Goal: Task Accomplishment & Management: Complete application form

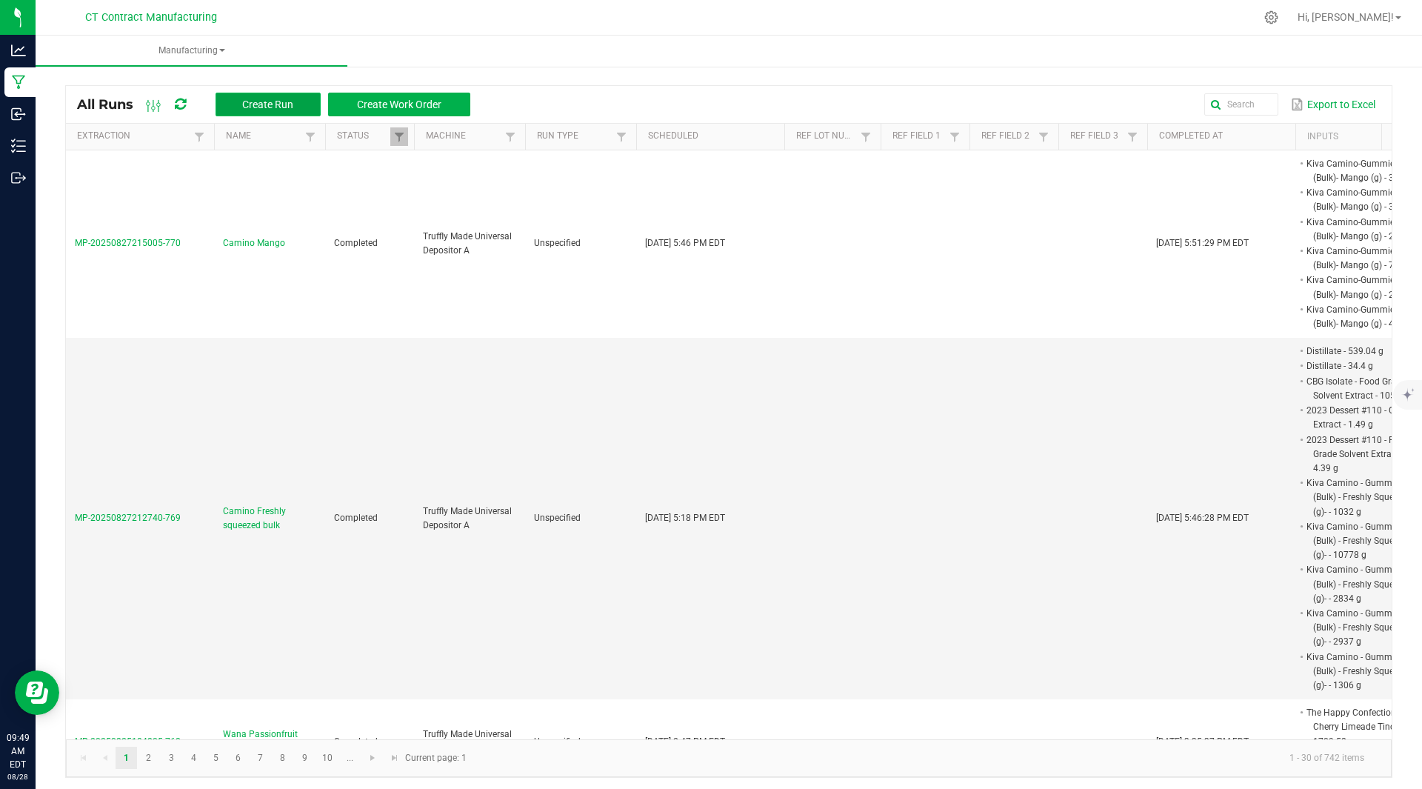
click at [287, 101] on span "Create Run" at bounding box center [267, 105] width 51 height 12
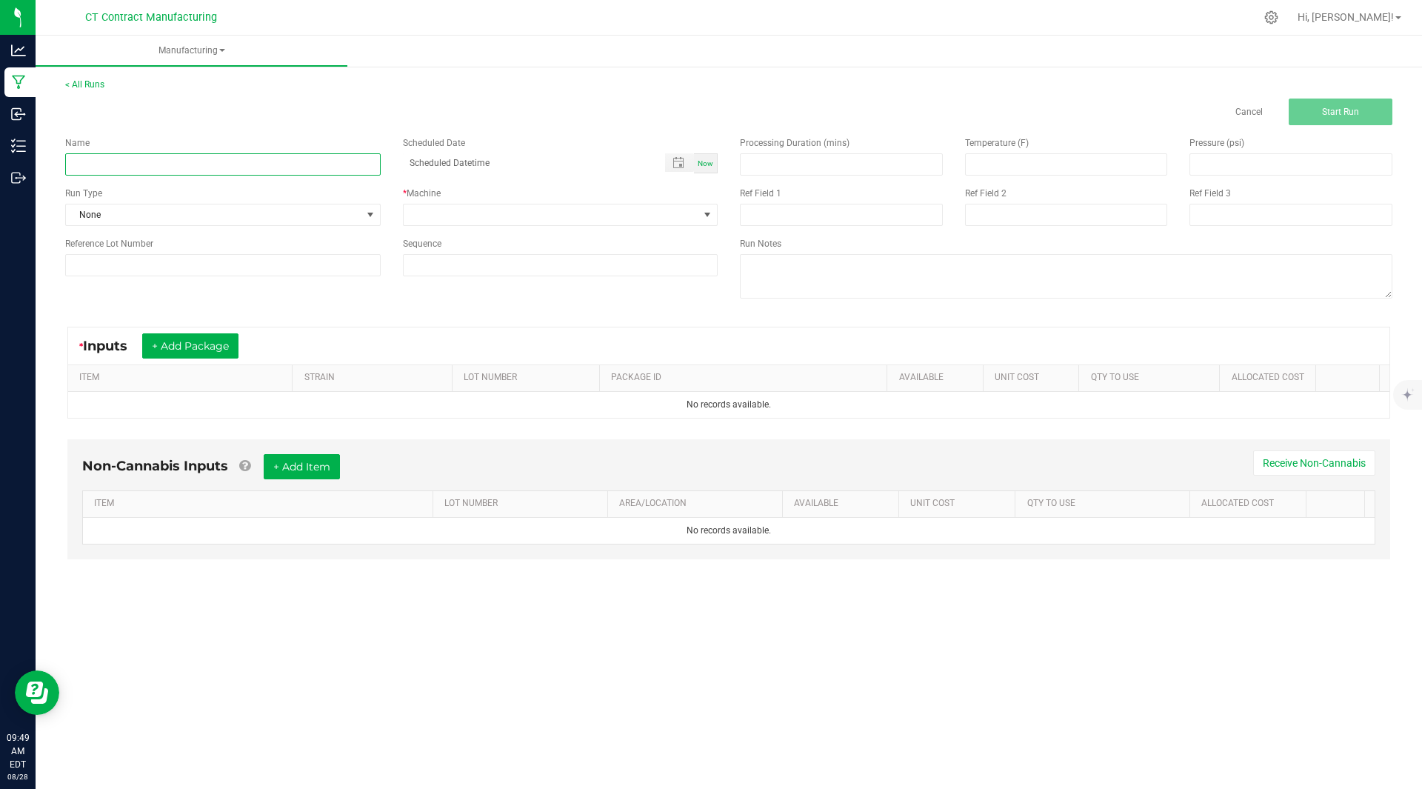
click at [182, 167] on input at bounding box center [223, 164] width 316 height 22
type input "Cherry Limeade Tincture"
click at [706, 161] on span "Now" at bounding box center [706, 163] width 16 height 8
type input "[DATE] 9:49 AM"
click at [708, 169] on div "Now" at bounding box center [706, 163] width 24 height 20
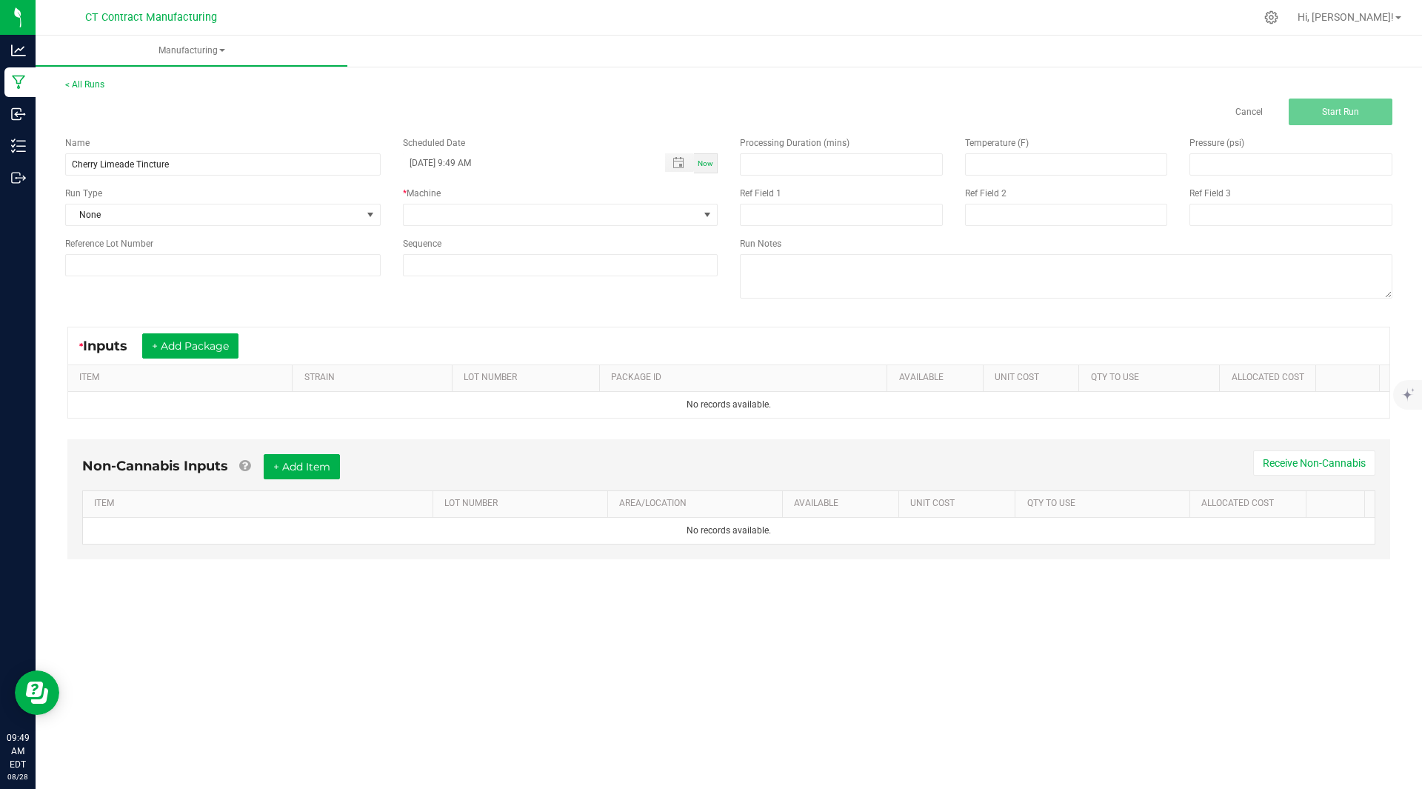
click at [708, 169] on div "Now" at bounding box center [706, 163] width 24 height 20
click at [553, 222] on span at bounding box center [552, 214] width 296 height 21
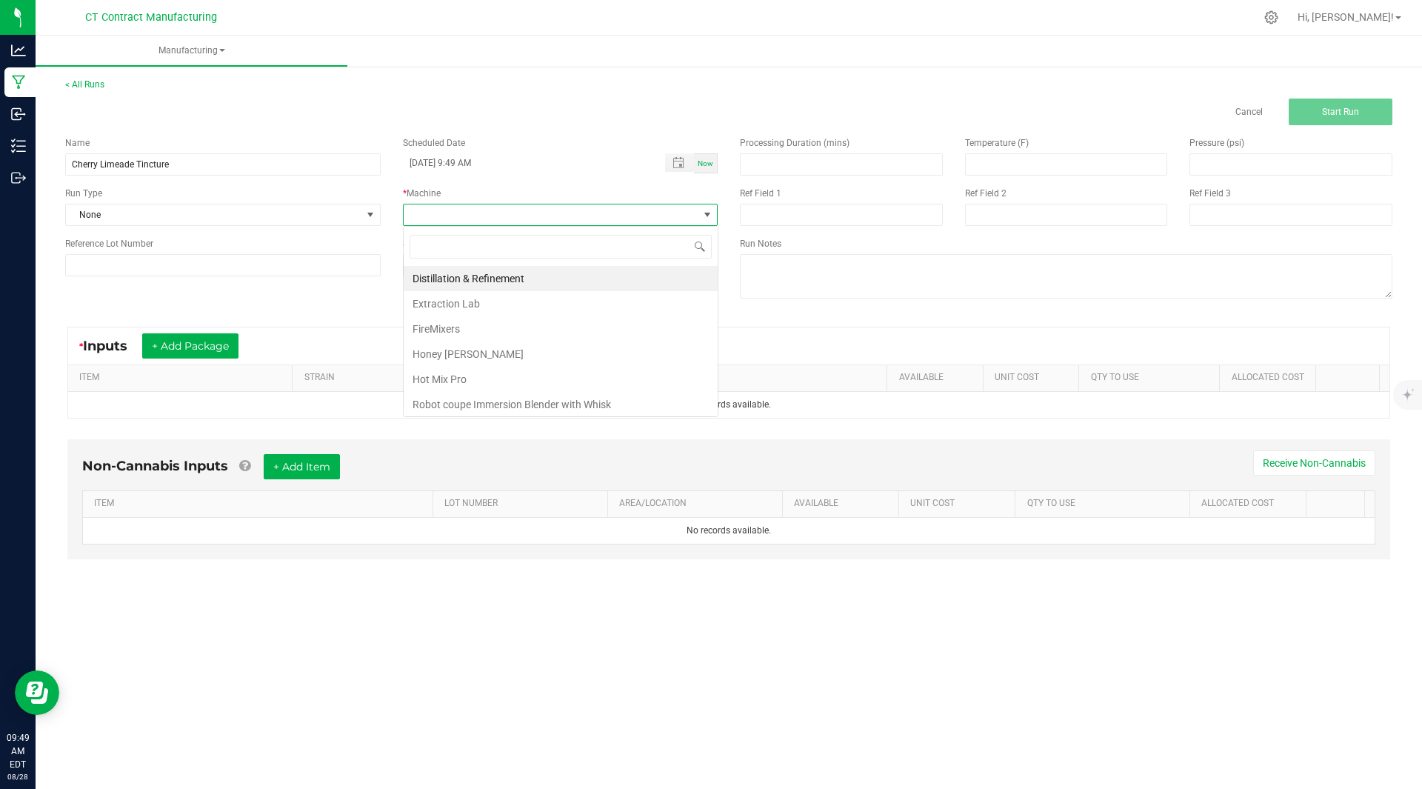
scroll to position [22, 315]
click at [528, 407] on li "Robot coupe Immersion Blender with Whisk" at bounding box center [561, 404] width 314 height 25
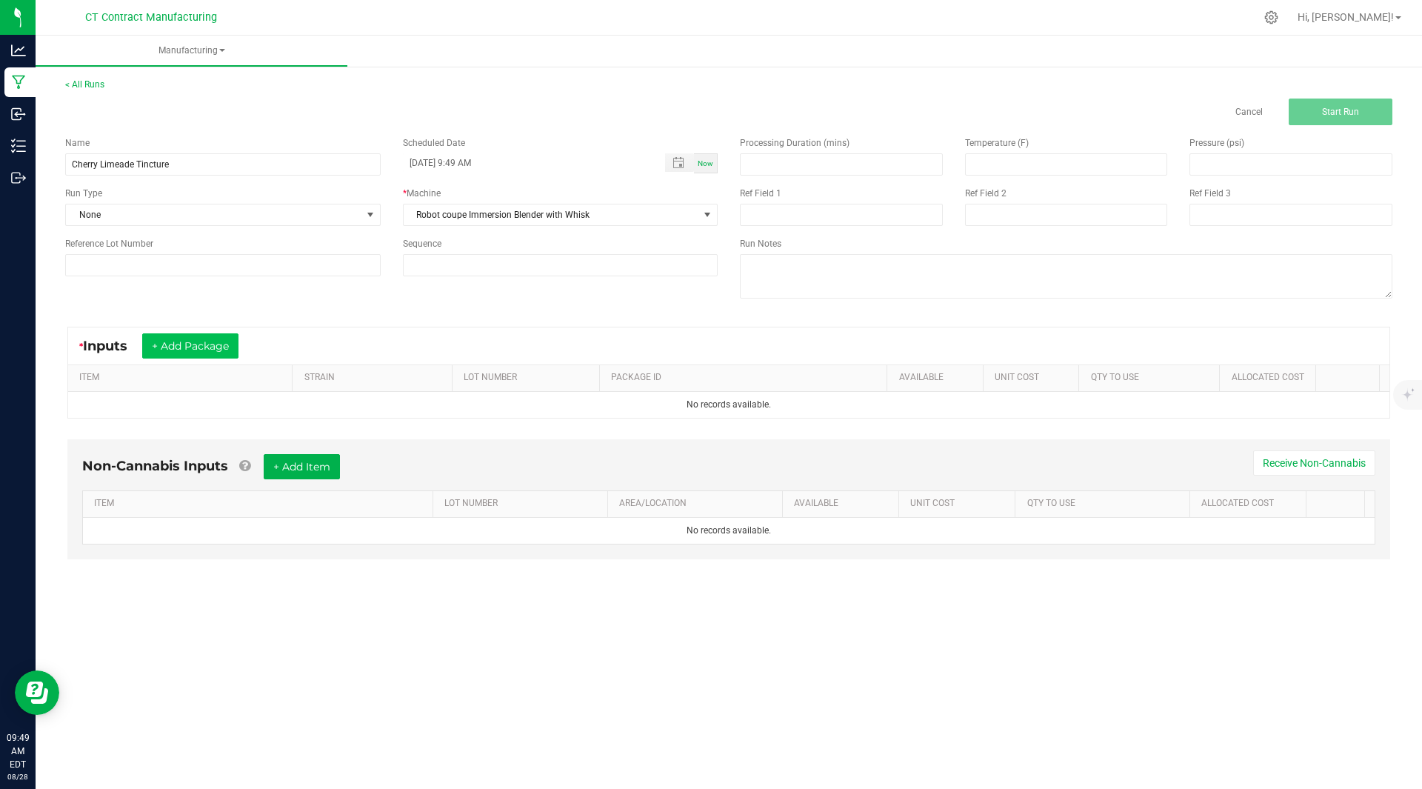
drag, startPoint x: 172, startPoint y: 327, endPoint x: 181, endPoint y: 345, distance: 19.9
click at [181, 345] on kendo-grid "* Inputs + Add Package ITEM STRAIN LOT NUMBER PACKAGE ID AVAILABLE Unit Cost QT…" at bounding box center [728, 373] width 1323 height 92
click at [181, 345] on button "+ Add Package" at bounding box center [190, 345] width 96 height 25
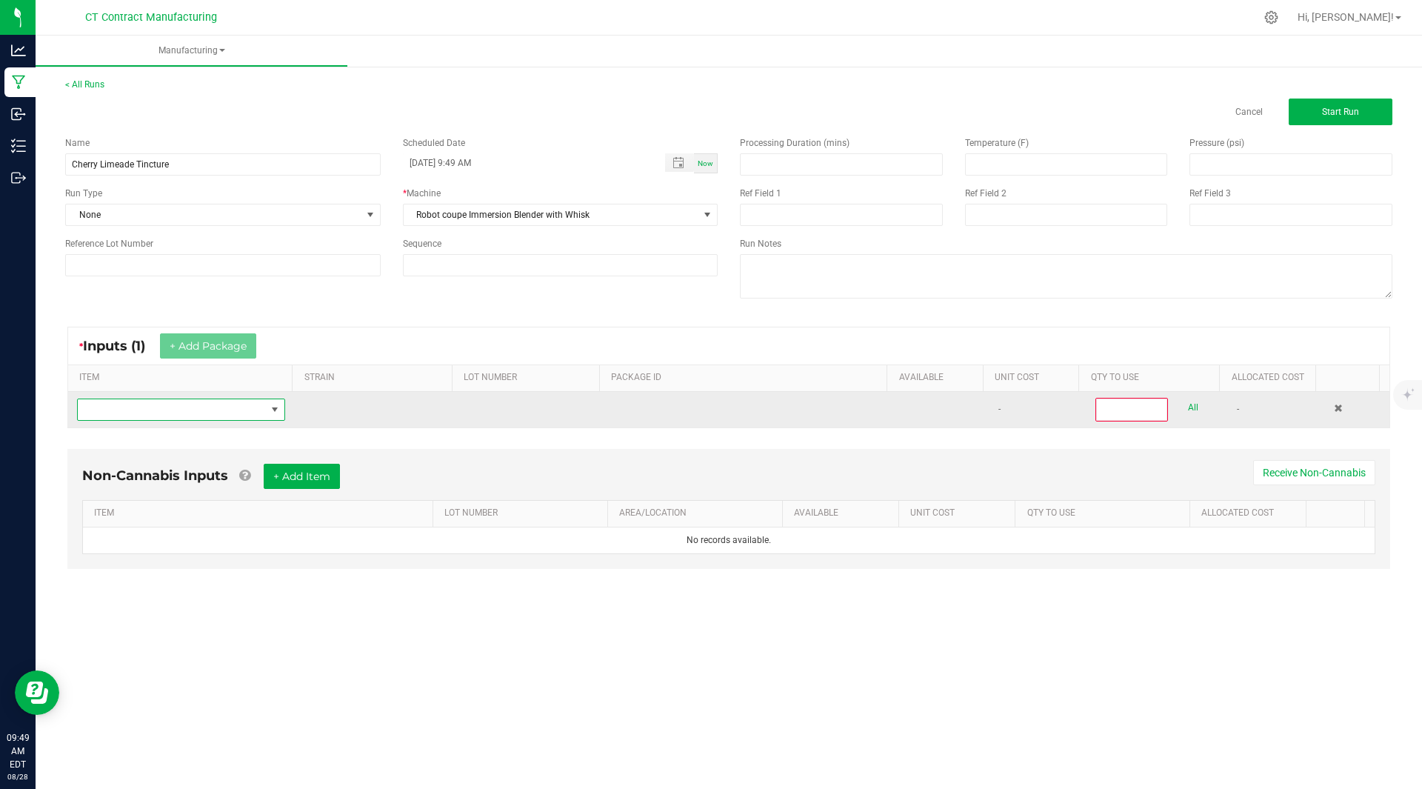
click at [165, 412] on span "NO DATA FOUND" at bounding box center [172, 409] width 188 height 21
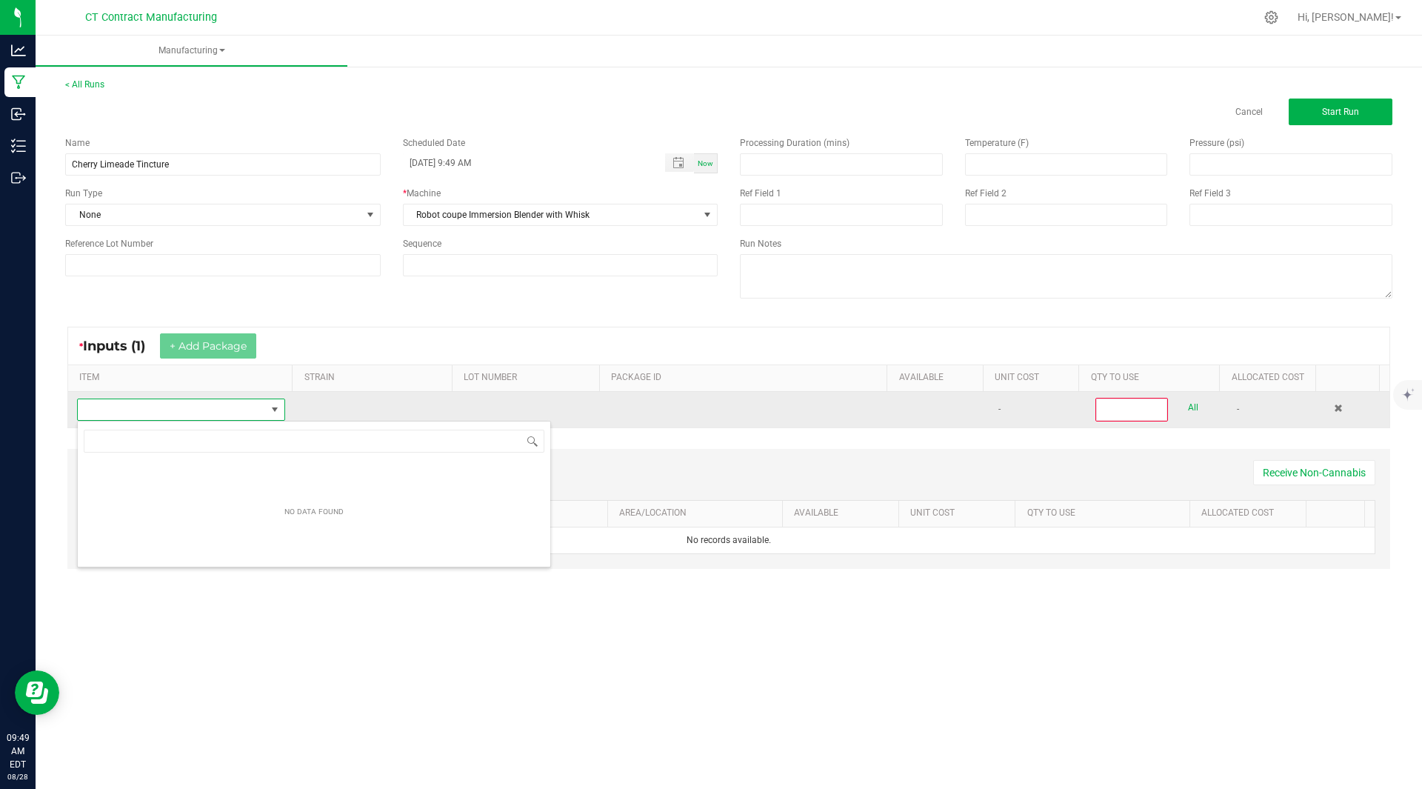
scroll to position [22, 206]
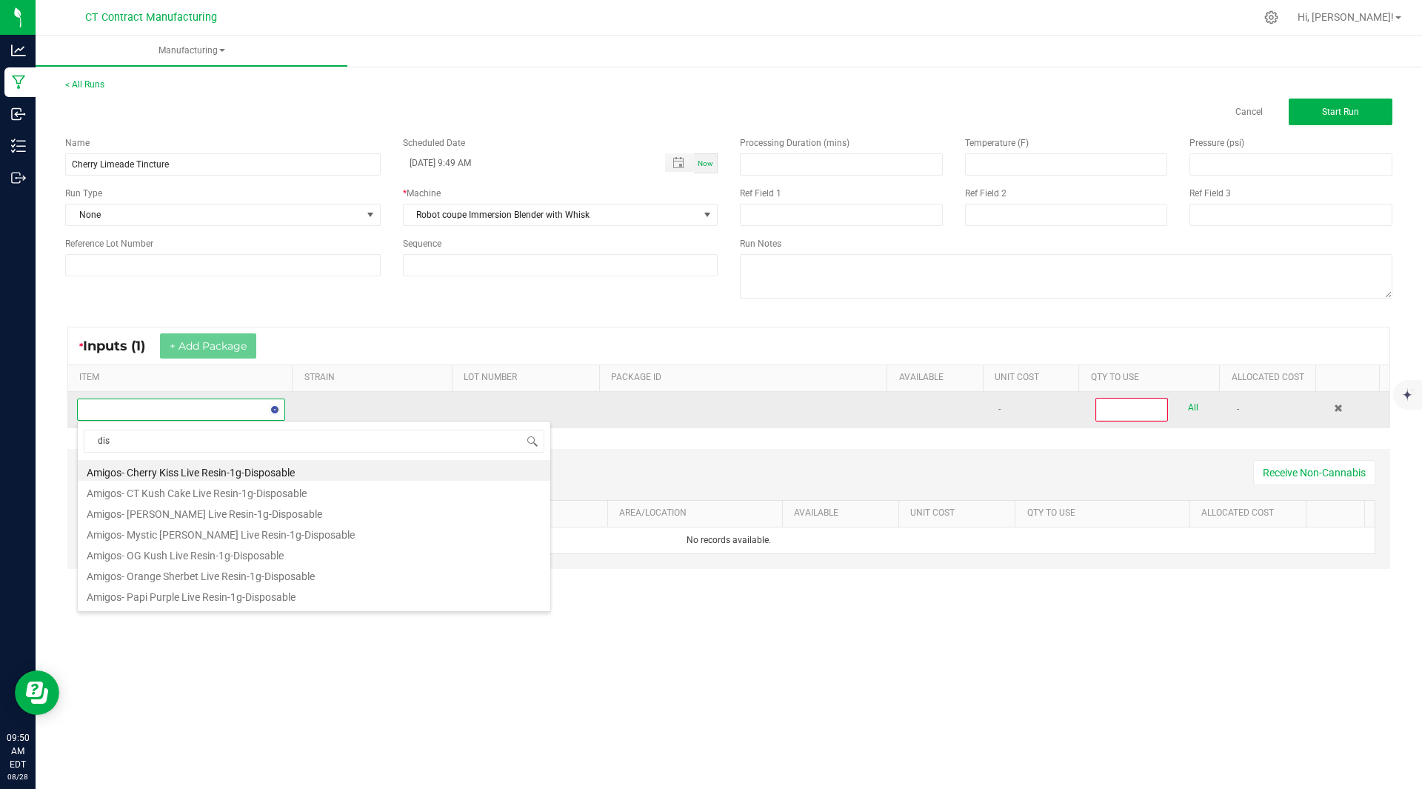
type input "dist"
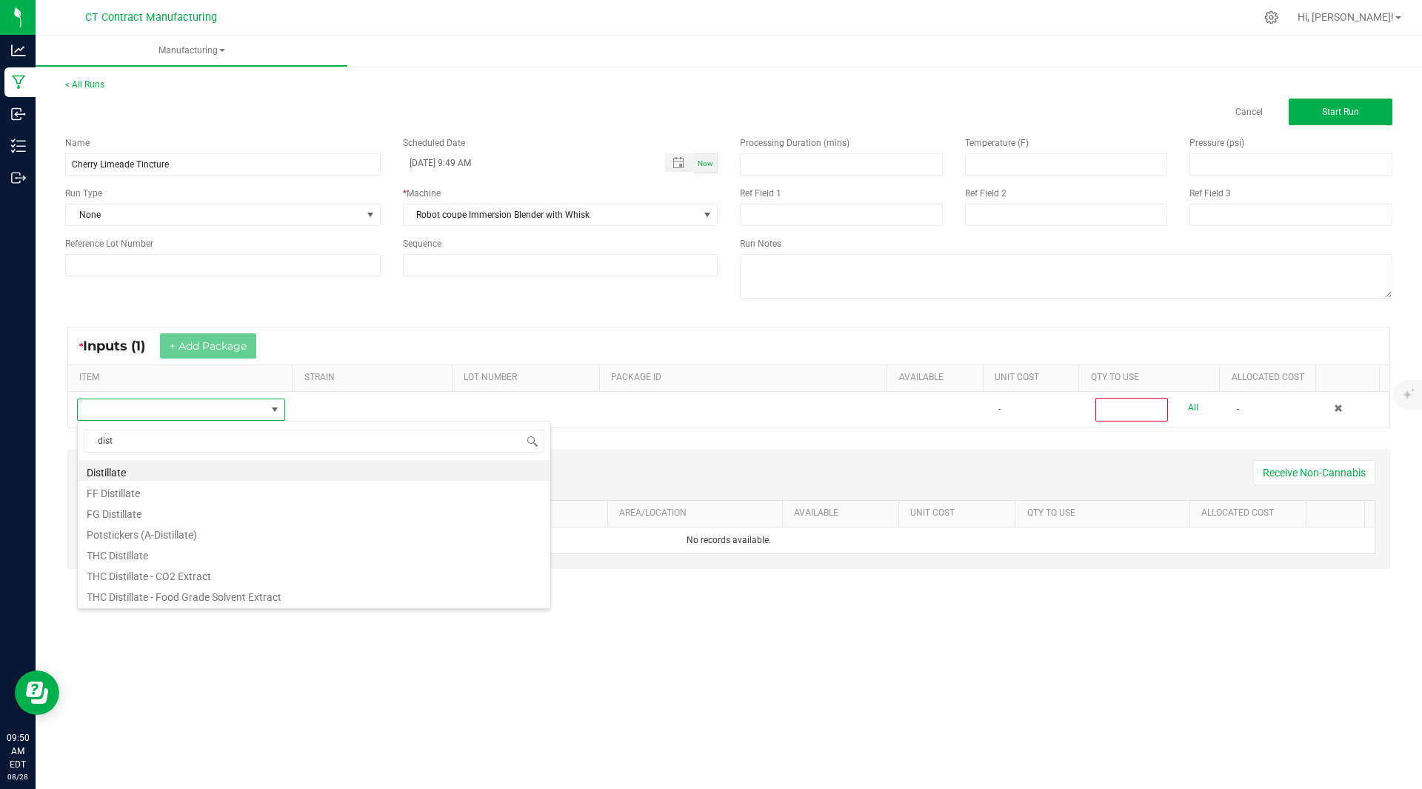
click at [145, 463] on li "Distillate" at bounding box center [314, 470] width 473 height 21
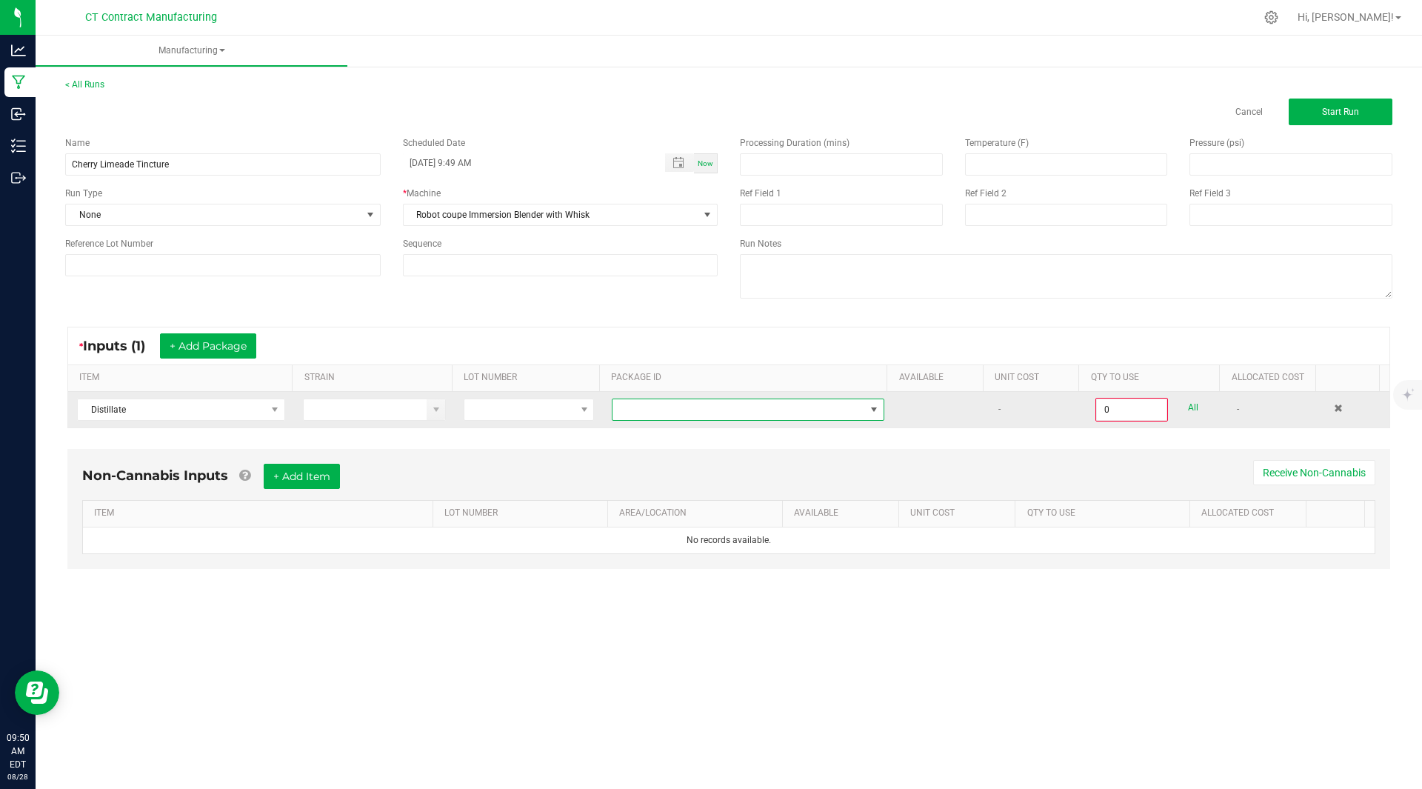
click at [818, 400] on span at bounding box center [739, 409] width 253 height 21
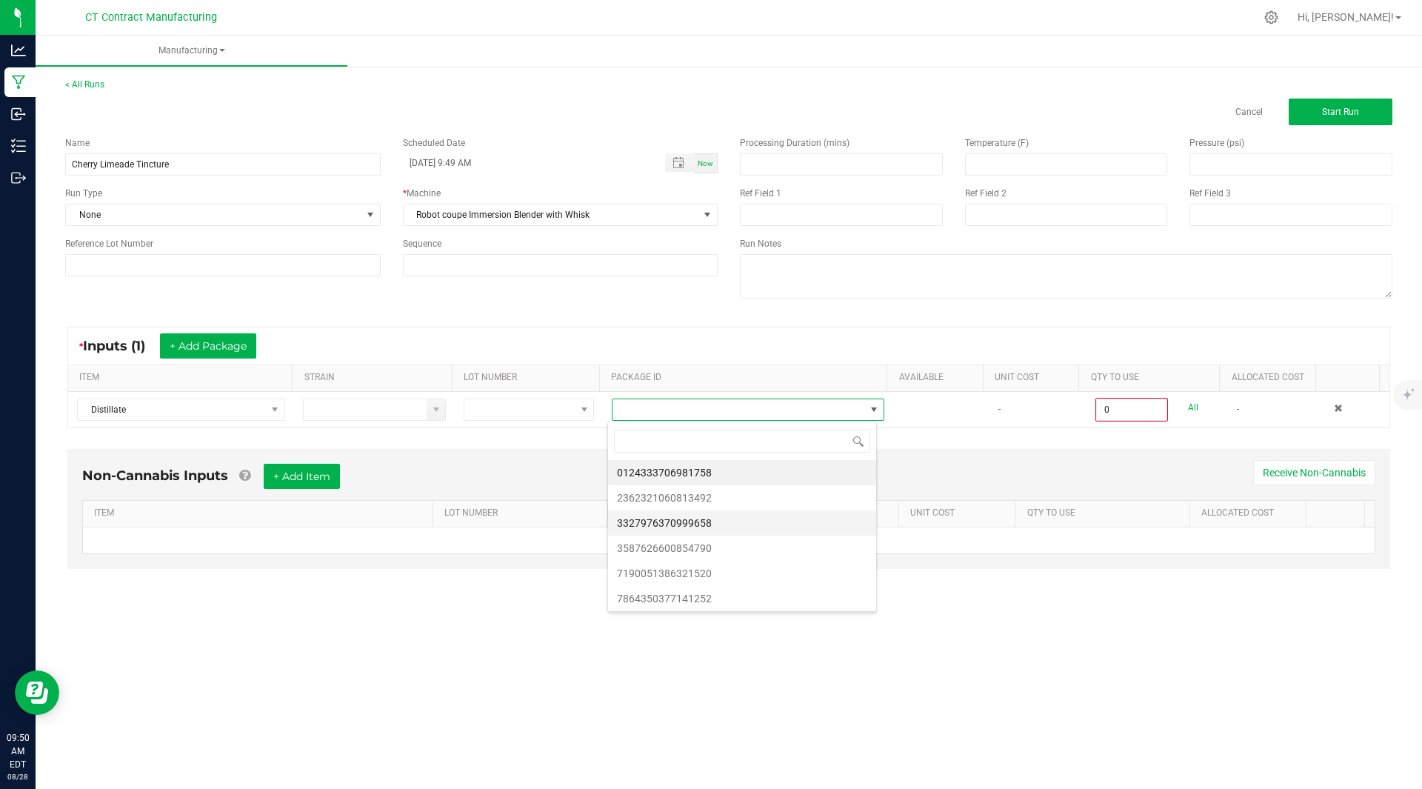
click at [749, 519] on li "3327976370999658" at bounding box center [742, 522] width 268 height 25
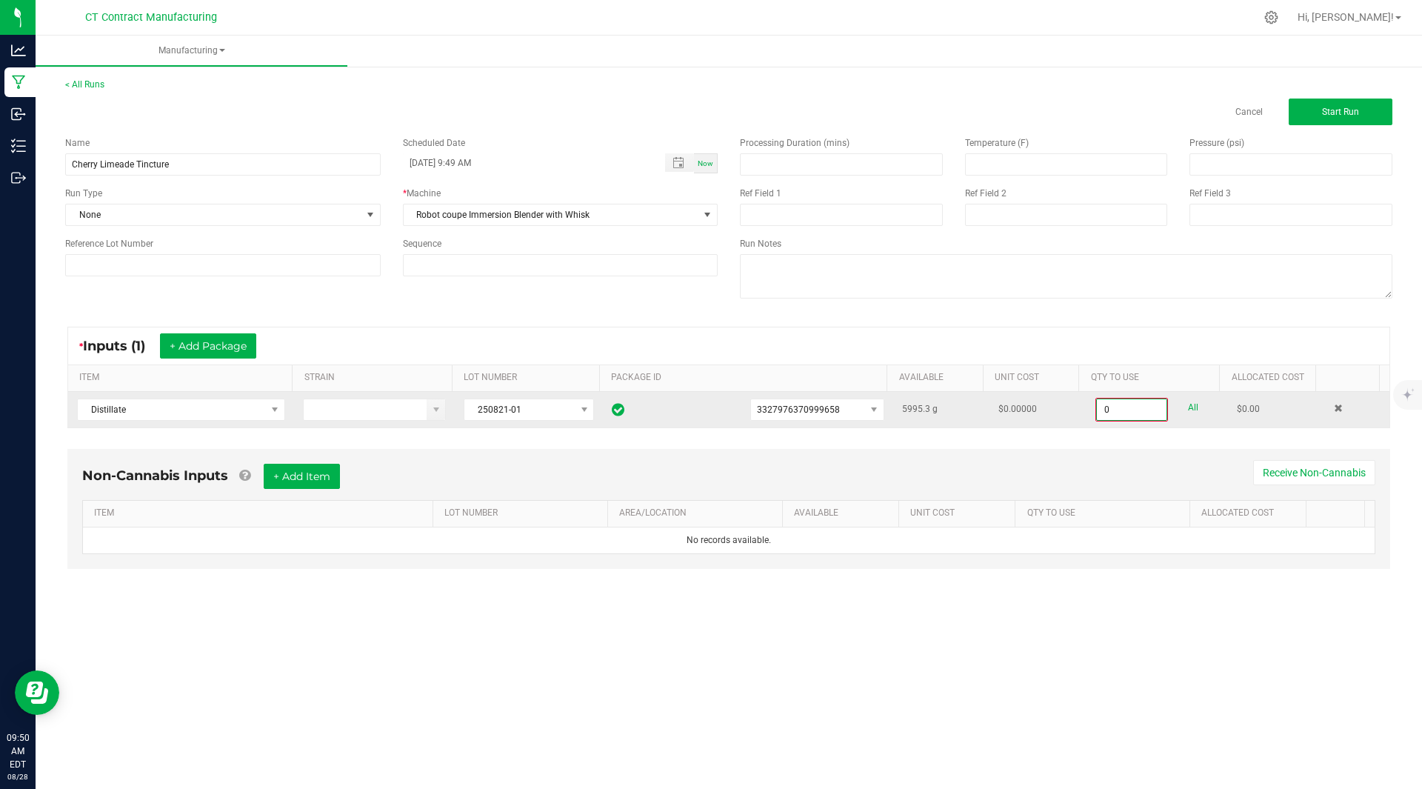
click at [1134, 412] on input "0" at bounding box center [1132, 409] width 70 height 21
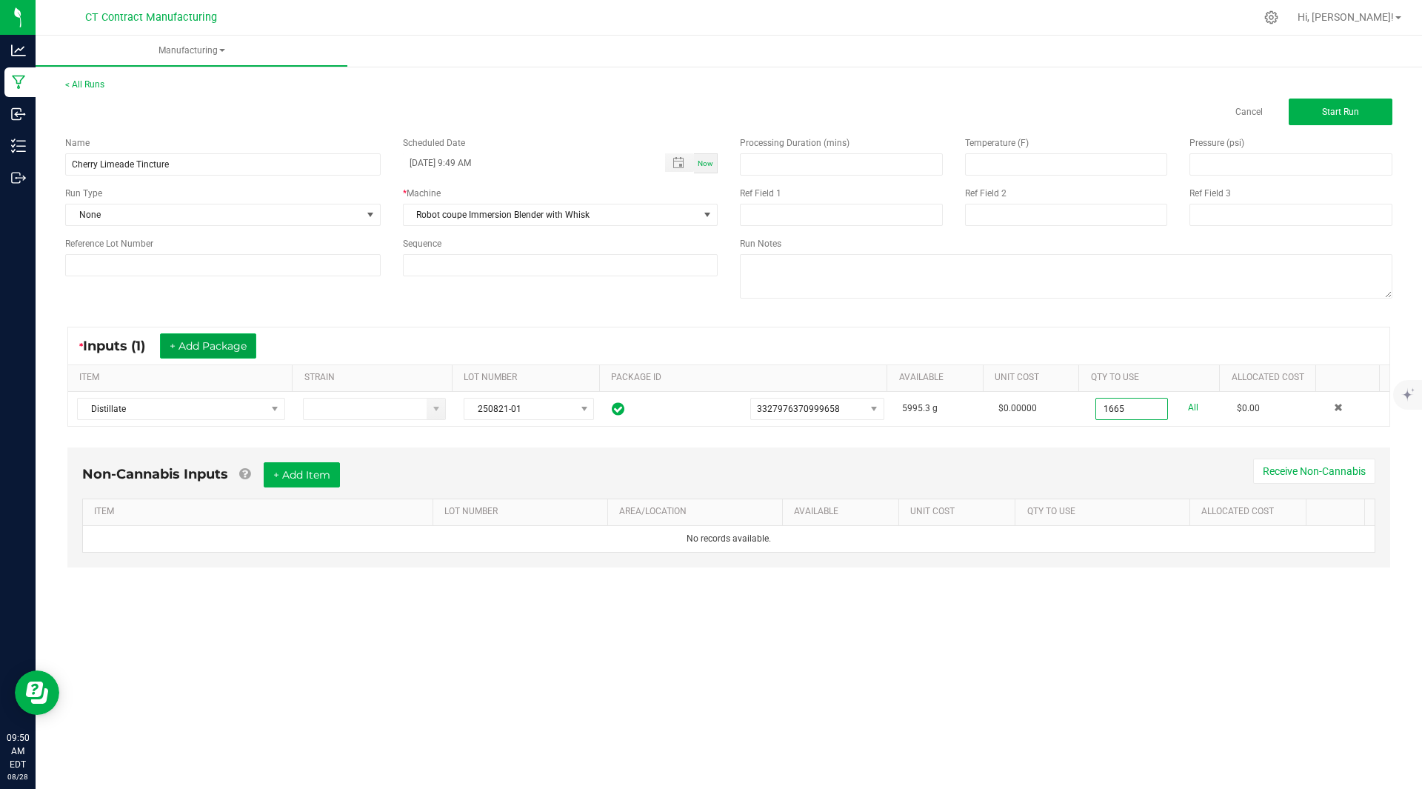
type input "1665.0000 g"
click at [215, 342] on button "+ Add Package" at bounding box center [208, 345] width 96 height 25
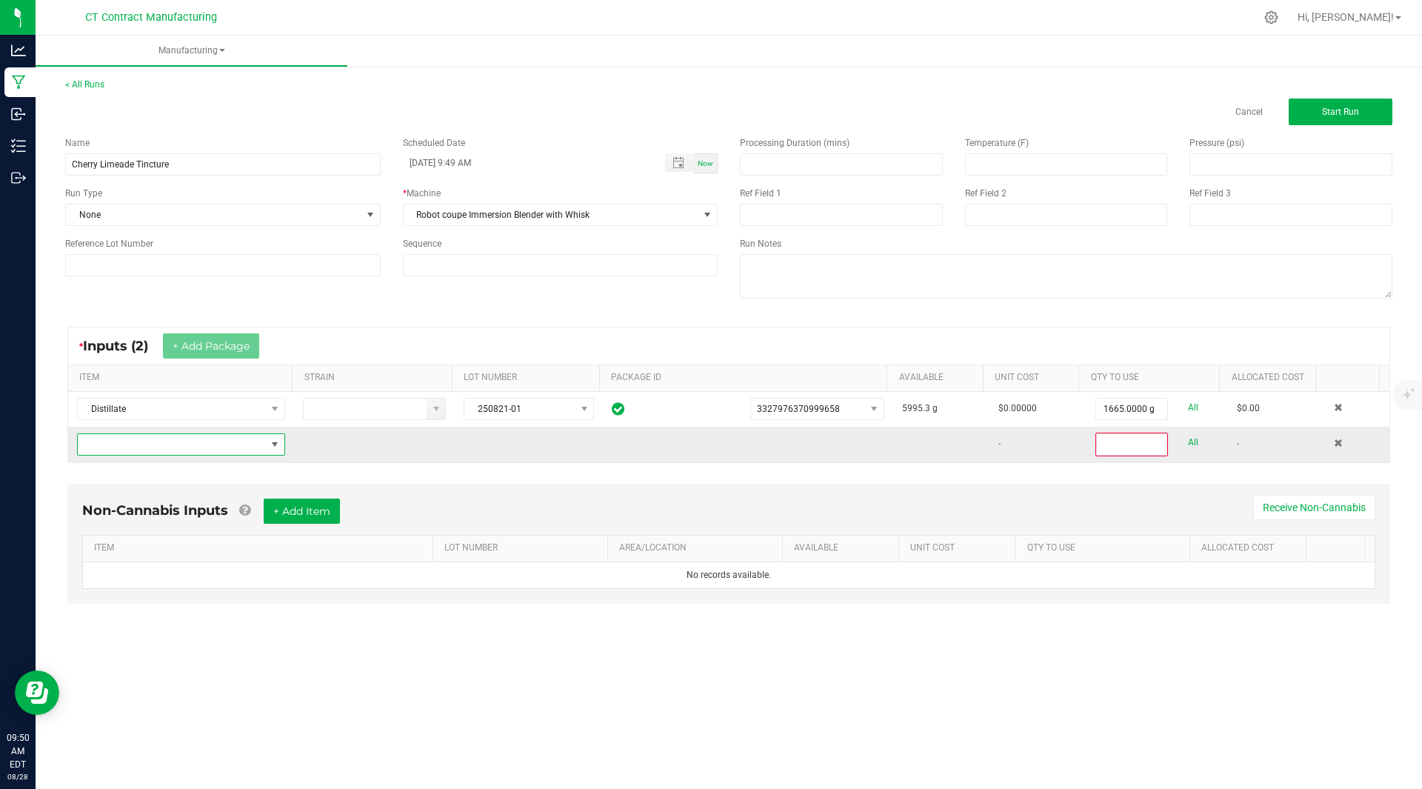
click at [162, 447] on span "NO DATA FOUND" at bounding box center [172, 444] width 188 height 21
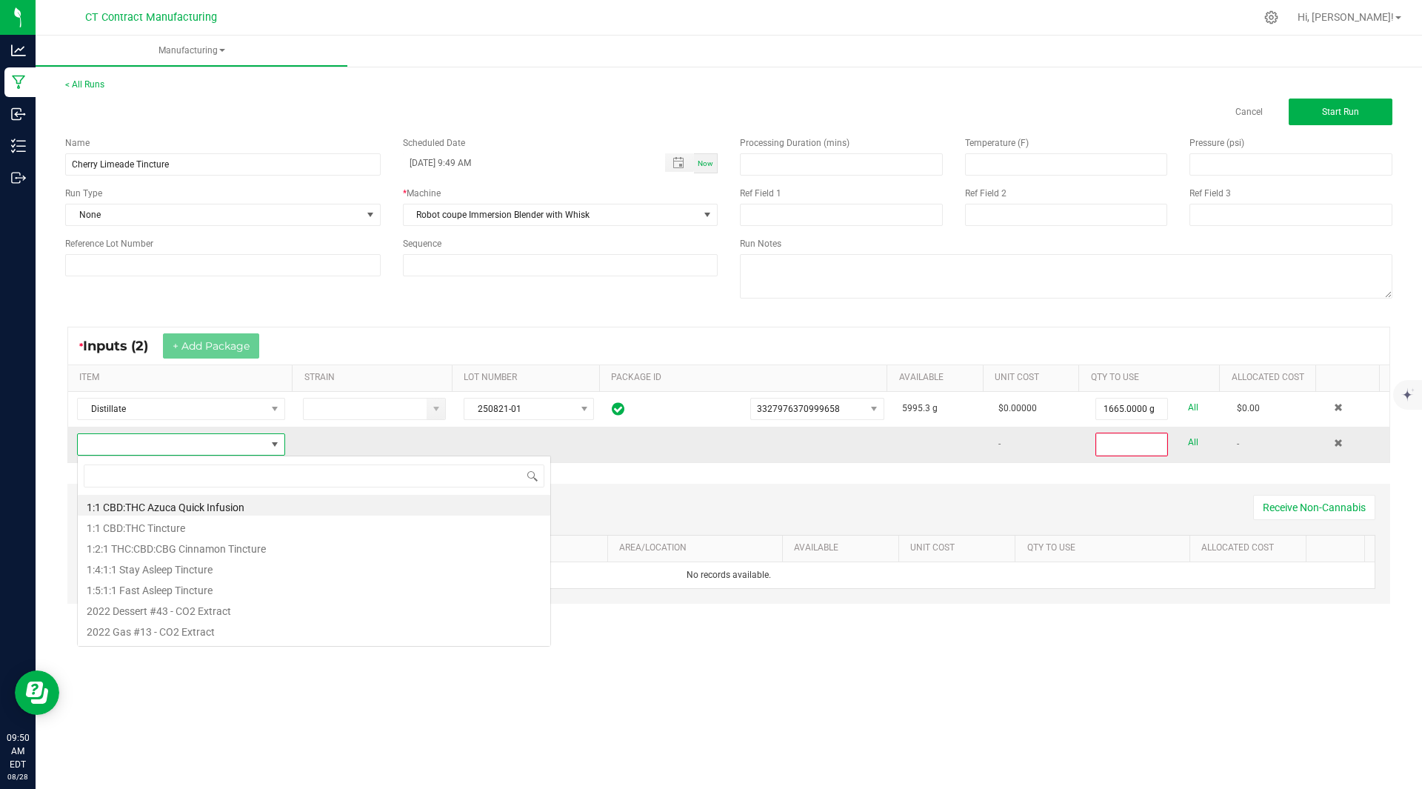
scroll to position [22, 206]
type input "cbd iso"
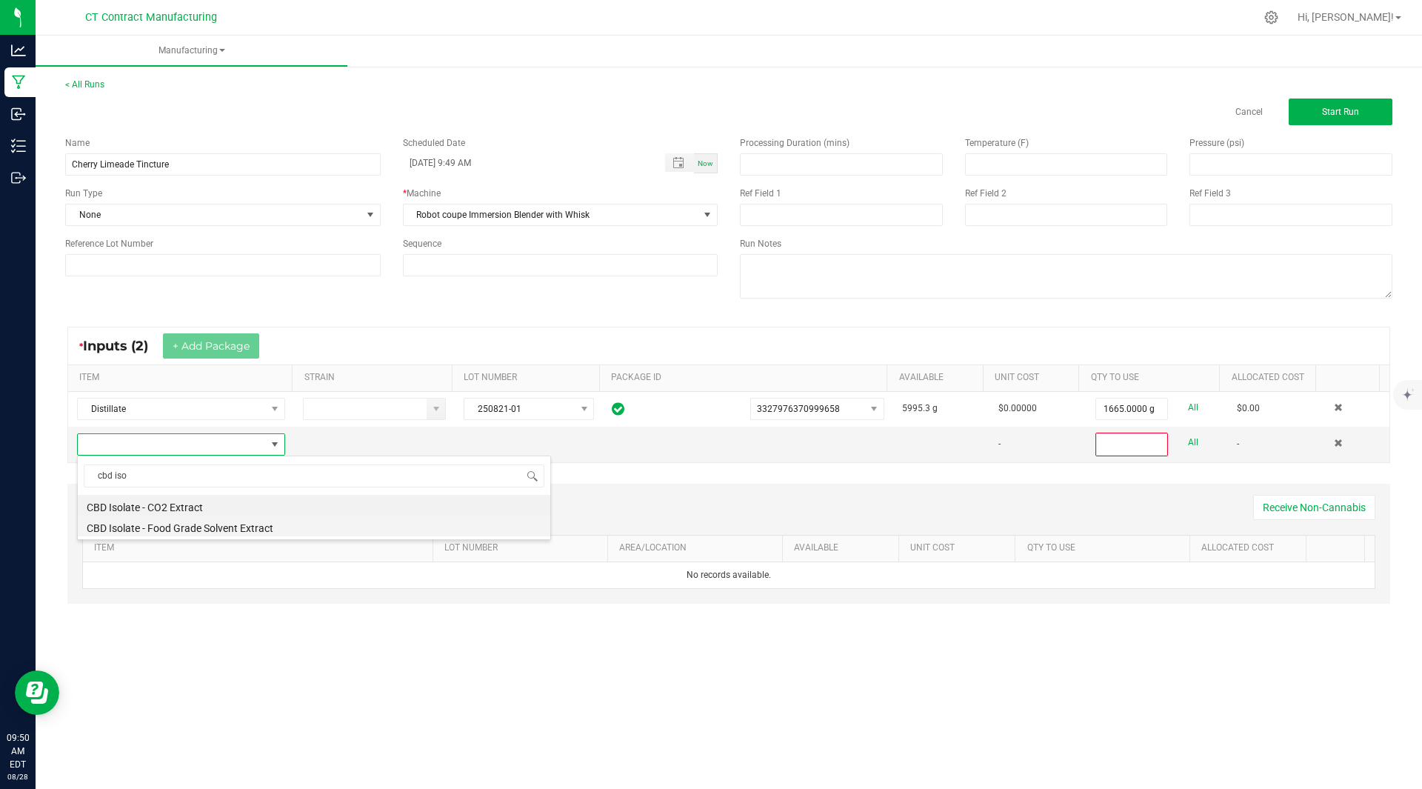
click at [183, 520] on li "CBD Isolate - Food Grade Solvent Extract" at bounding box center [314, 526] width 473 height 21
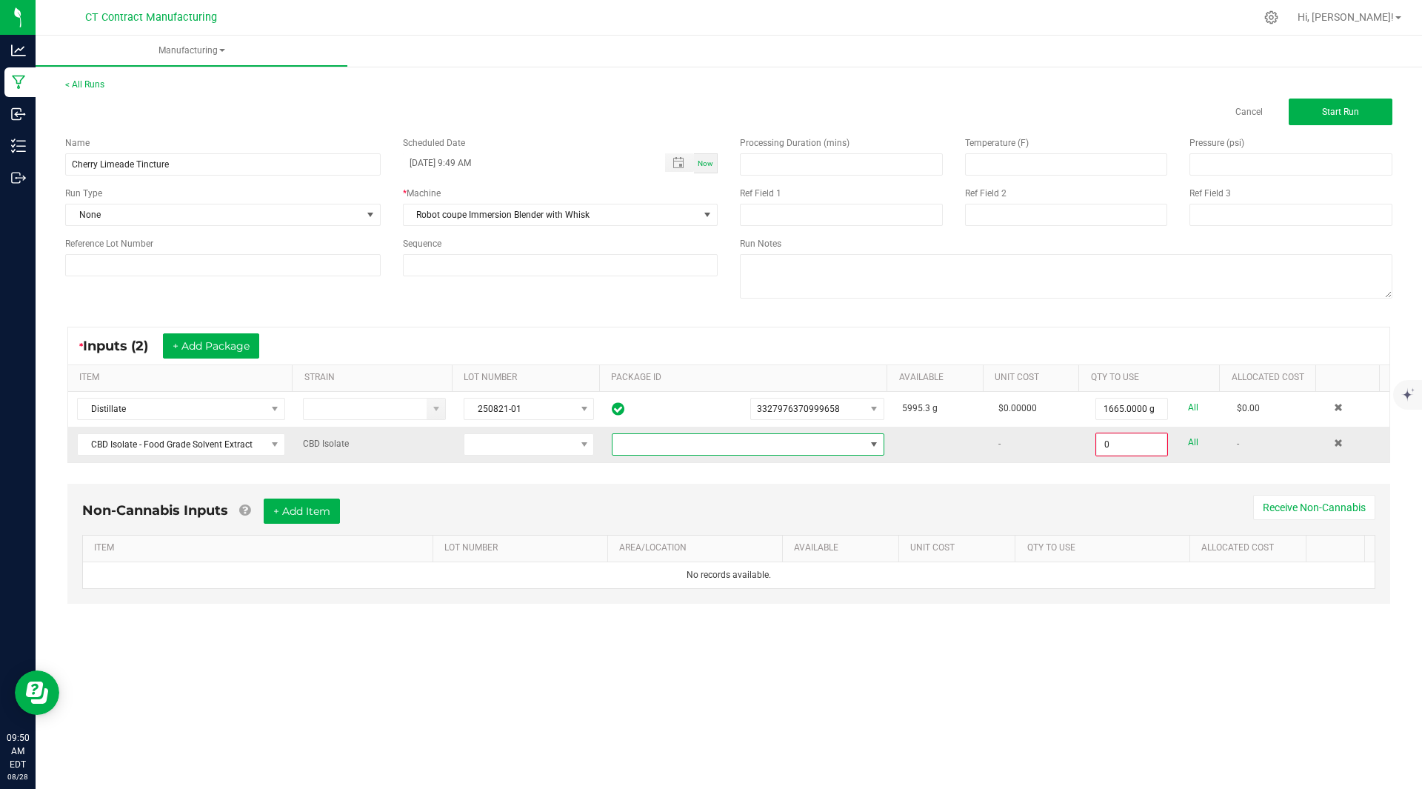
click at [832, 442] on span at bounding box center [739, 444] width 253 height 21
click at [719, 528] on li "5455787897786596" at bounding box center [742, 532] width 268 height 25
click at [1116, 446] on input "0" at bounding box center [1132, 444] width 70 height 21
type input "1512.0000 g"
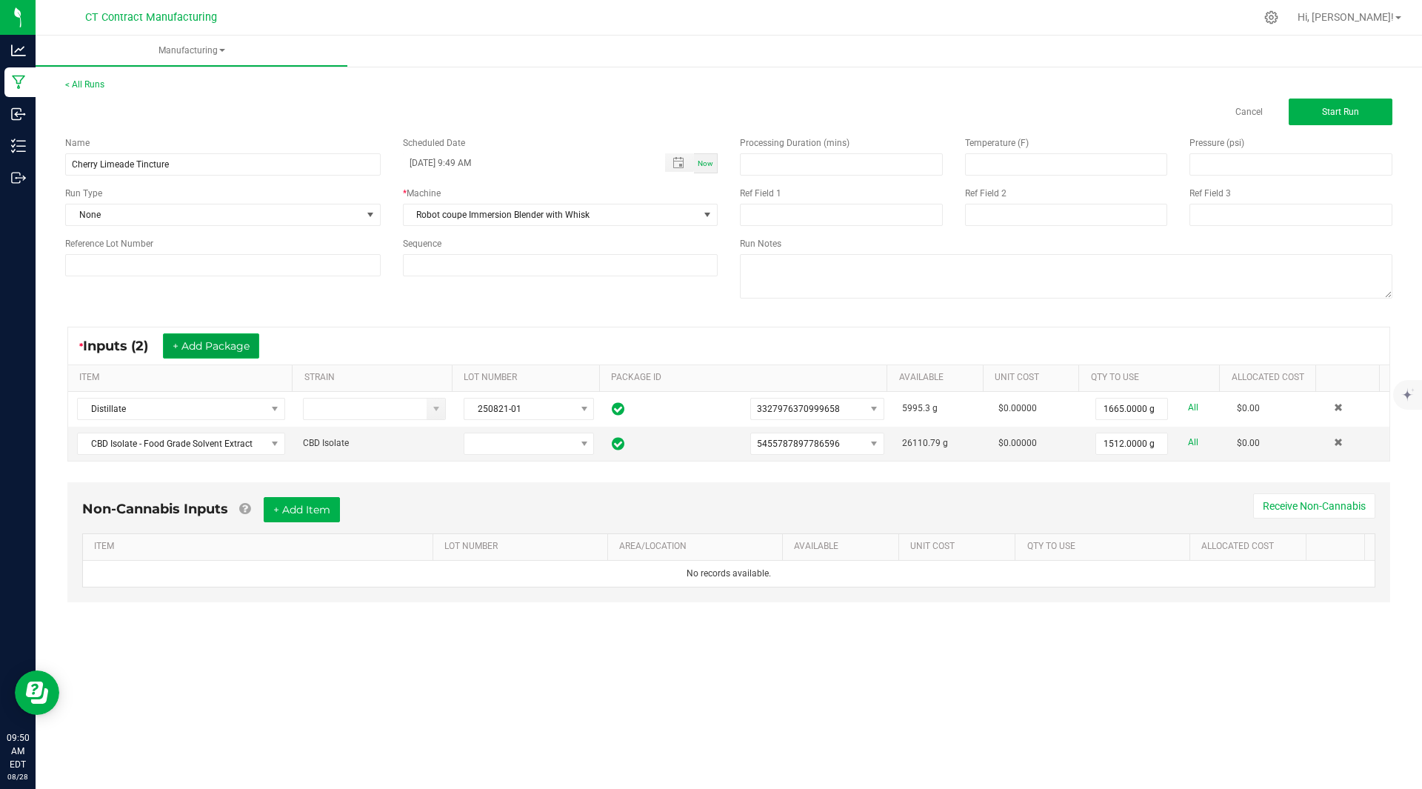
click at [223, 351] on button "+ Add Package" at bounding box center [211, 345] width 96 height 25
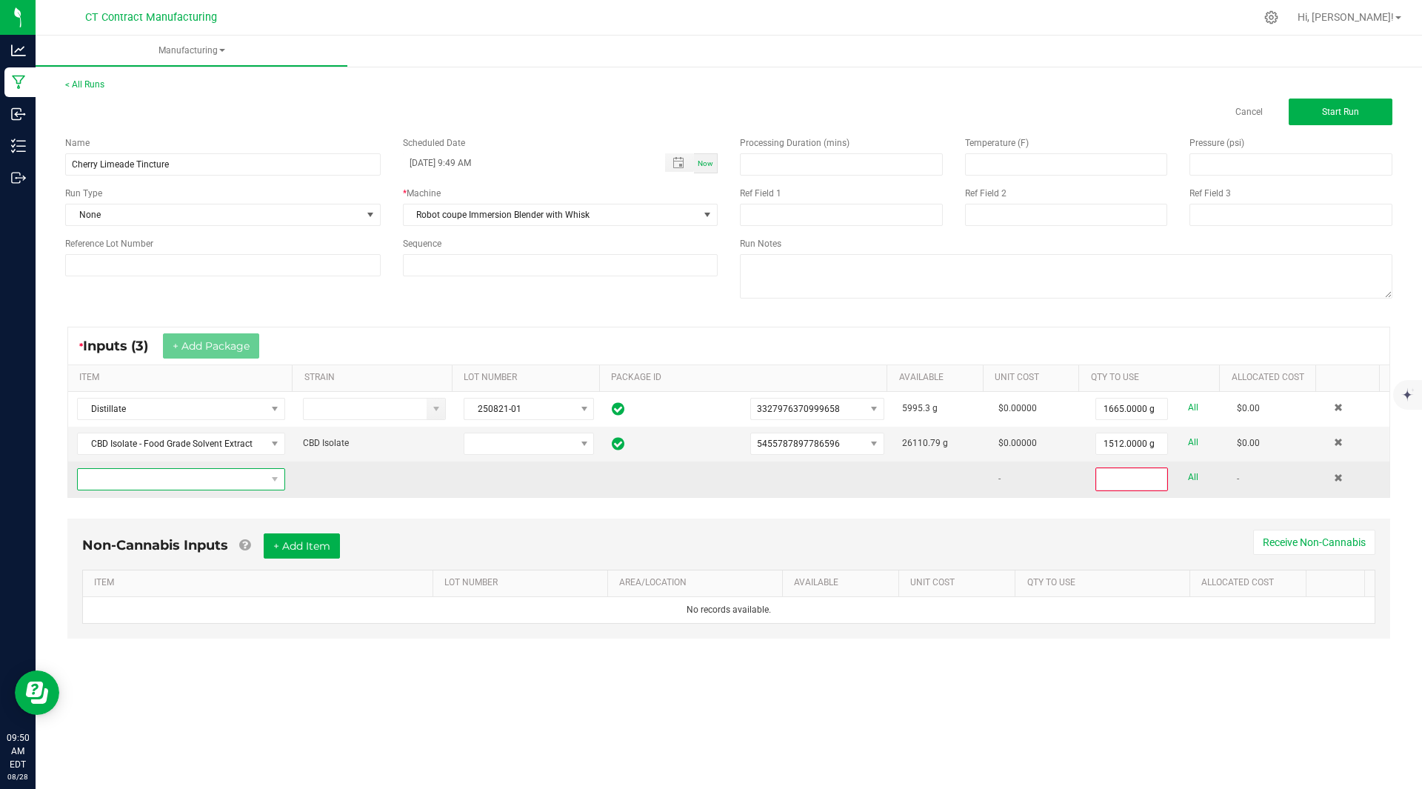
click at [159, 479] on span "NO DATA FOUND" at bounding box center [172, 479] width 188 height 21
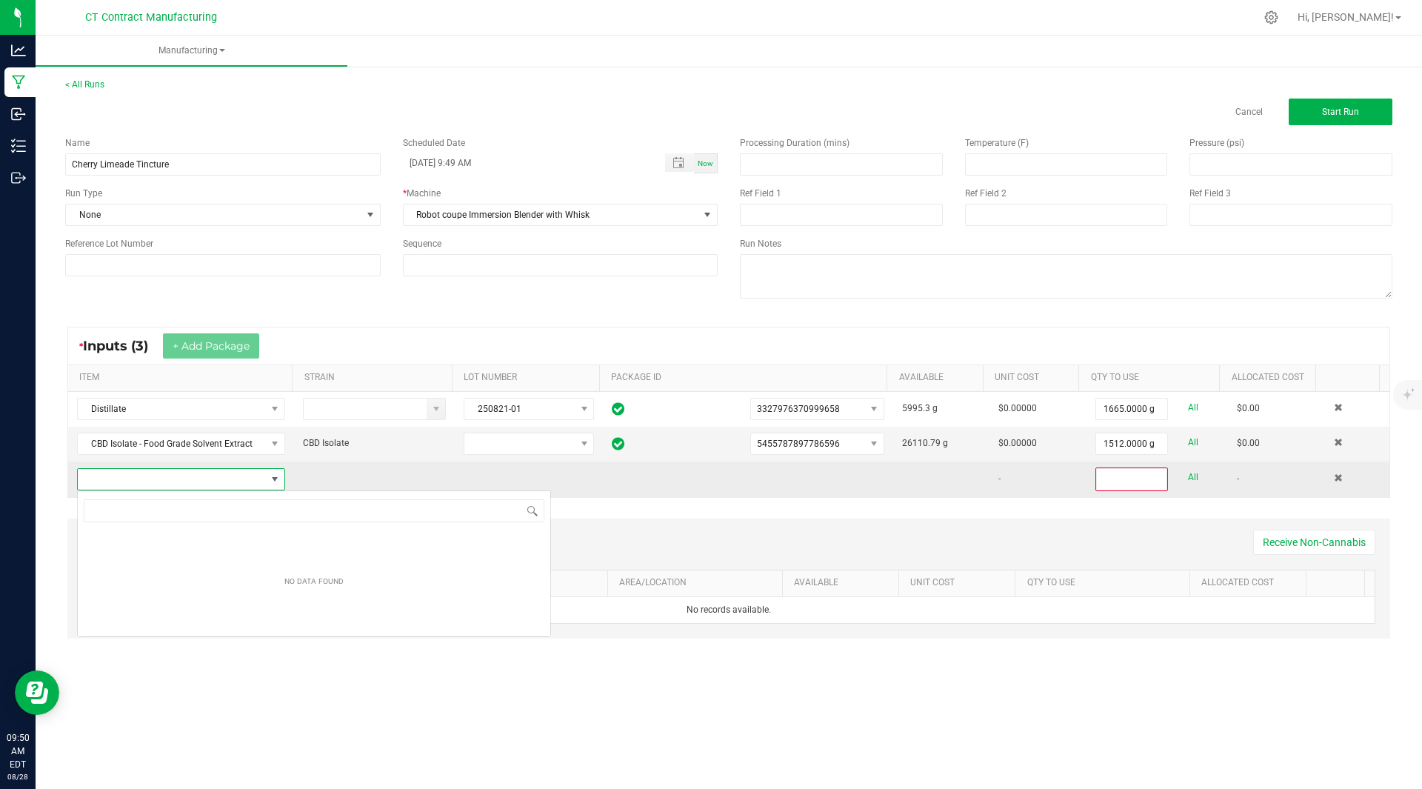
scroll to position [22, 206]
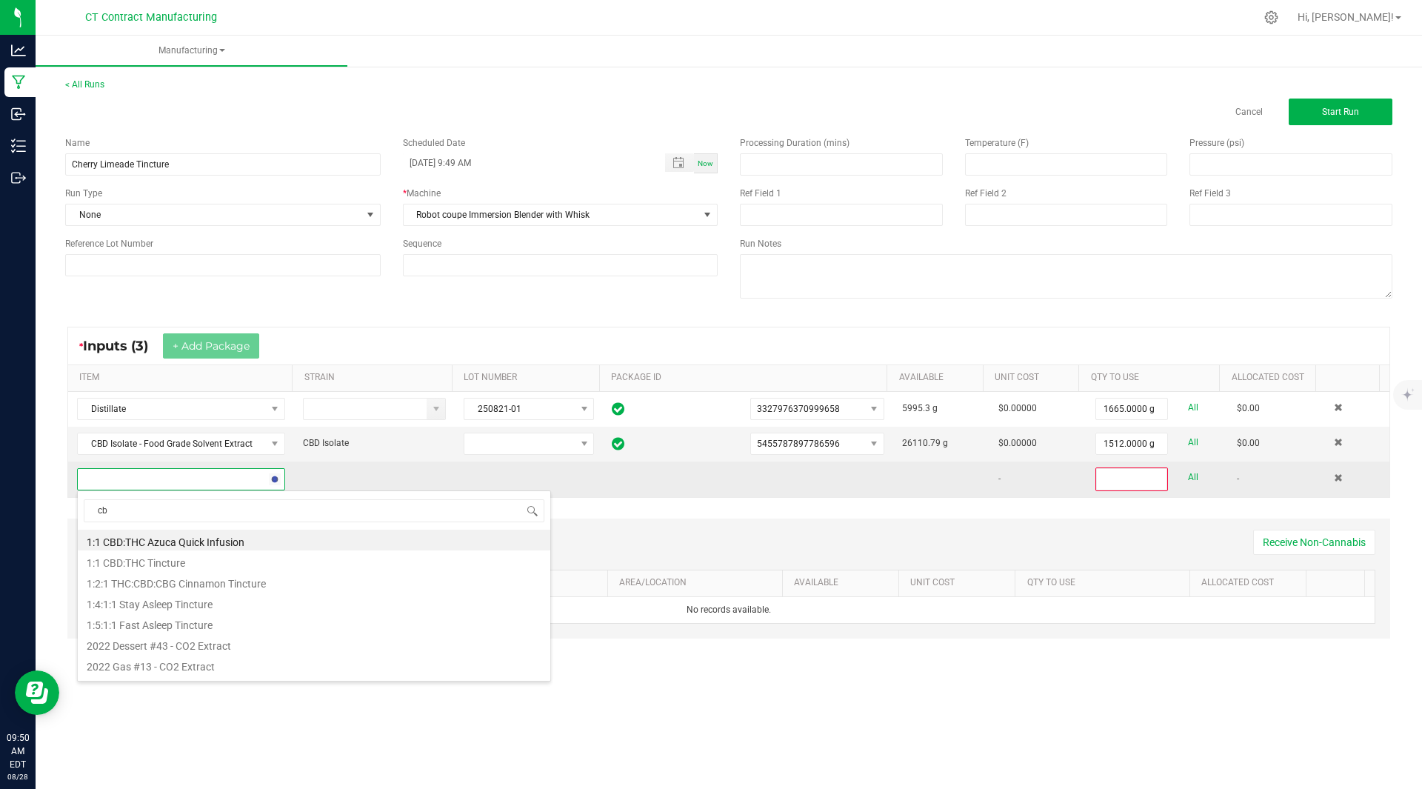
type input "cbg"
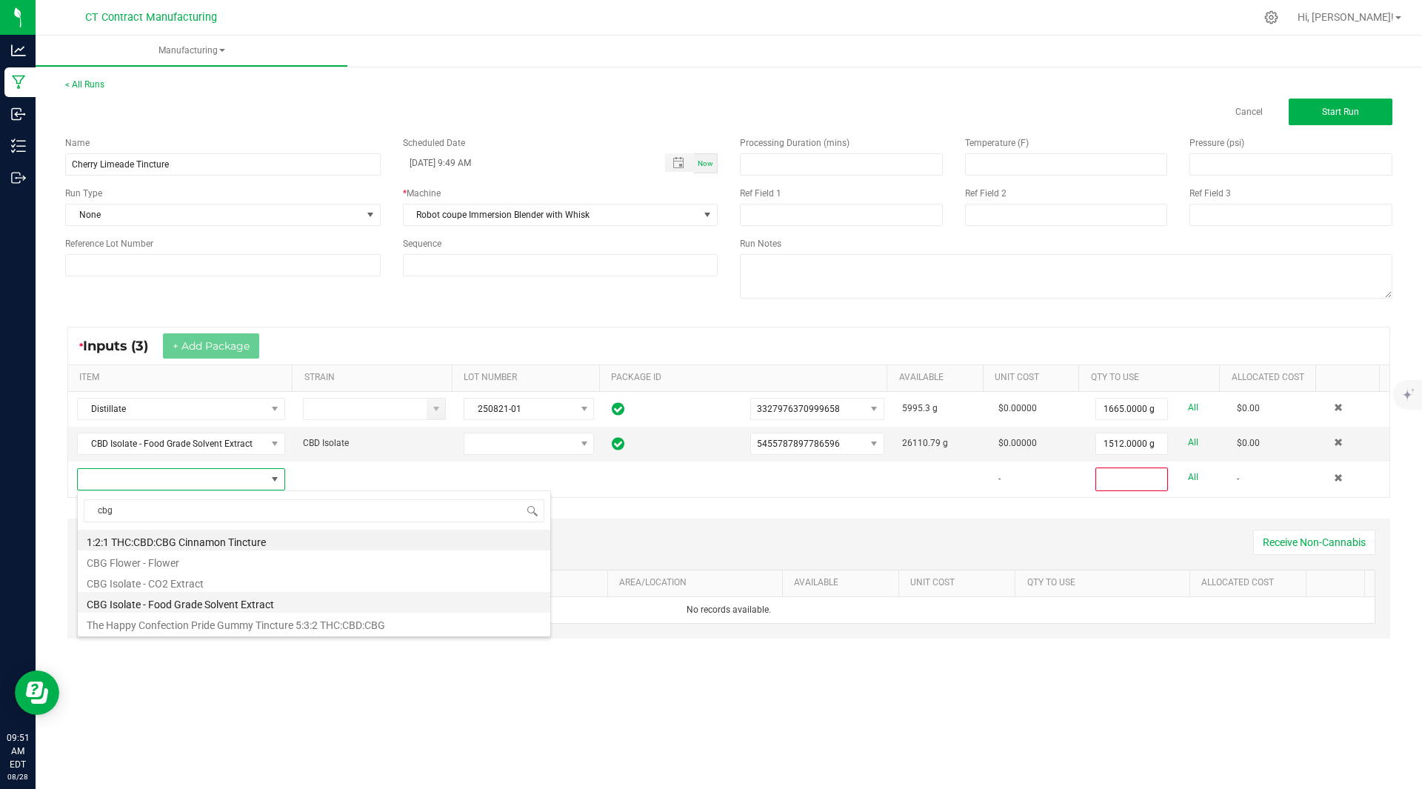
click at [222, 605] on li "CBG Isolate - Food Grade Solvent Extract" at bounding box center [314, 602] width 473 height 21
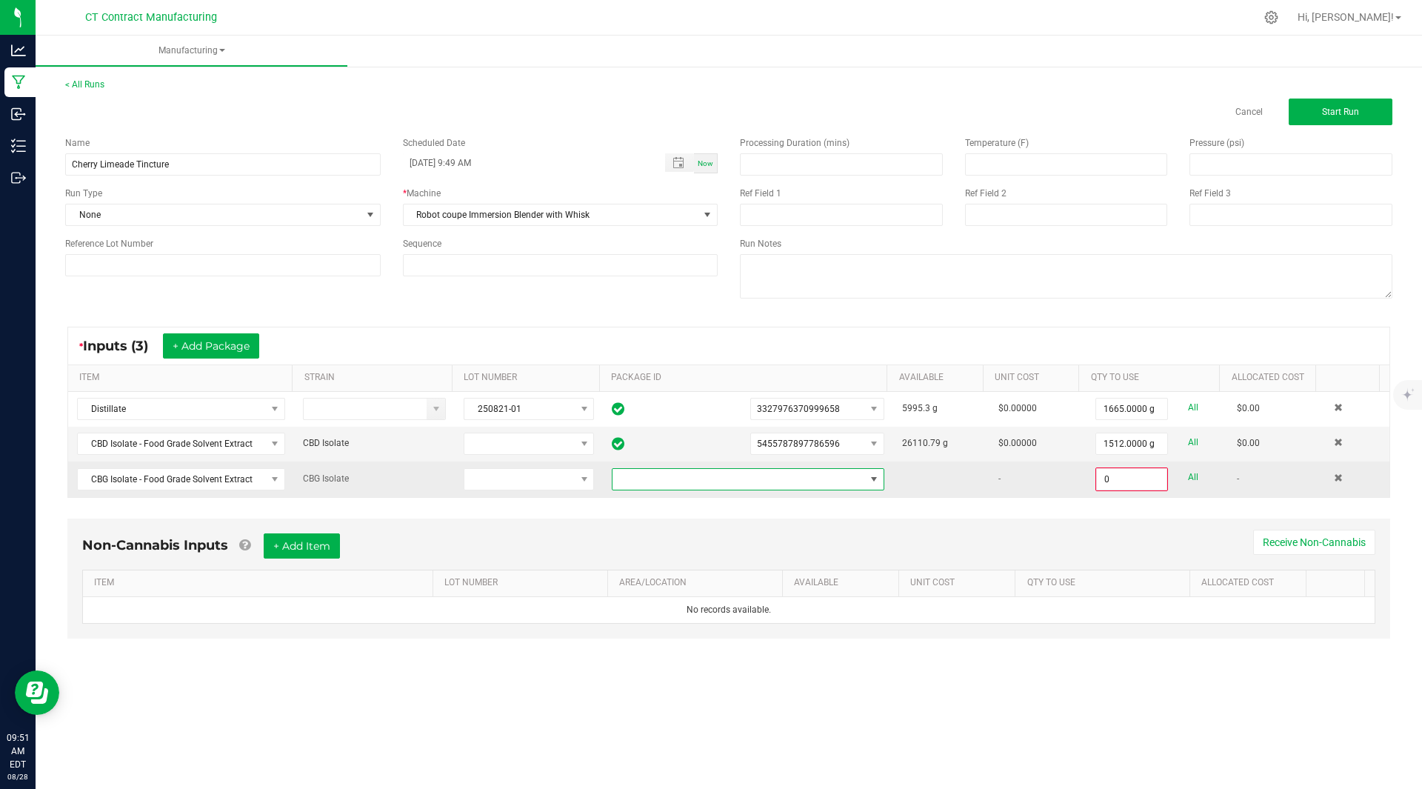
click at [828, 482] on span at bounding box center [739, 479] width 253 height 21
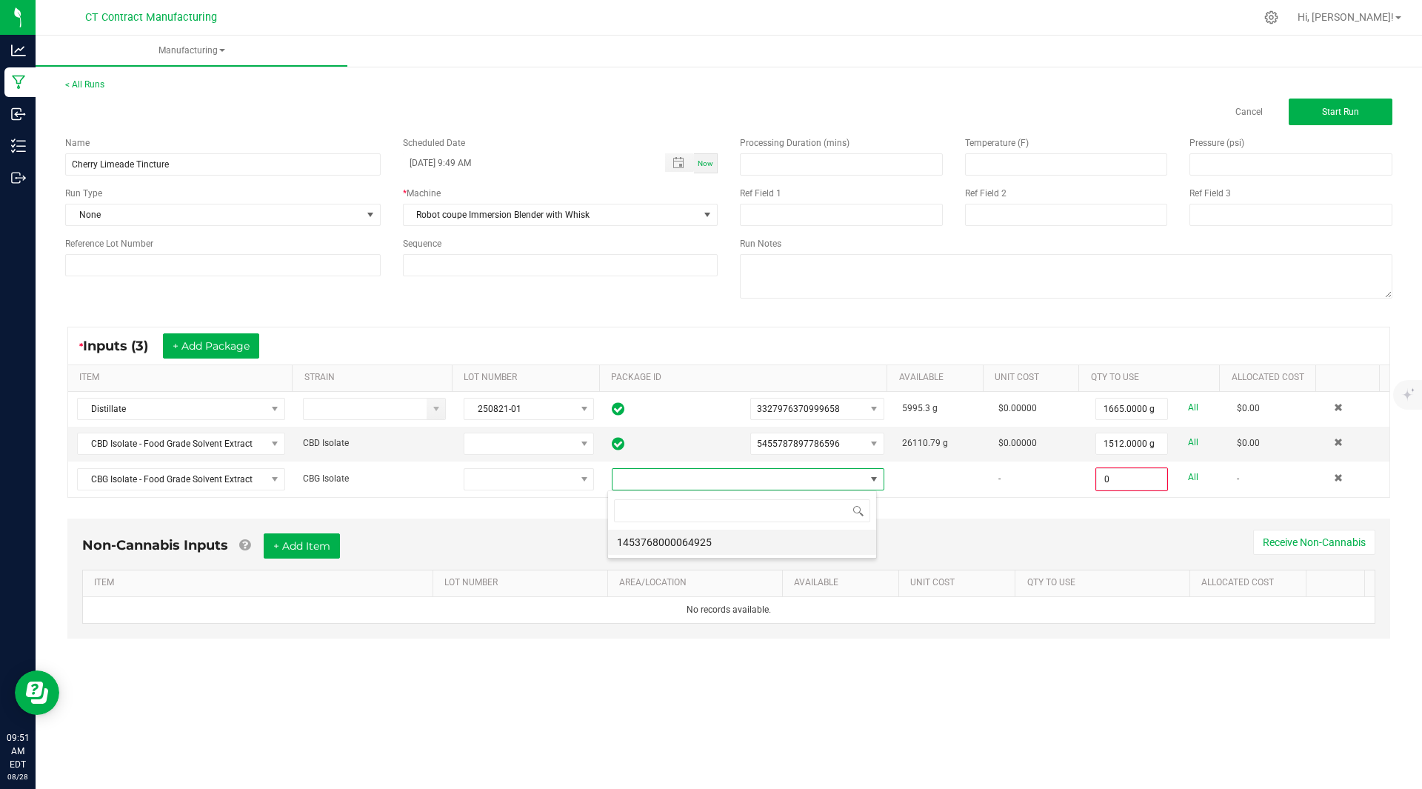
click at [725, 539] on li "1453768000064925" at bounding box center [742, 542] width 268 height 25
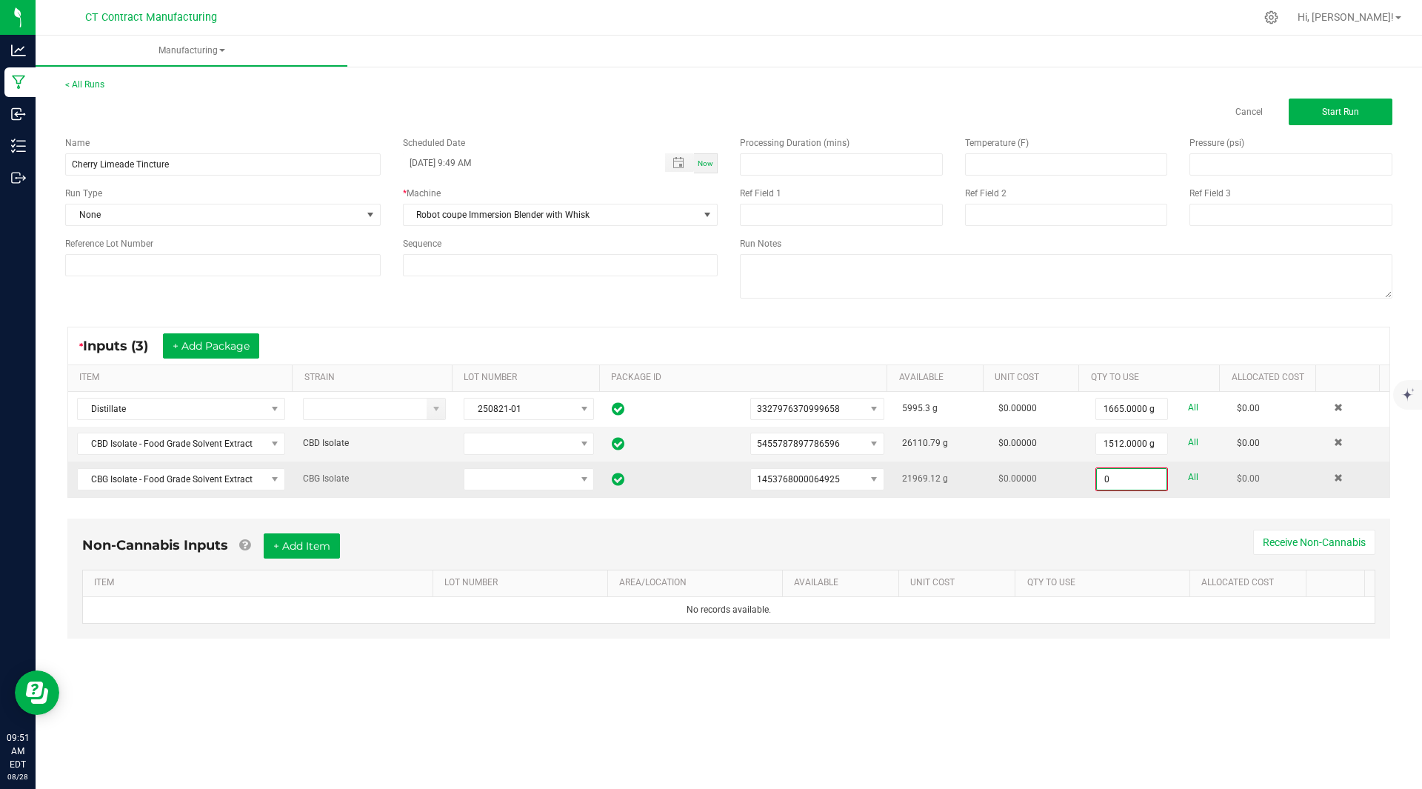
click at [1123, 483] on input "0" at bounding box center [1132, 479] width 70 height 21
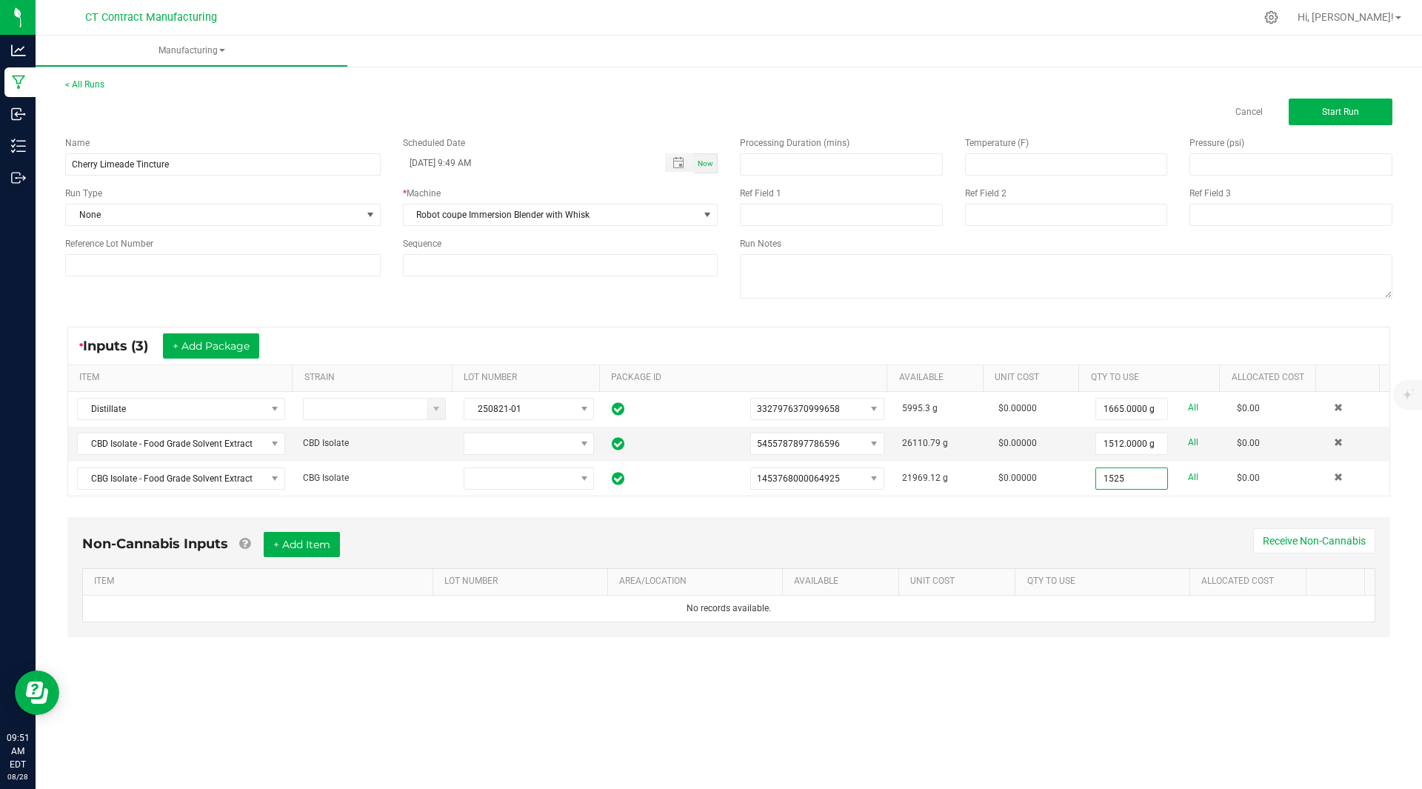
type input "1525.0000 g"
click at [369, 297] on div "Name Cherry Limeade Tincture Scheduled Date [DATE] 9:49 AM Now Run Type None * …" at bounding box center [729, 219] width 1350 height 188
click at [230, 351] on button "+ Add Package" at bounding box center [211, 345] width 96 height 25
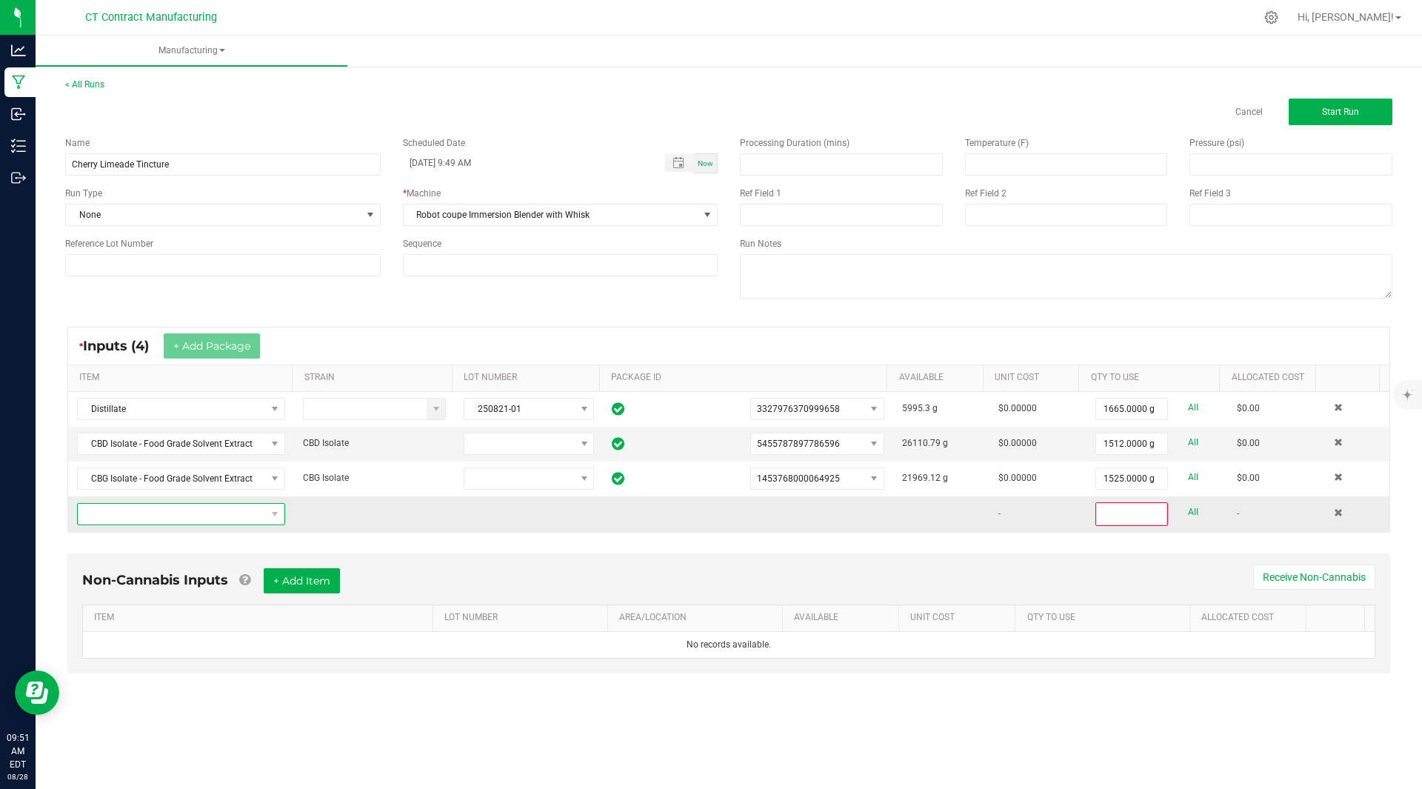
click at [159, 510] on span "NO DATA FOUND" at bounding box center [172, 514] width 188 height 21
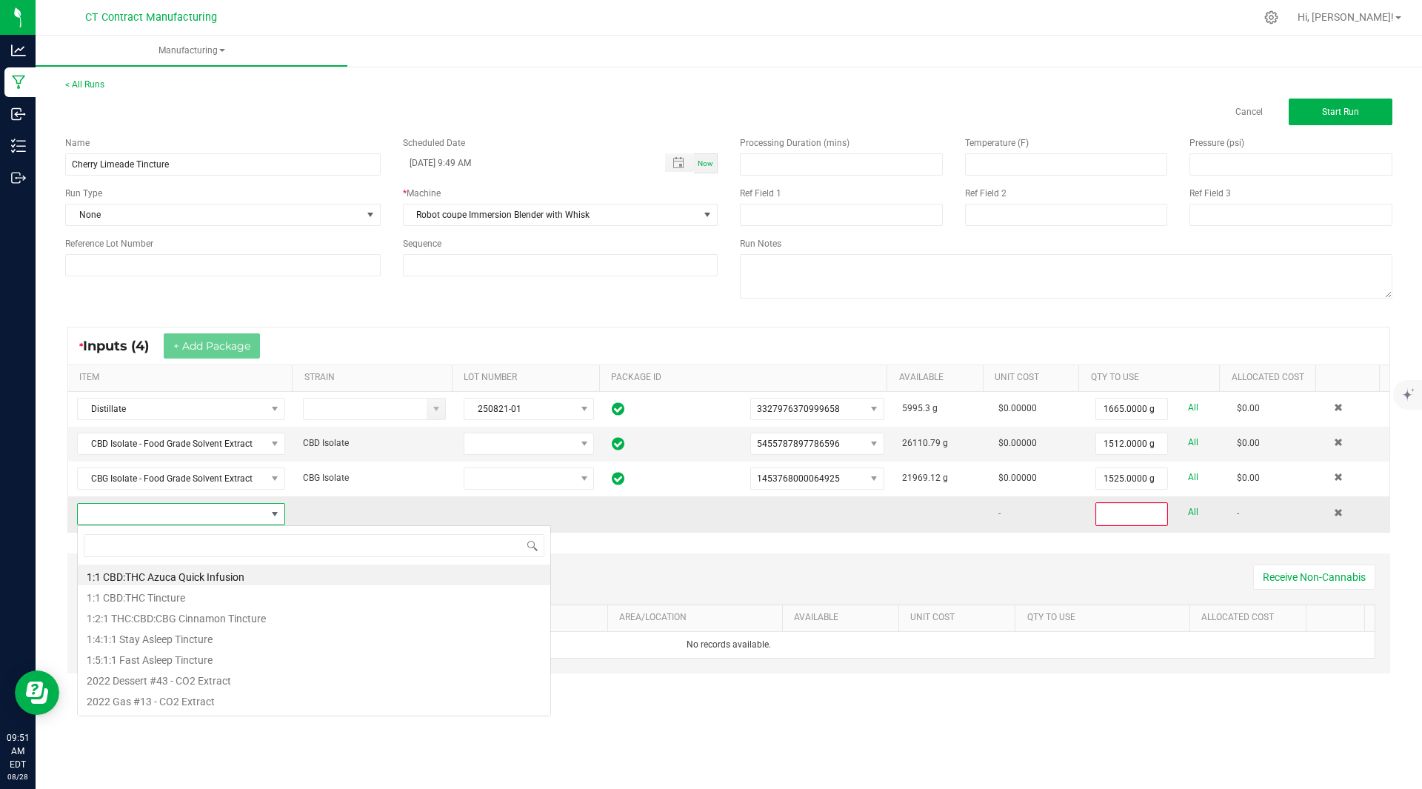
scroll to position [22, 204]
type input "cherry limeade"
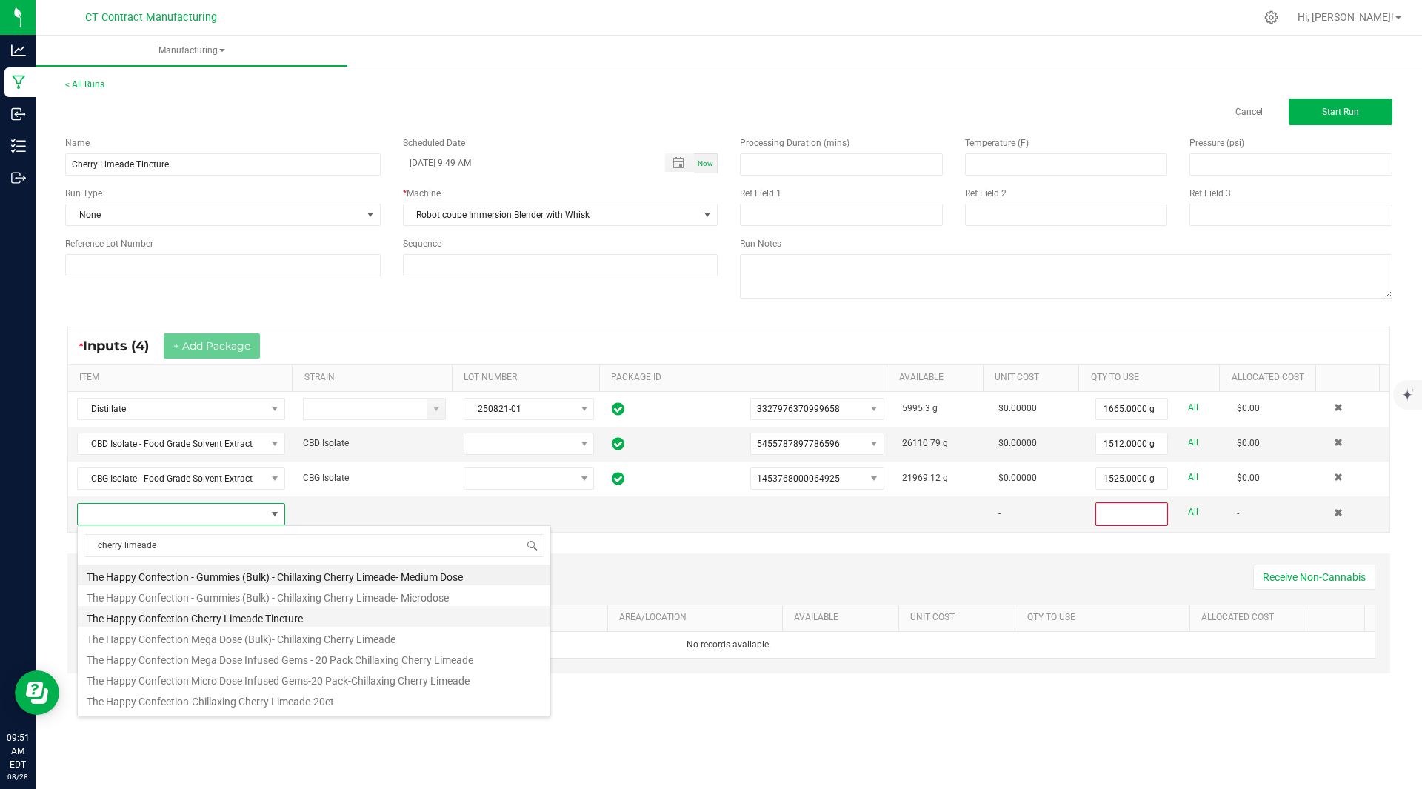
click at [276, 613] on li "The Happy Confection Cherry Limeade Tincture" at bounding box center [314, 616] width 473 height 21
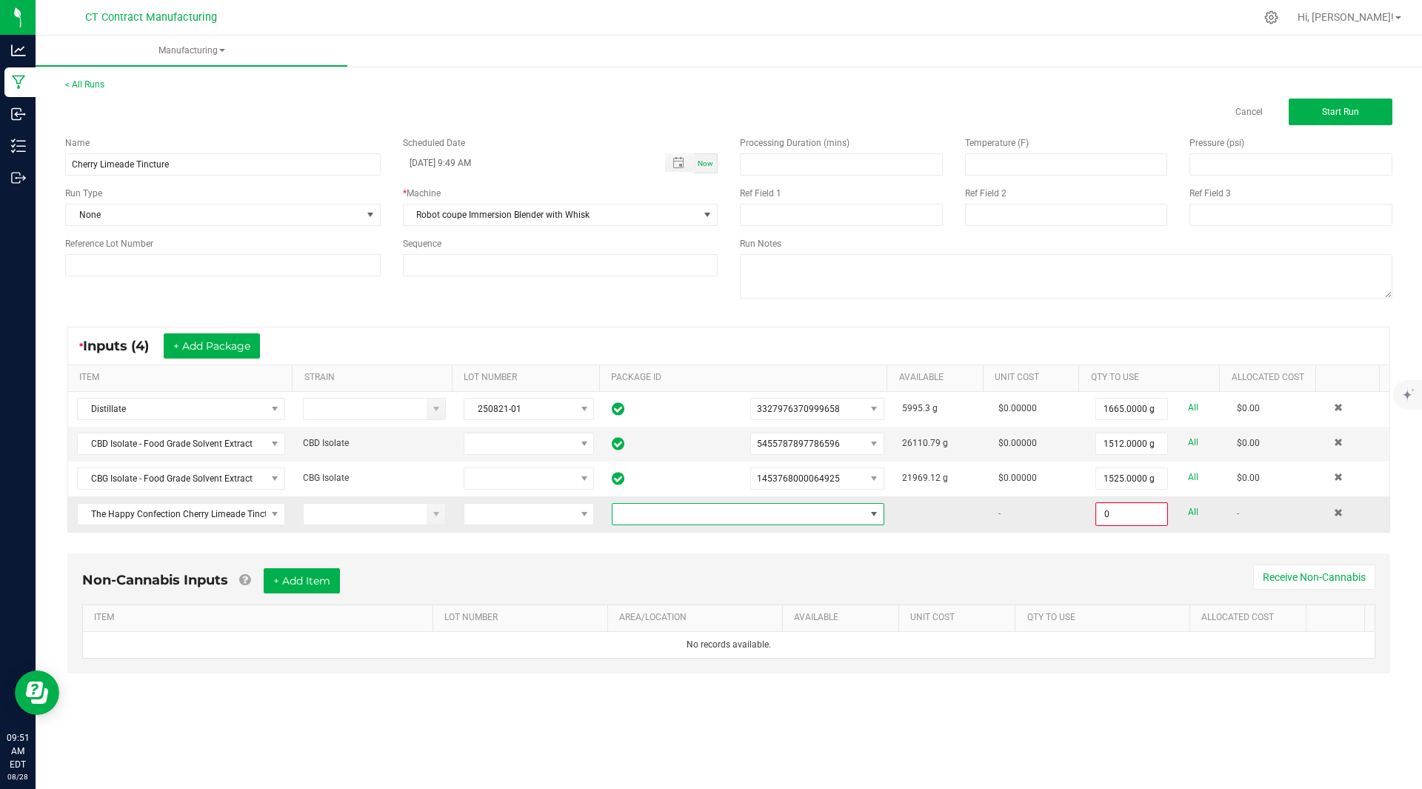
click at [778, 522] on span at bounding box center [739, 514] width 253 height 21
click at [740, 568] on li "2042143367306217" at bounding box center [742, 577] width 268 height 25
click at [1110, 521] on input "0" at bounding box center [1132, 514] width 70 height 21
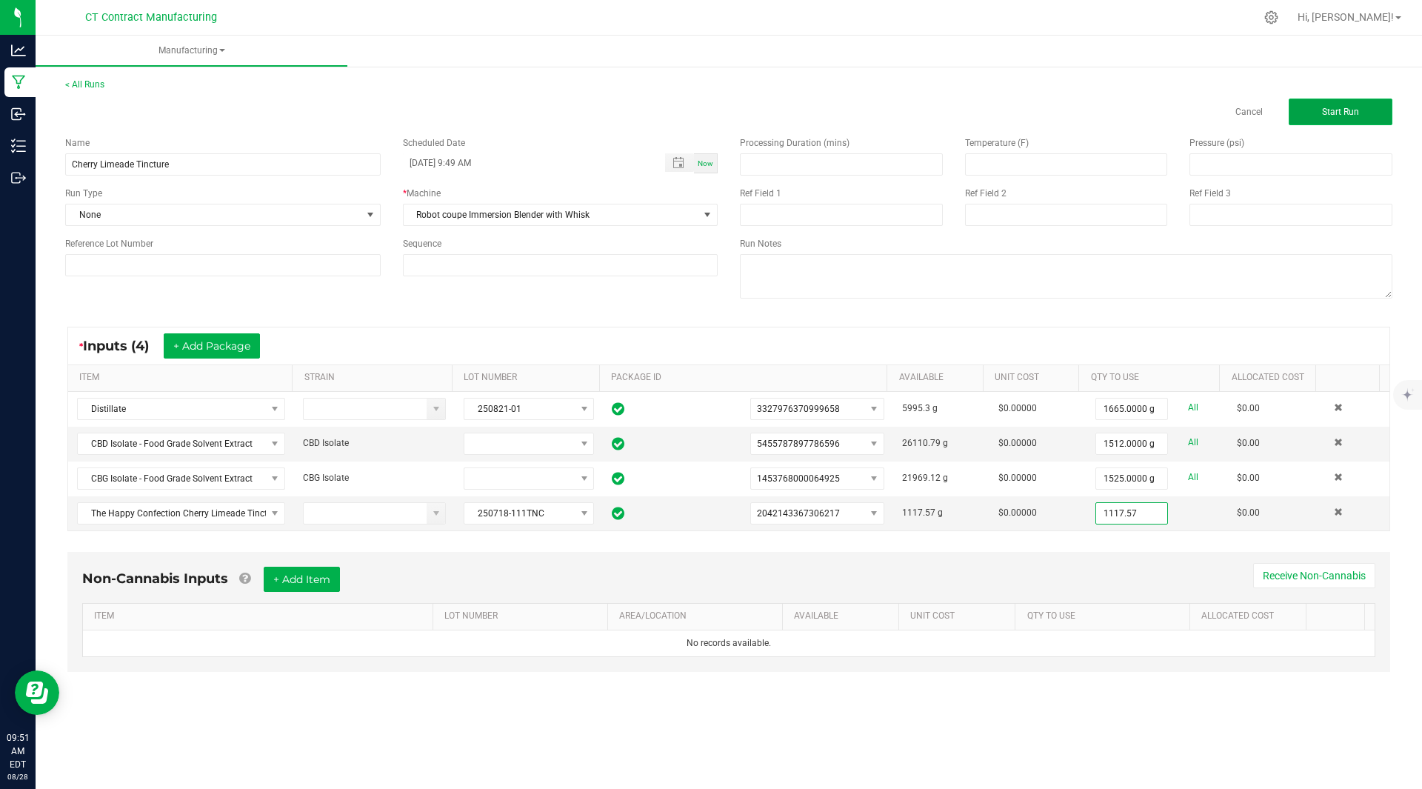
type input "1117.5700 g"
click at [1314, 119] on button "Start Run" at bounding box center [1341, 112] width 104 height 27
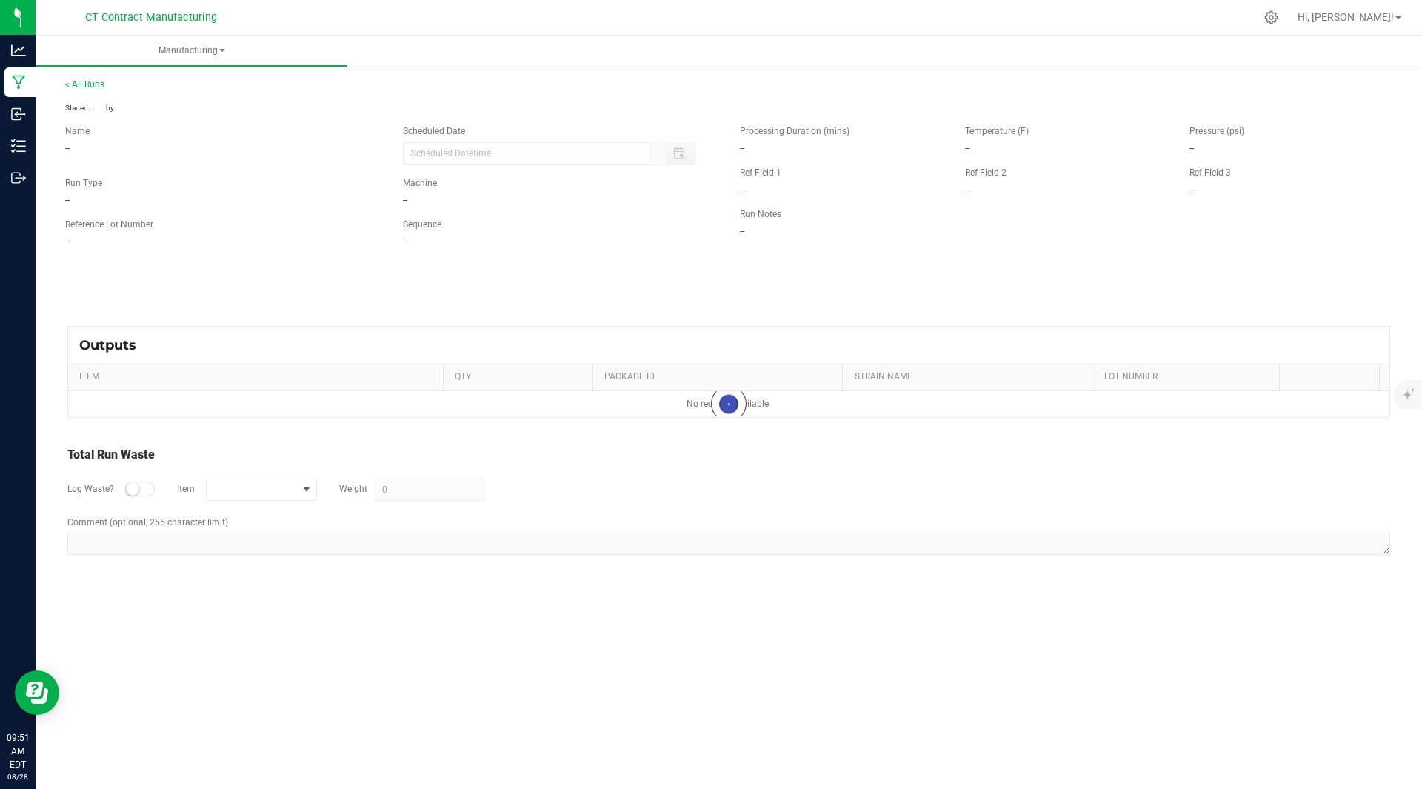
type input "[DATE] 9:49 AM"
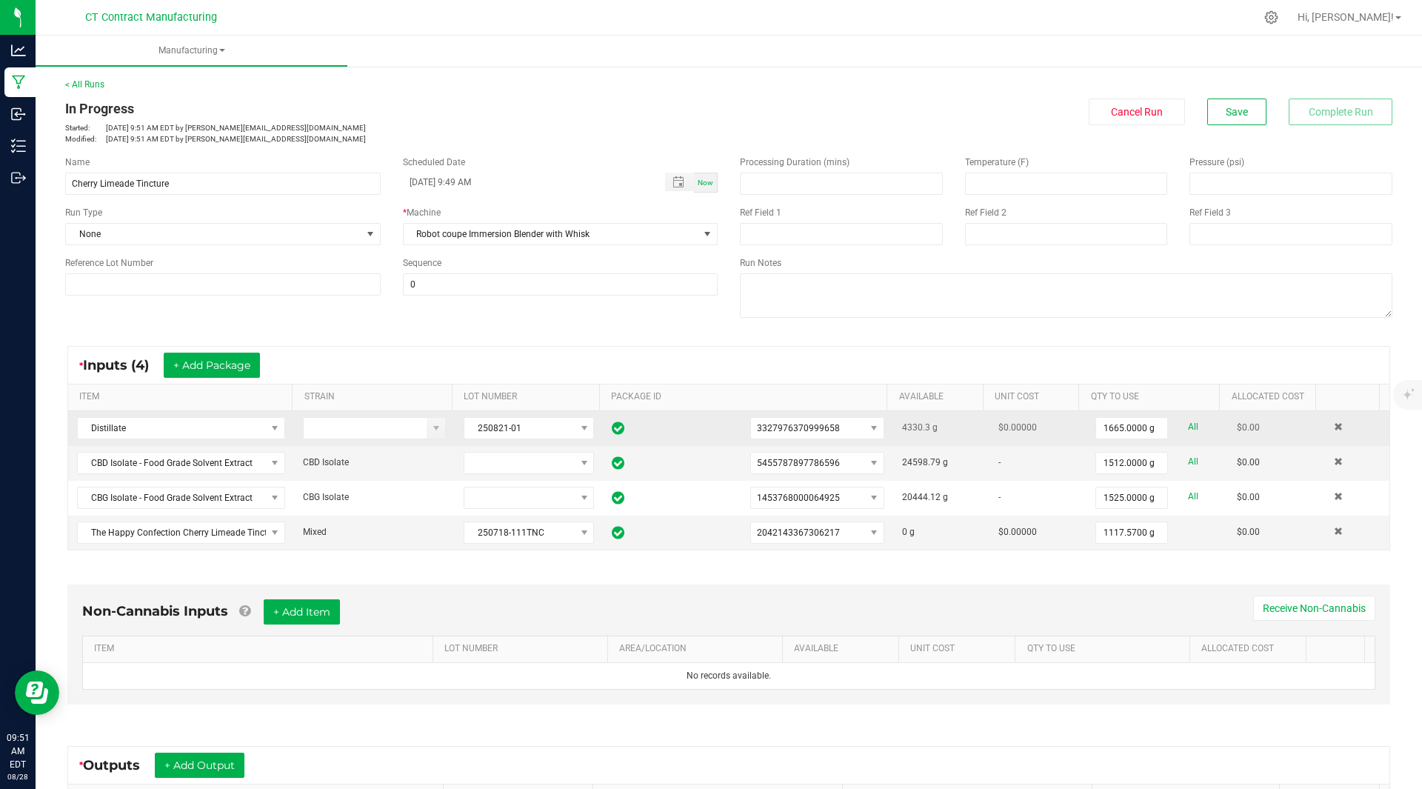
scroll to position [218, 0]
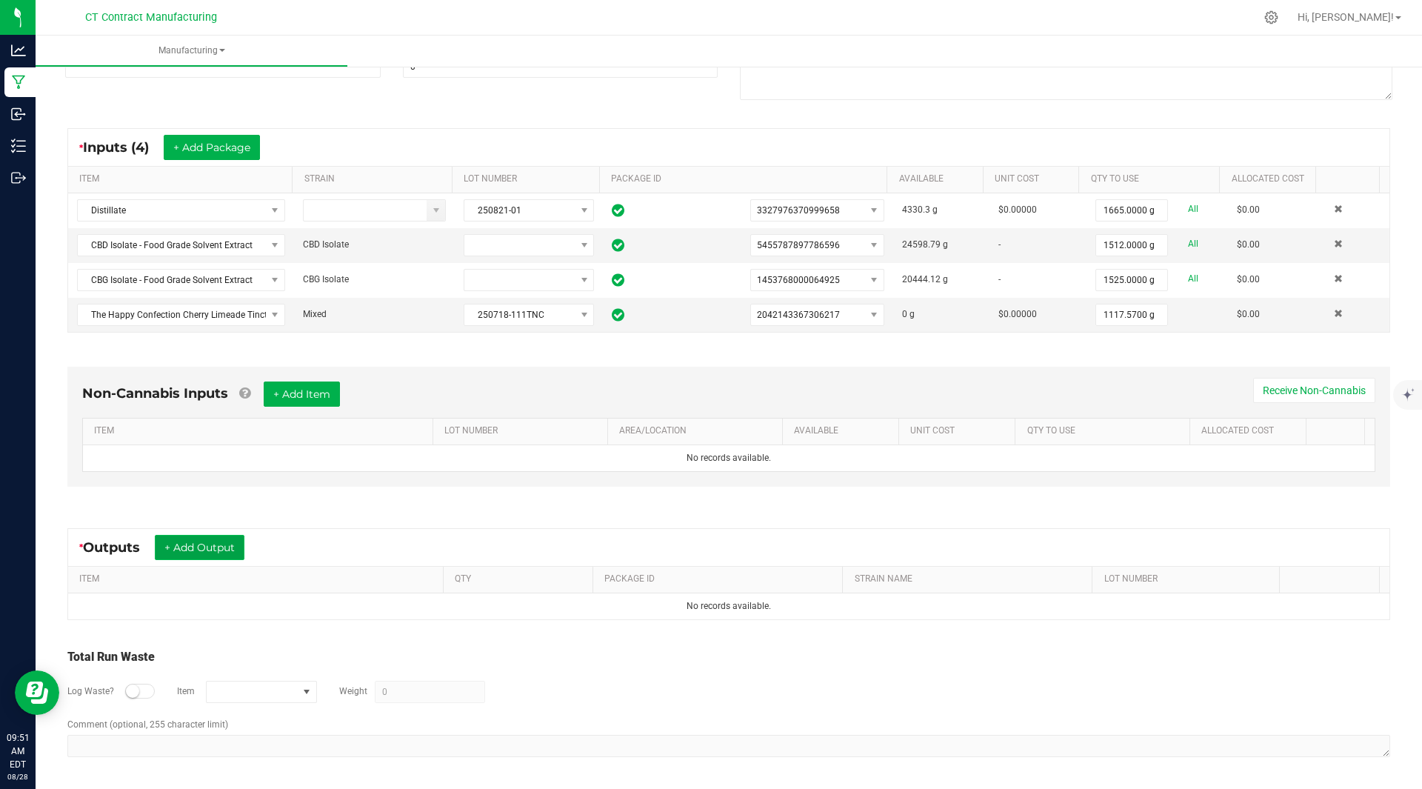
click at [176, 547] on button "+ Add Output" at bounding box center [200, 547] width 90 height 25
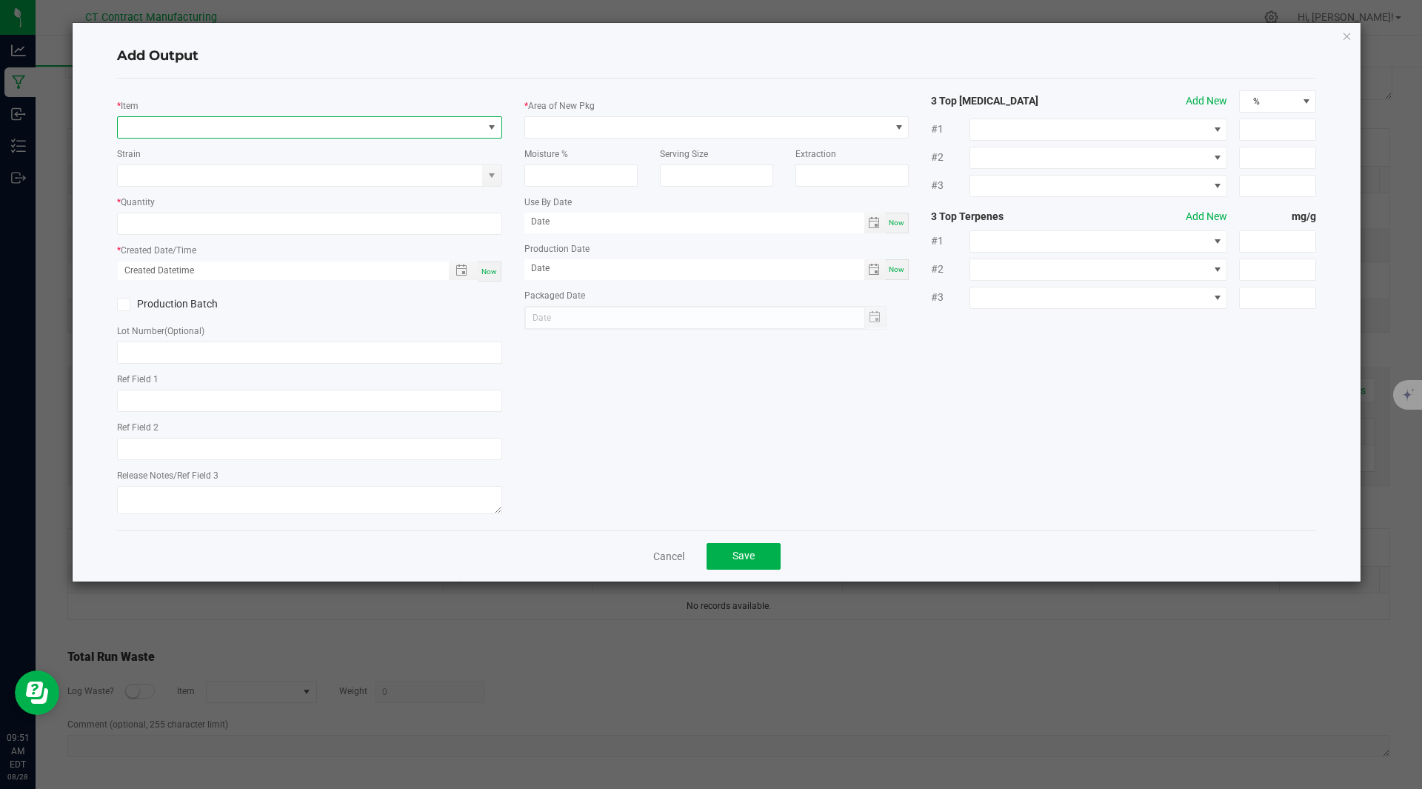
click at [161, 127] on span "NO DATA FOUND" at bounding box center [300, 127] width 365 height 21
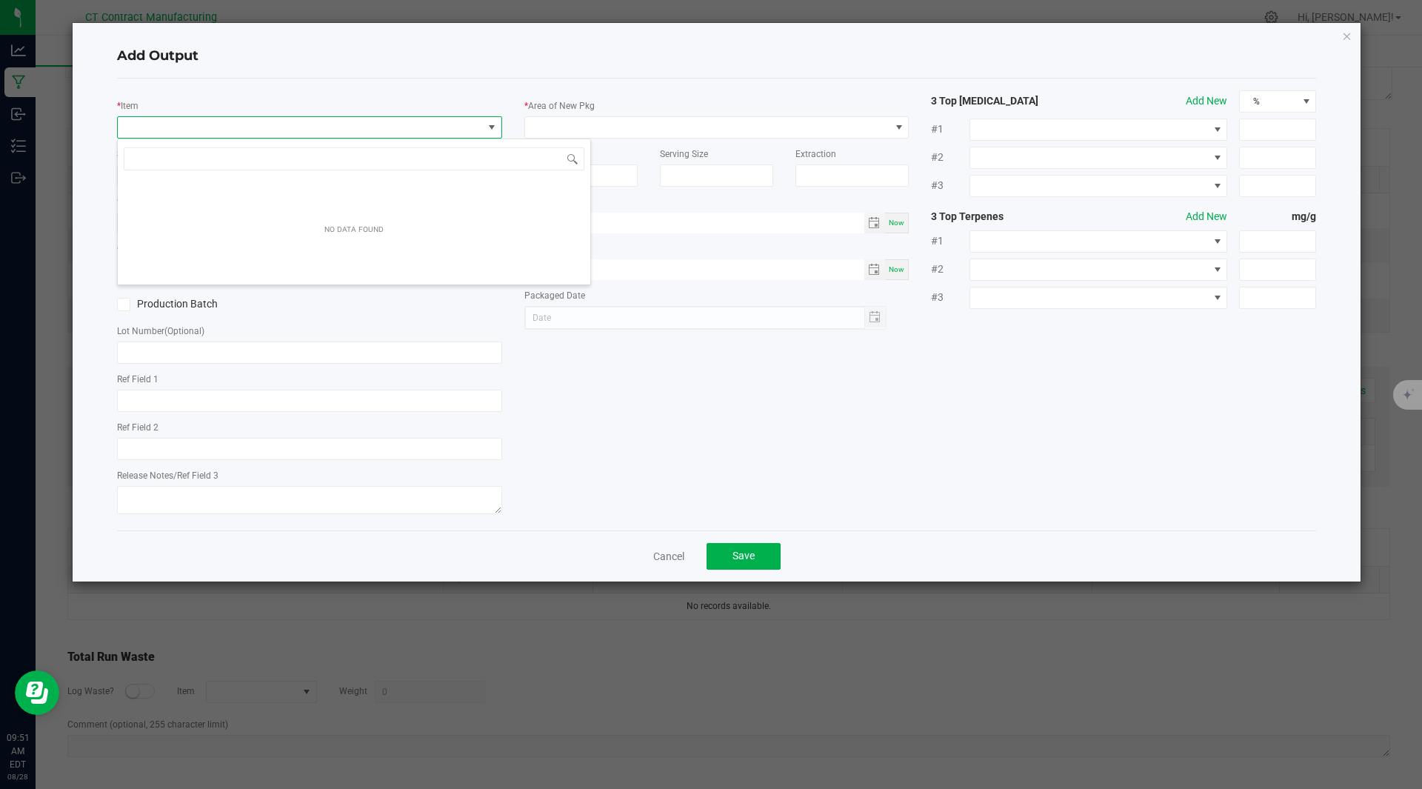
scroll to position [22, 385]
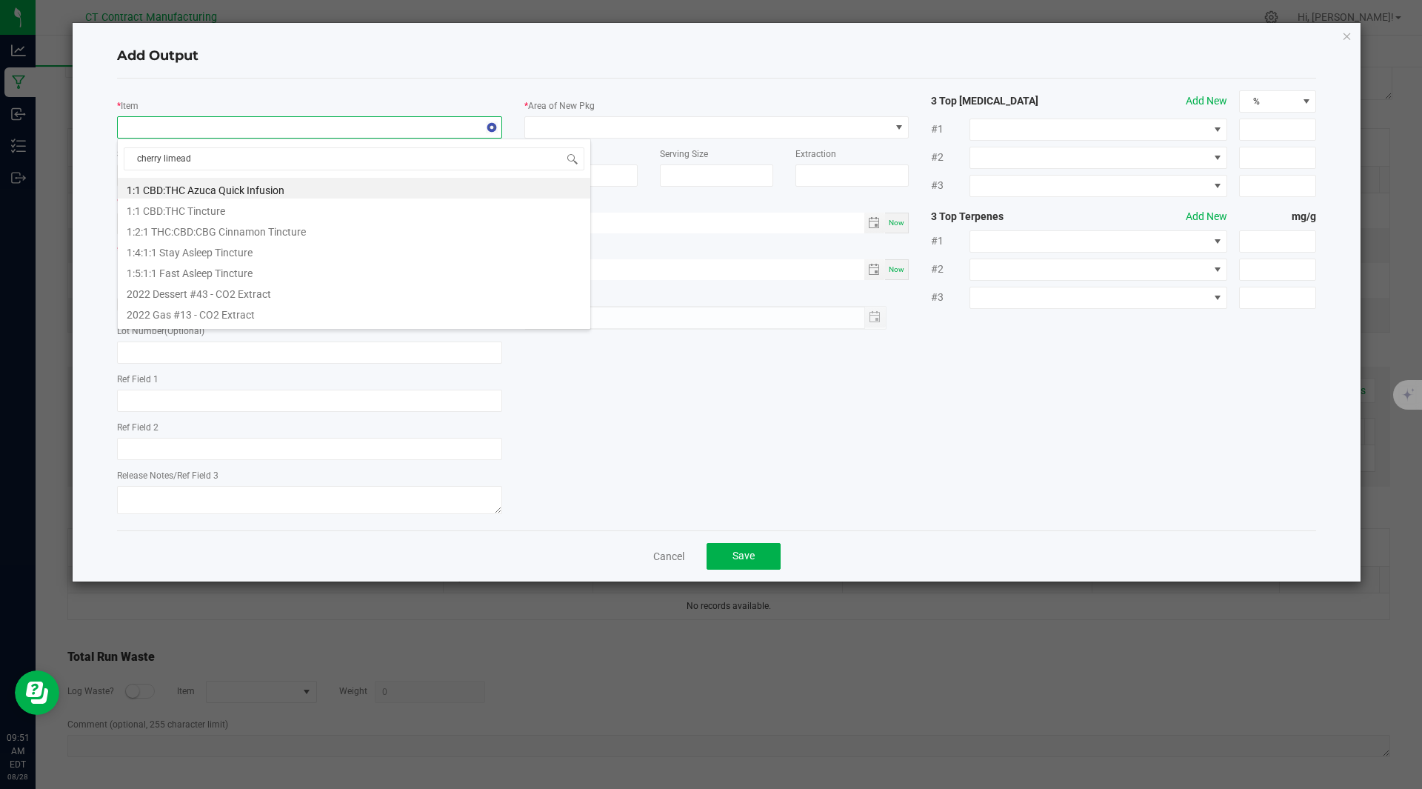
type input "cherry limeade"
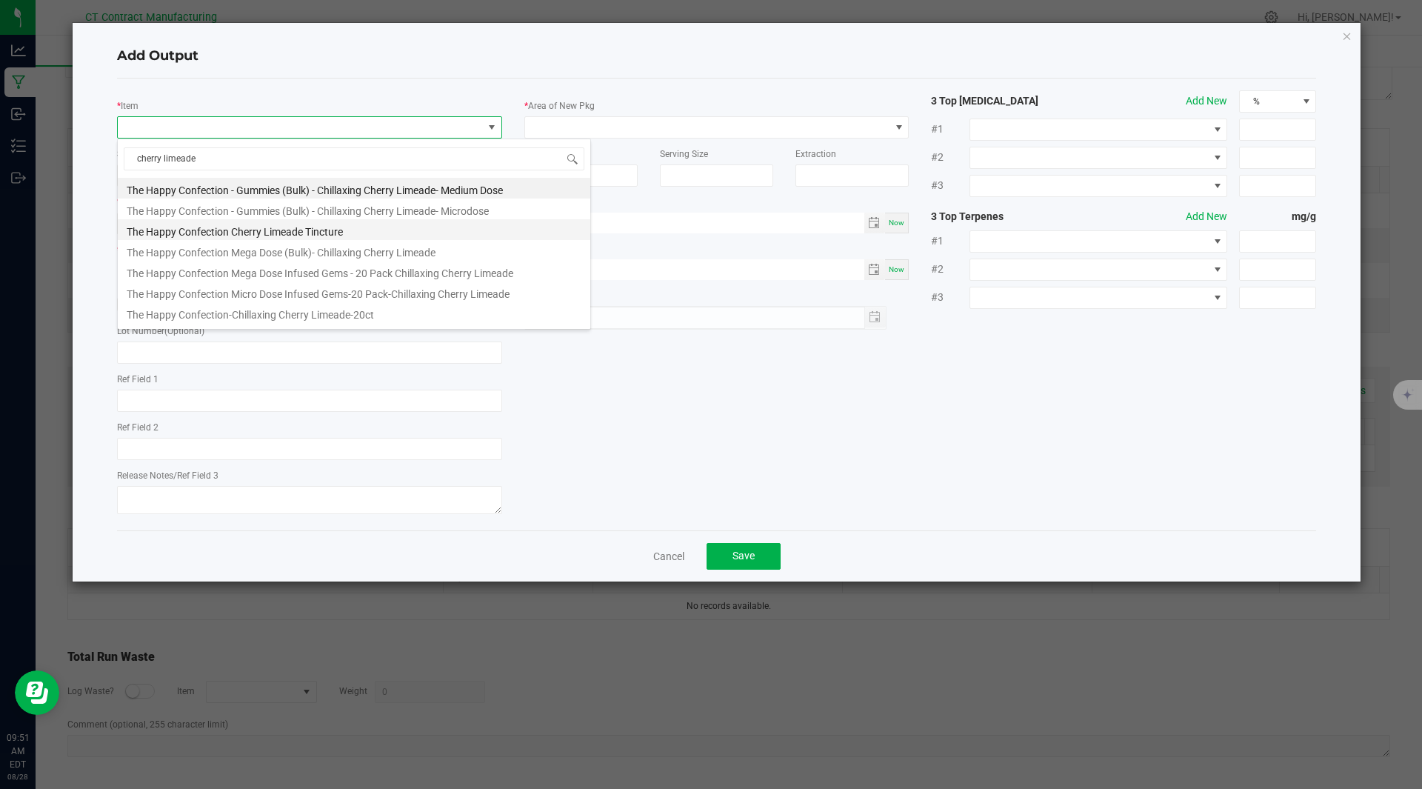
click at [239, 232] on li "The Happy Confection Cherry Limeade Tincture" at bounding box center [354, 229] width 473 height 21
type input "0.0000 g"
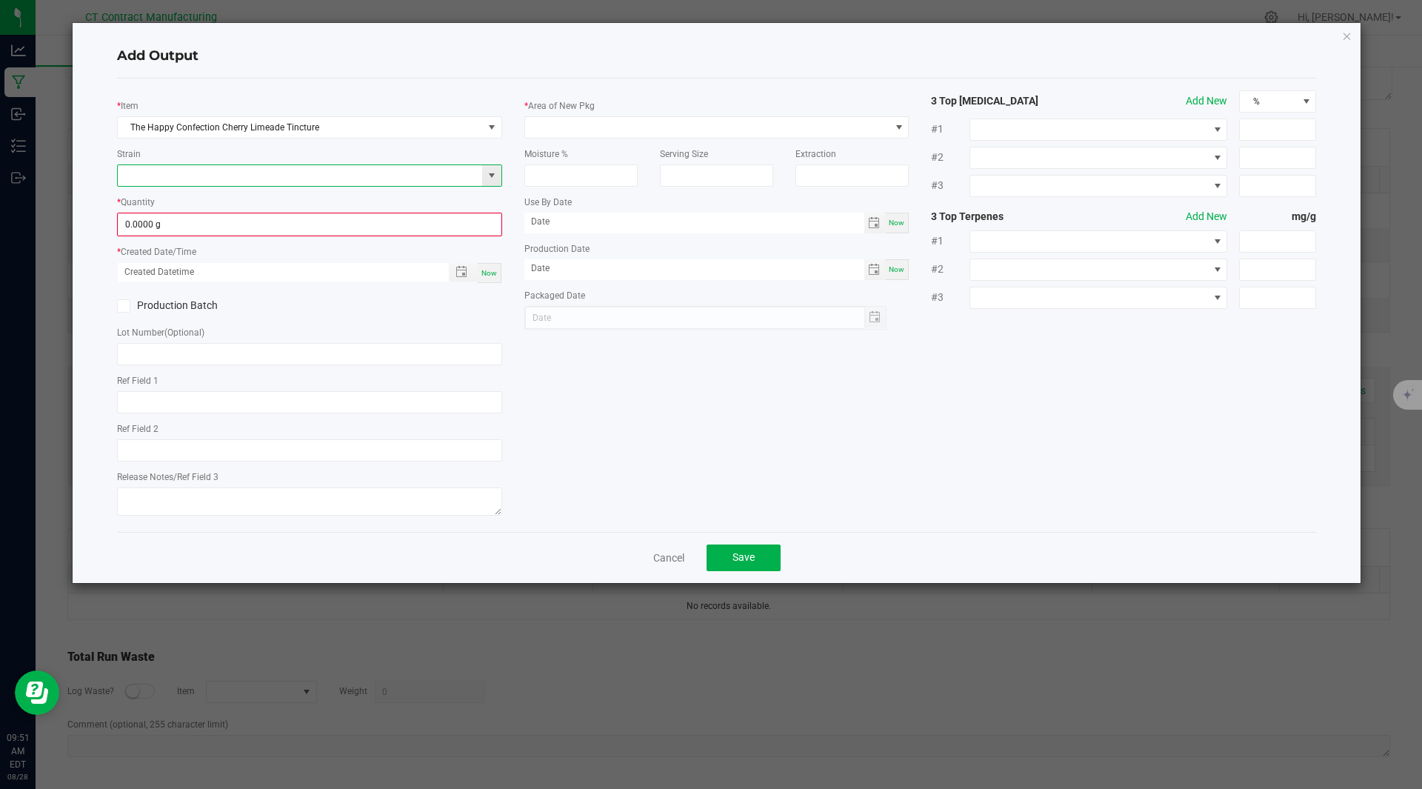
click at [179, 181] on input at bounding box center [300, 175] width 365 height 21
click at [173, 189] on div "Mixed" at bounding box center [309, 200] width 385 height 27
click at [159, 202] on li "Mixed" at bounding box center [310, 200] width 384 height 21
type input "Mixed"
click at [146, 224] on input "0" at bounding box center [310, 224] width 382 height 21
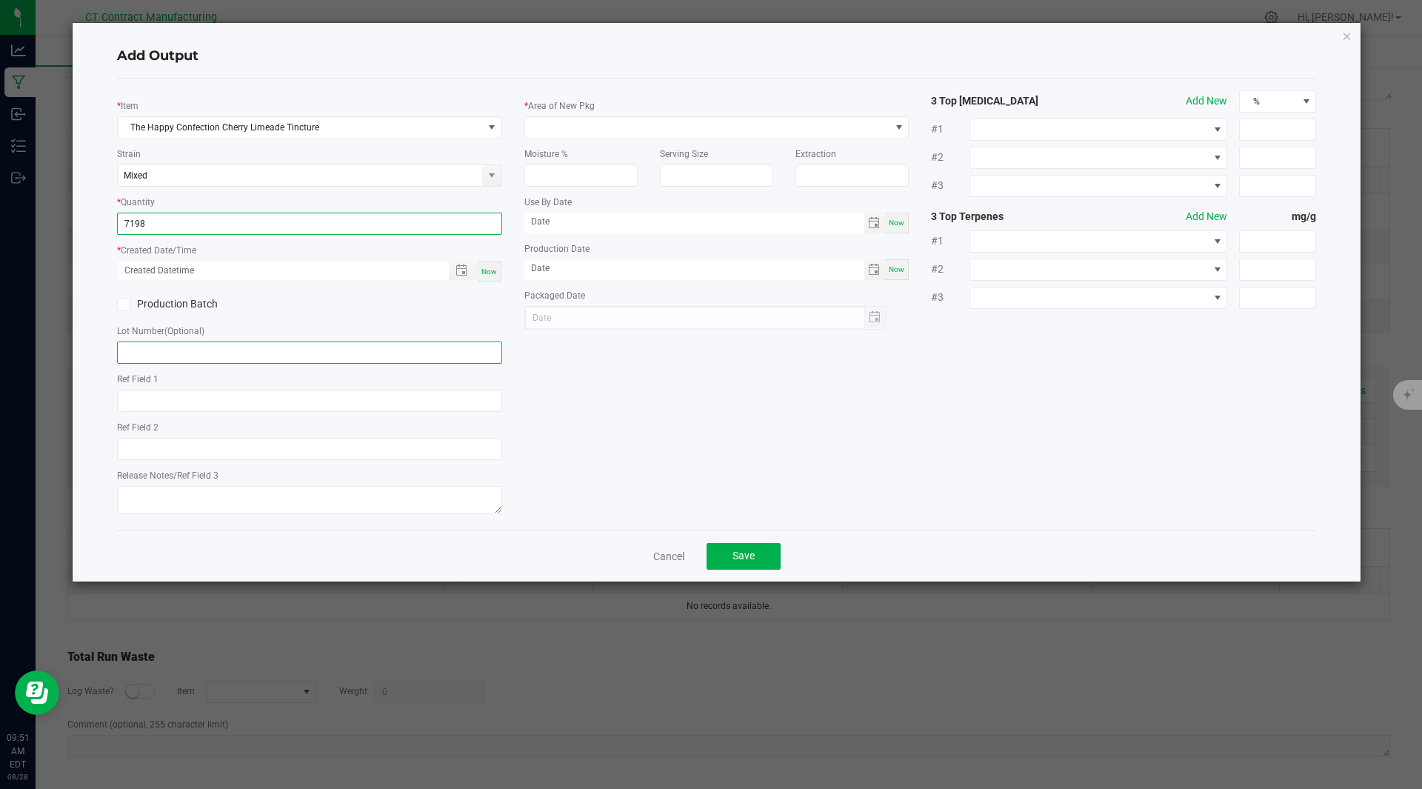
type input "7198.0000 g"
click at [198, 355] on input "text" at bounding box center [309, 353] width 385 height 22
type input "250828-CLATNC004"
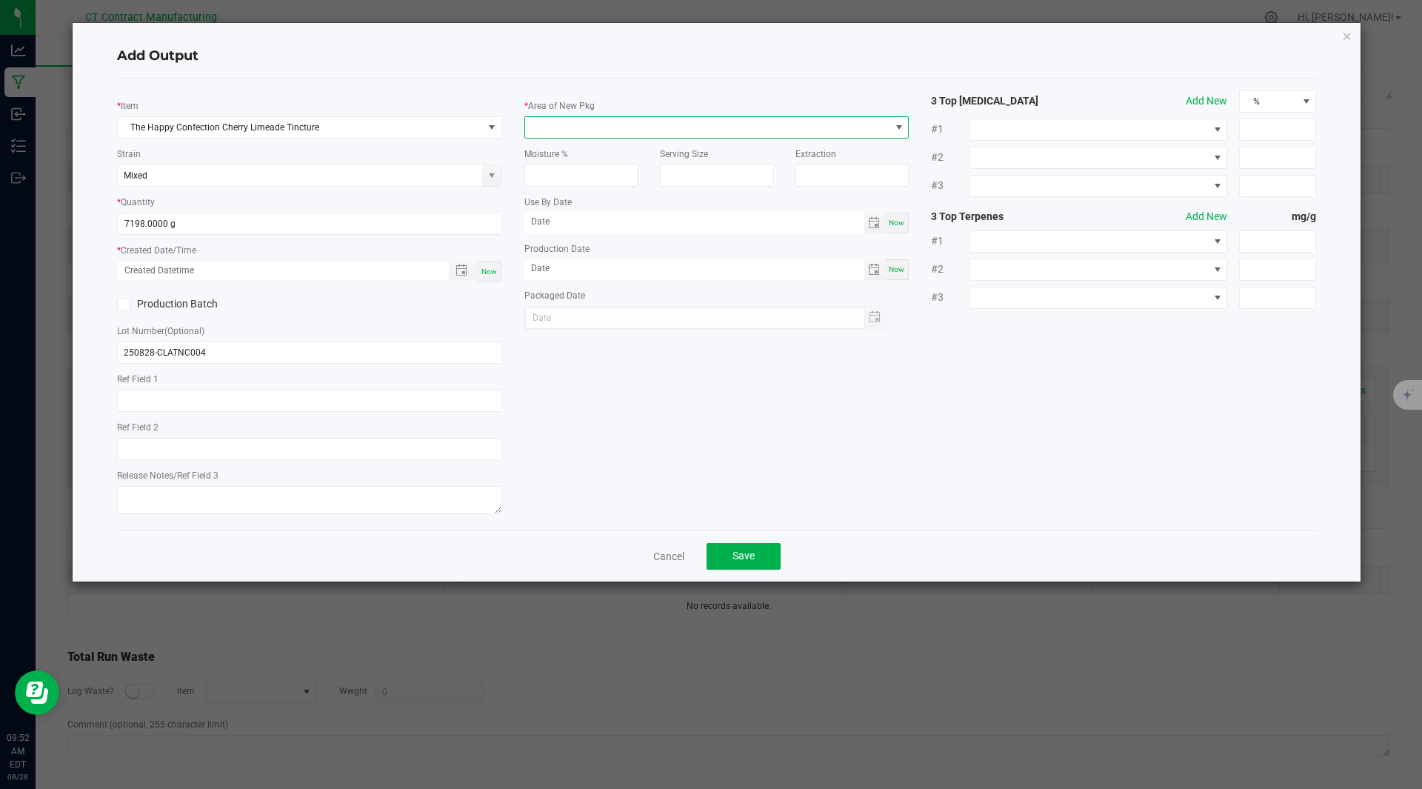
click at [636, 128] on span at bounding box center [707, 127] width 365 height 21
click at [555, 276] on li "Vault" at bounding box center [717, 268] width 384 height 25
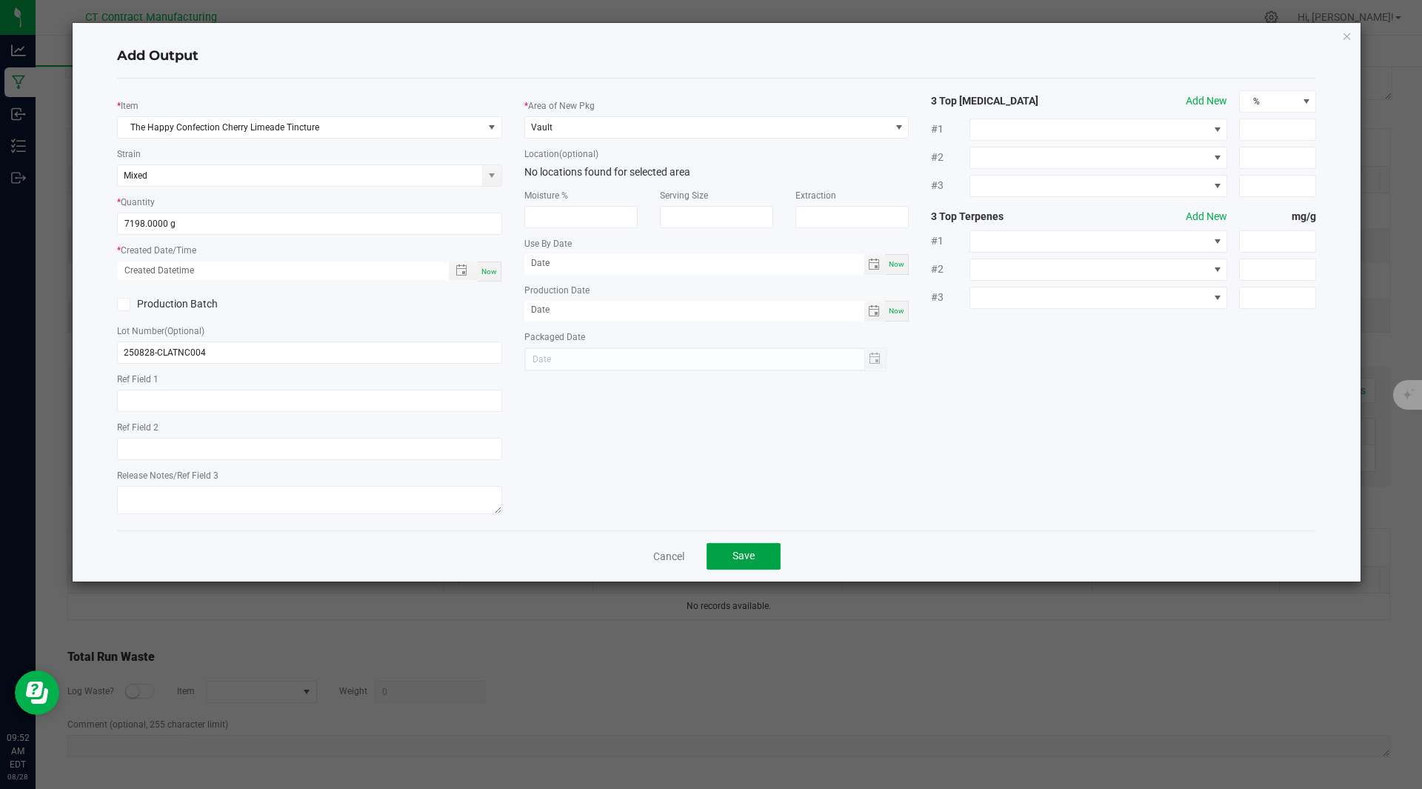
click at [749, 551] on span "Save" at bounding box center [744, 556] width 22 height 12
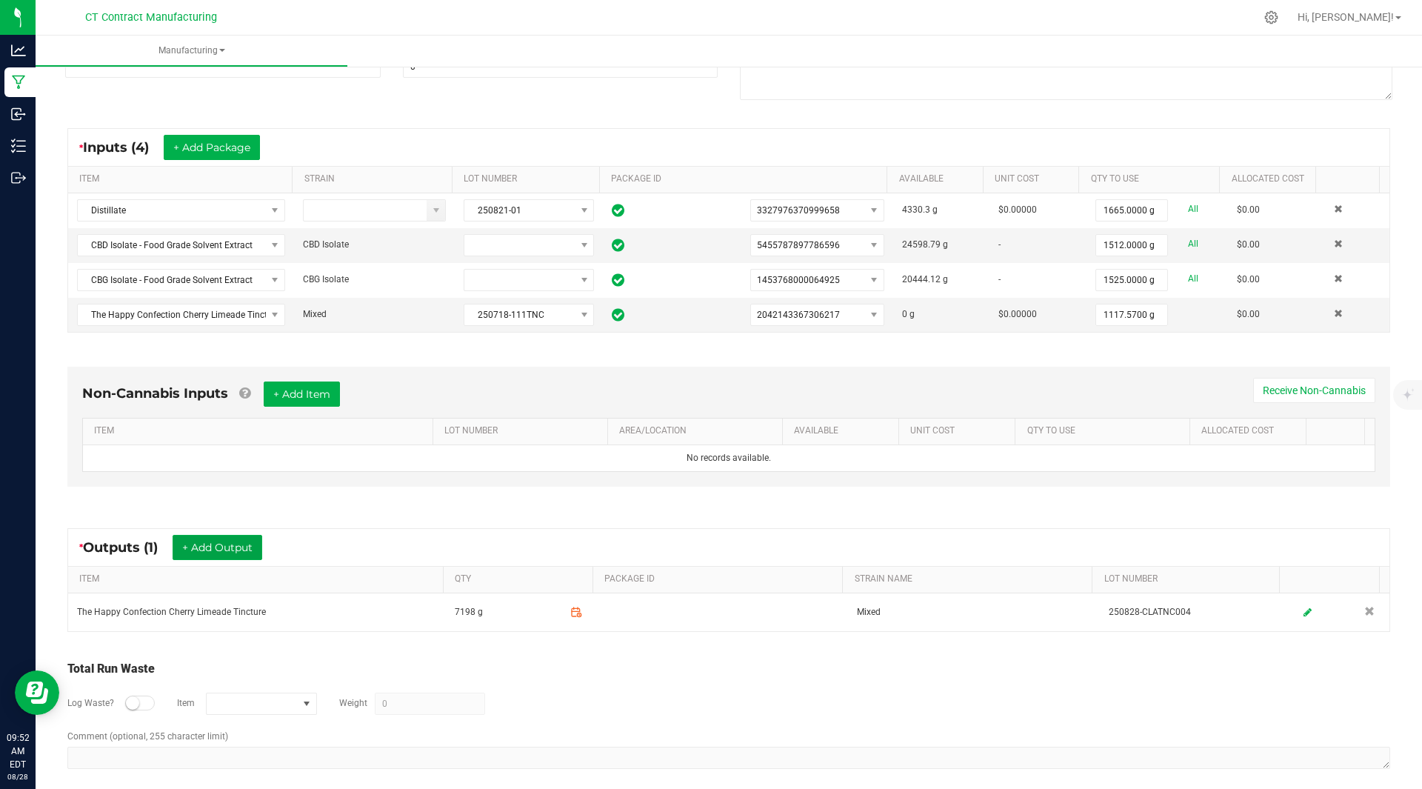
scroll to position [0, 0]
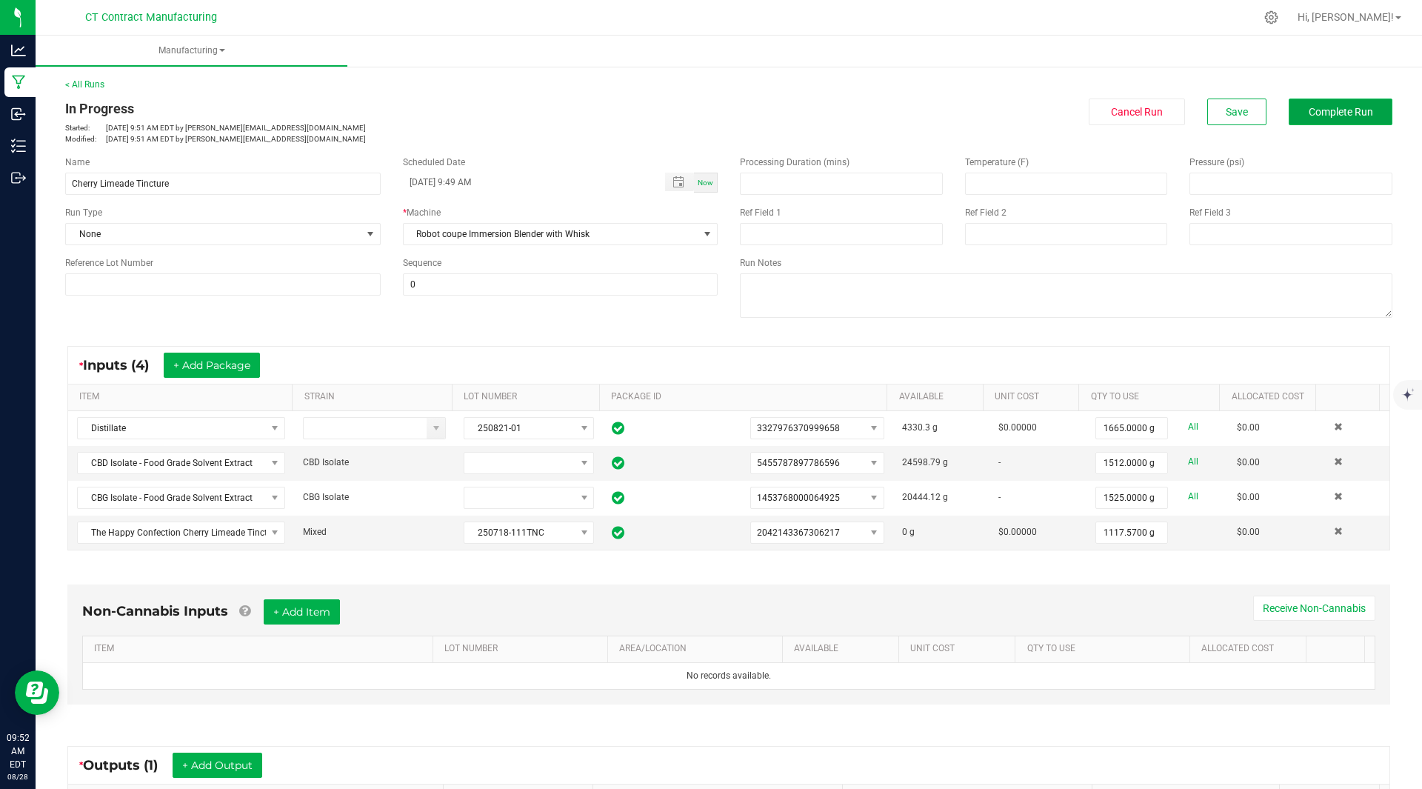
click at [1332, 112] on span "Complete Run" at bounding box center [1341, 112] width 64 height 12
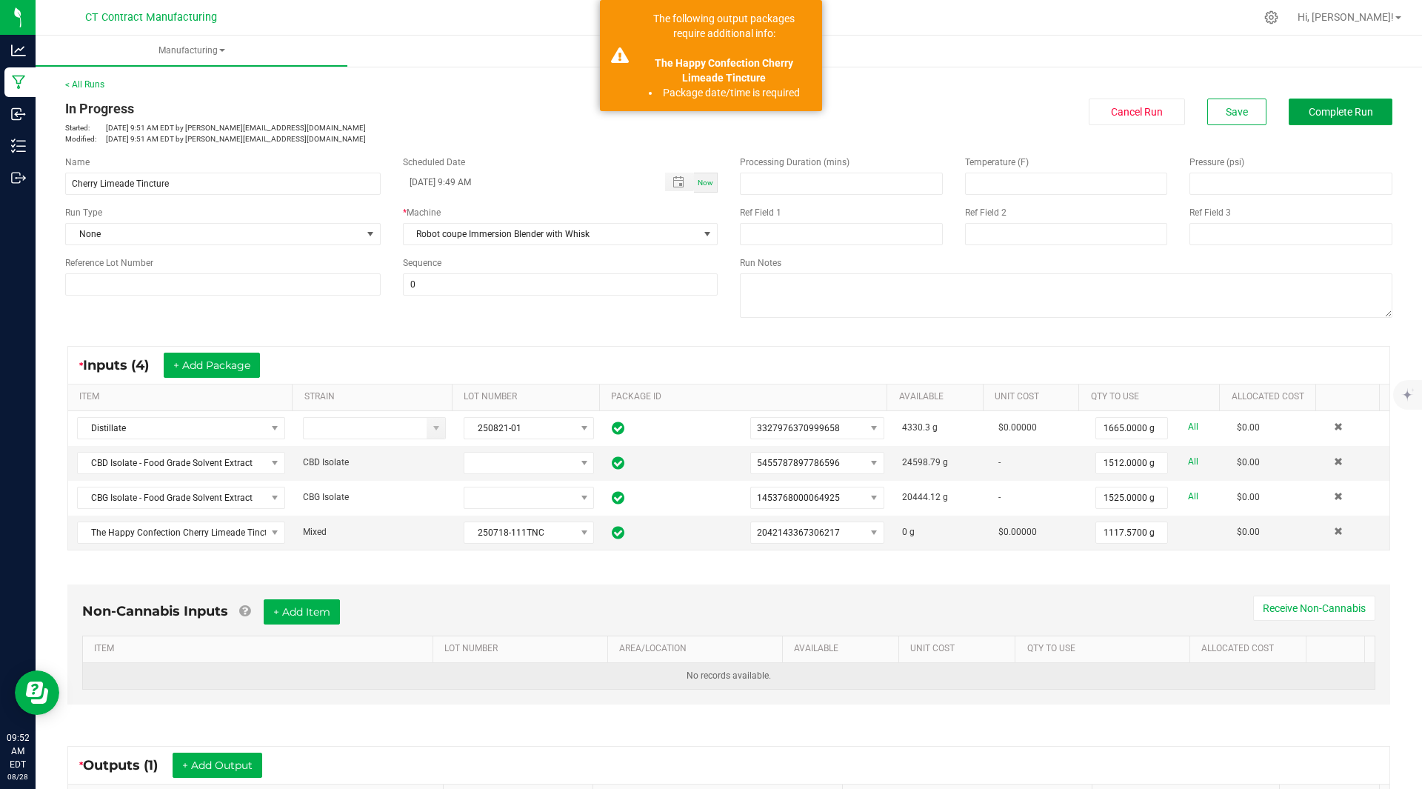
scroll to position [224, 0]
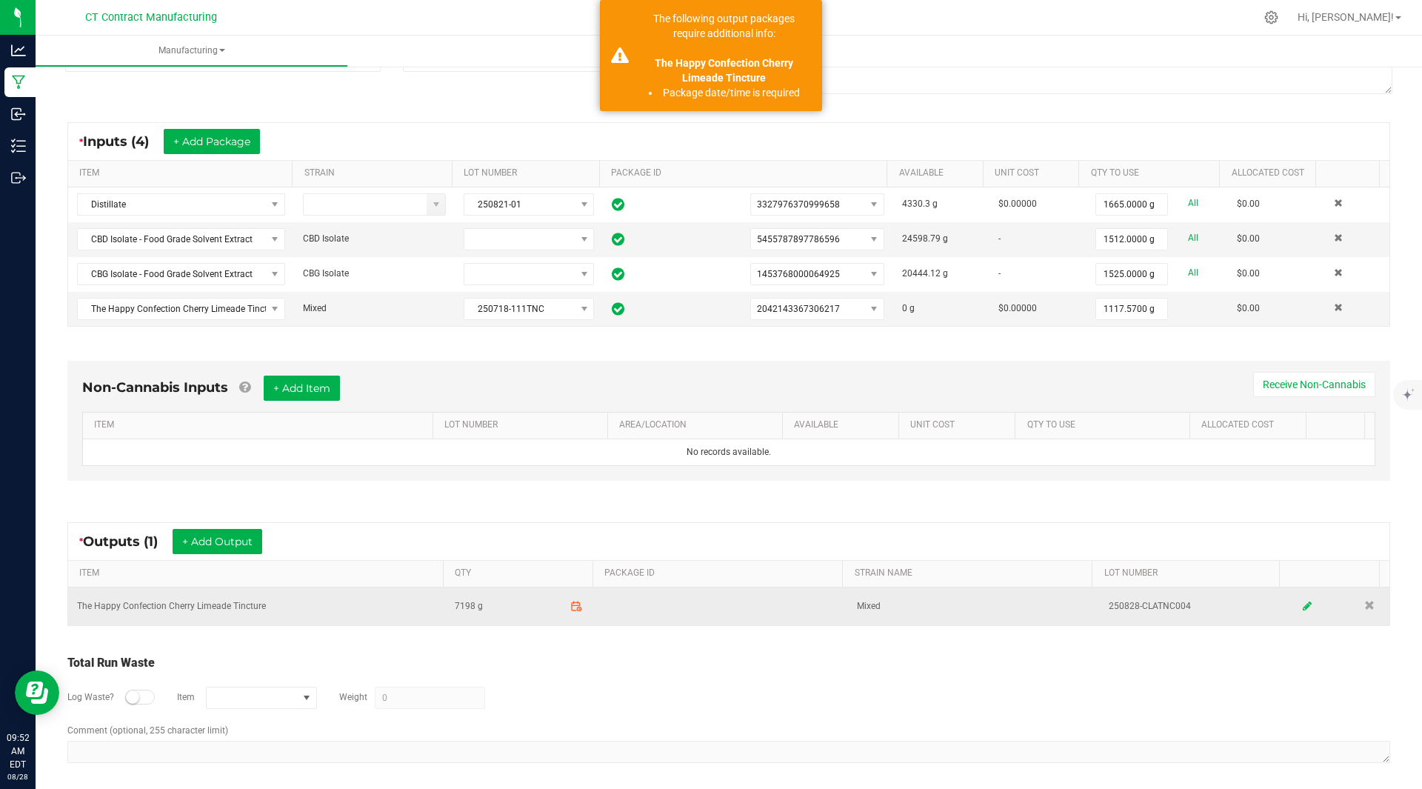
click at [1303, 604] on icon at bounding box center [1307, 606] width 9 height 10
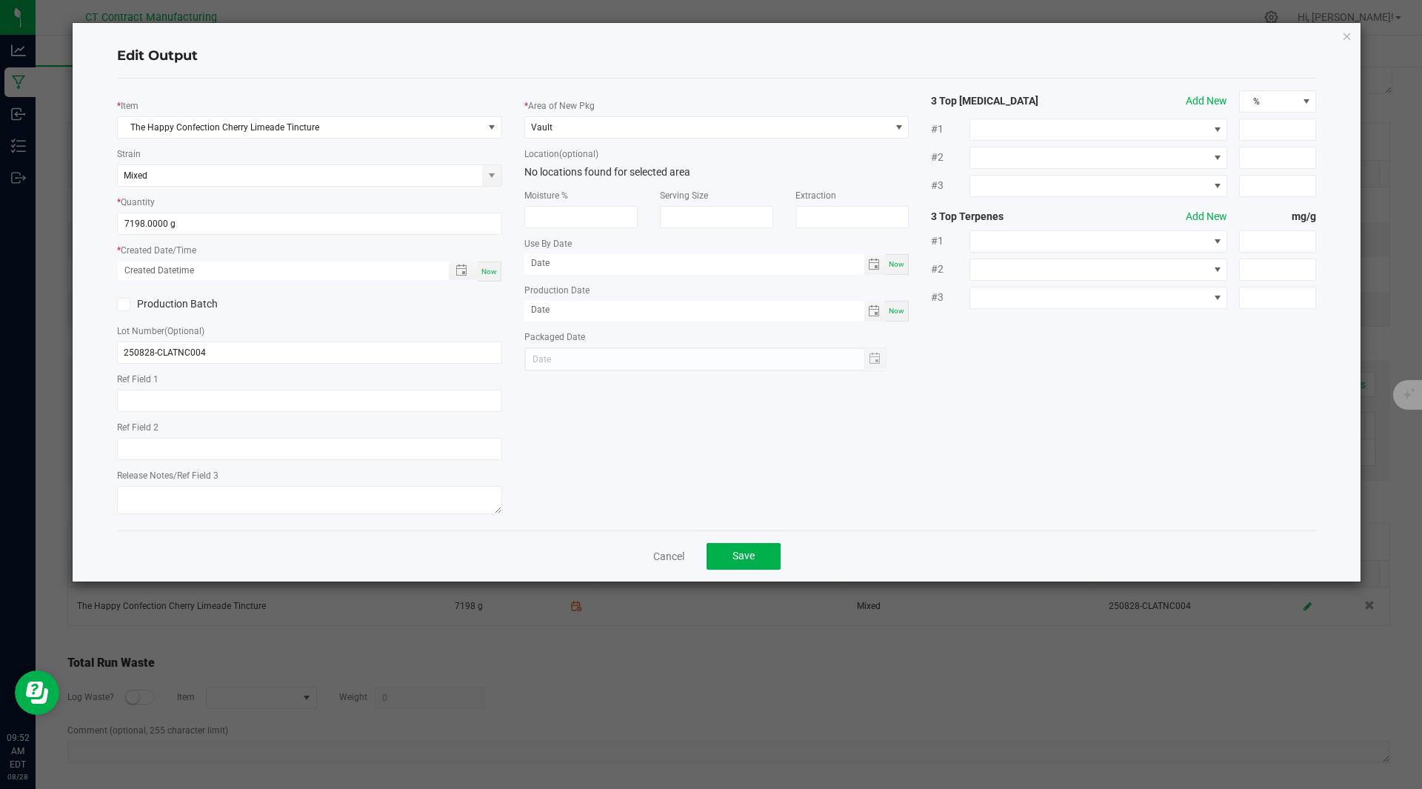
click at [482, 278] on div "Now" at bounding box center [490, 272] width 24 height 20
type input "[DATE] 9:52 AM"
type input "[DATE]"
click at [774, 548] on button "Save" at bounding box center [744, 556] width 74 height 27
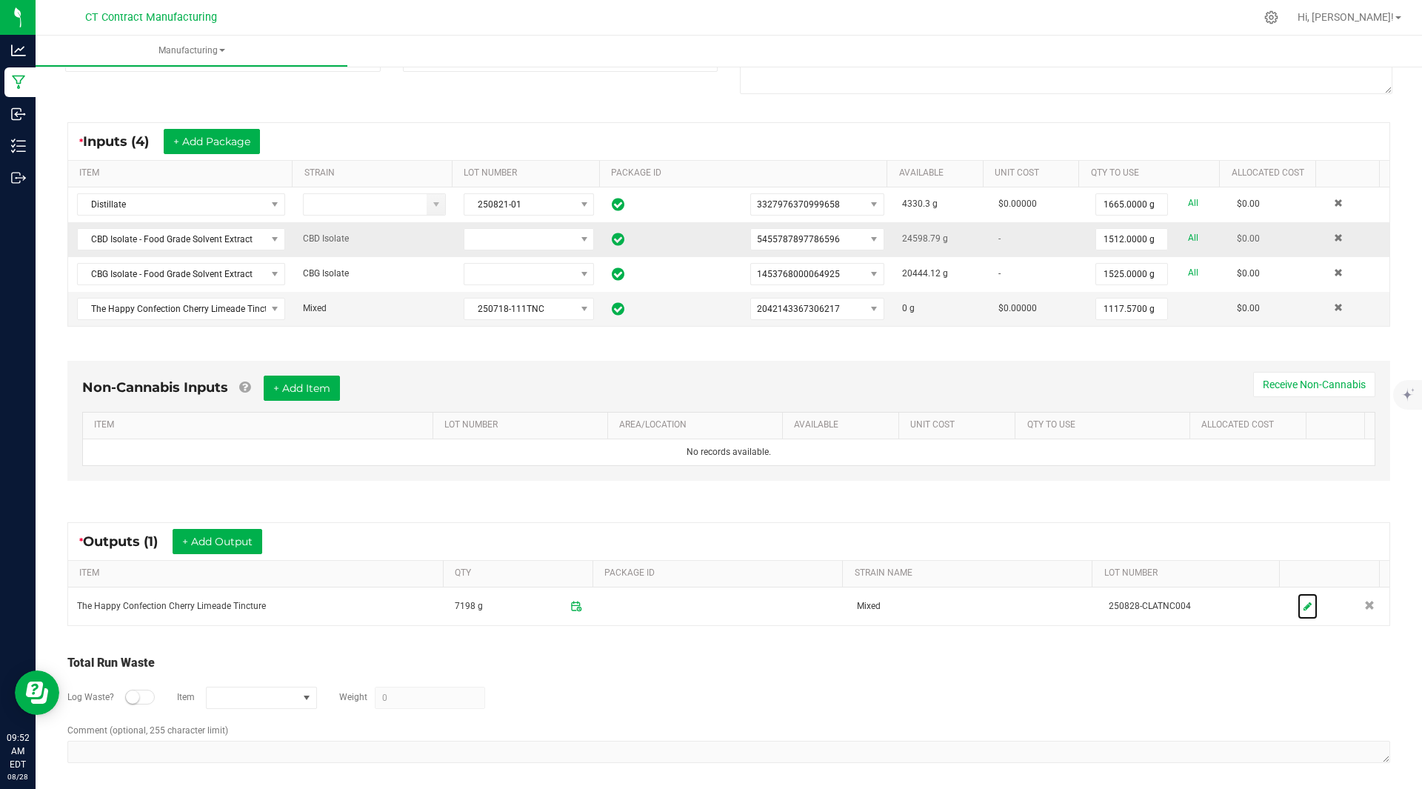
scroll to position [0, 0]
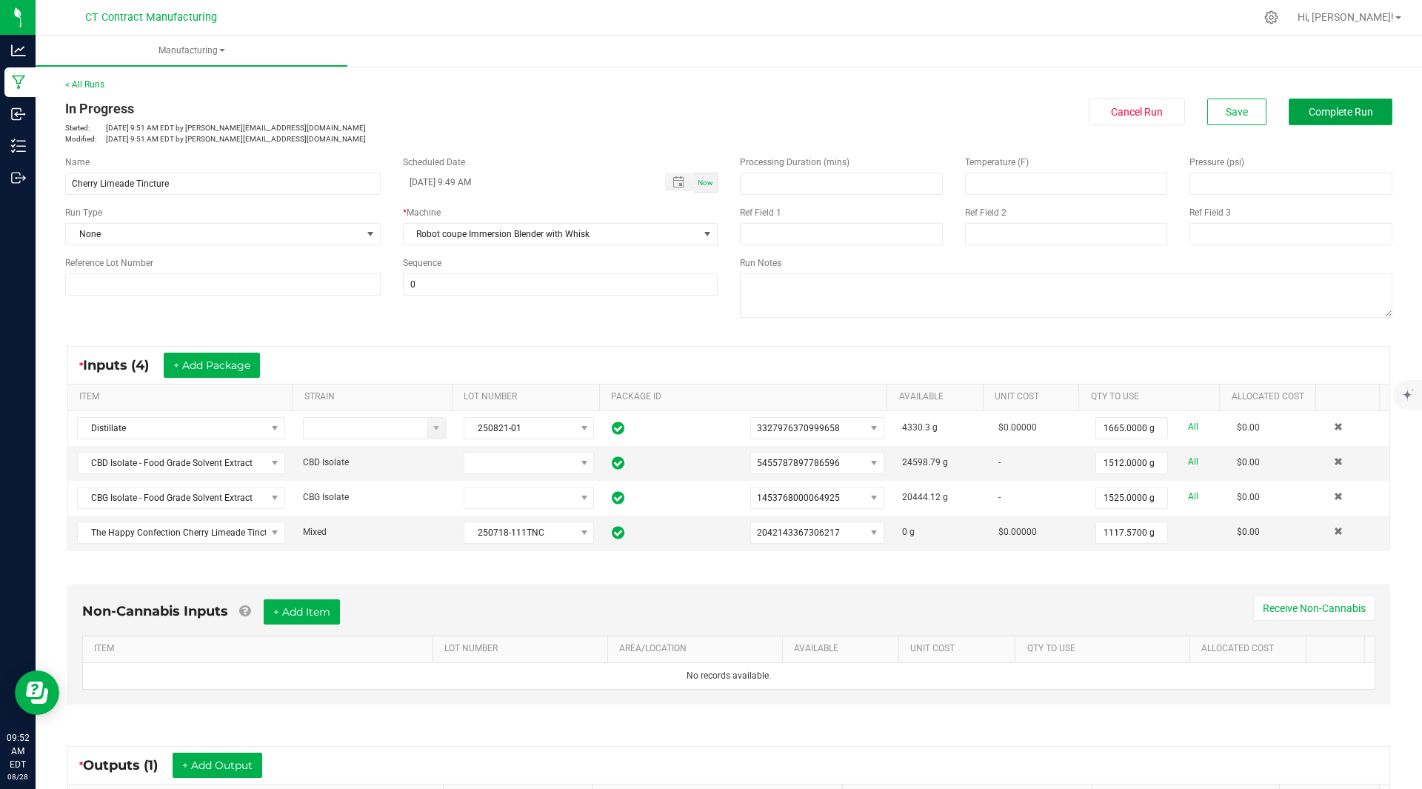
click at [1339, 107] on span "Complete Run" at bounding box center [1341, 112] width 64 height 12
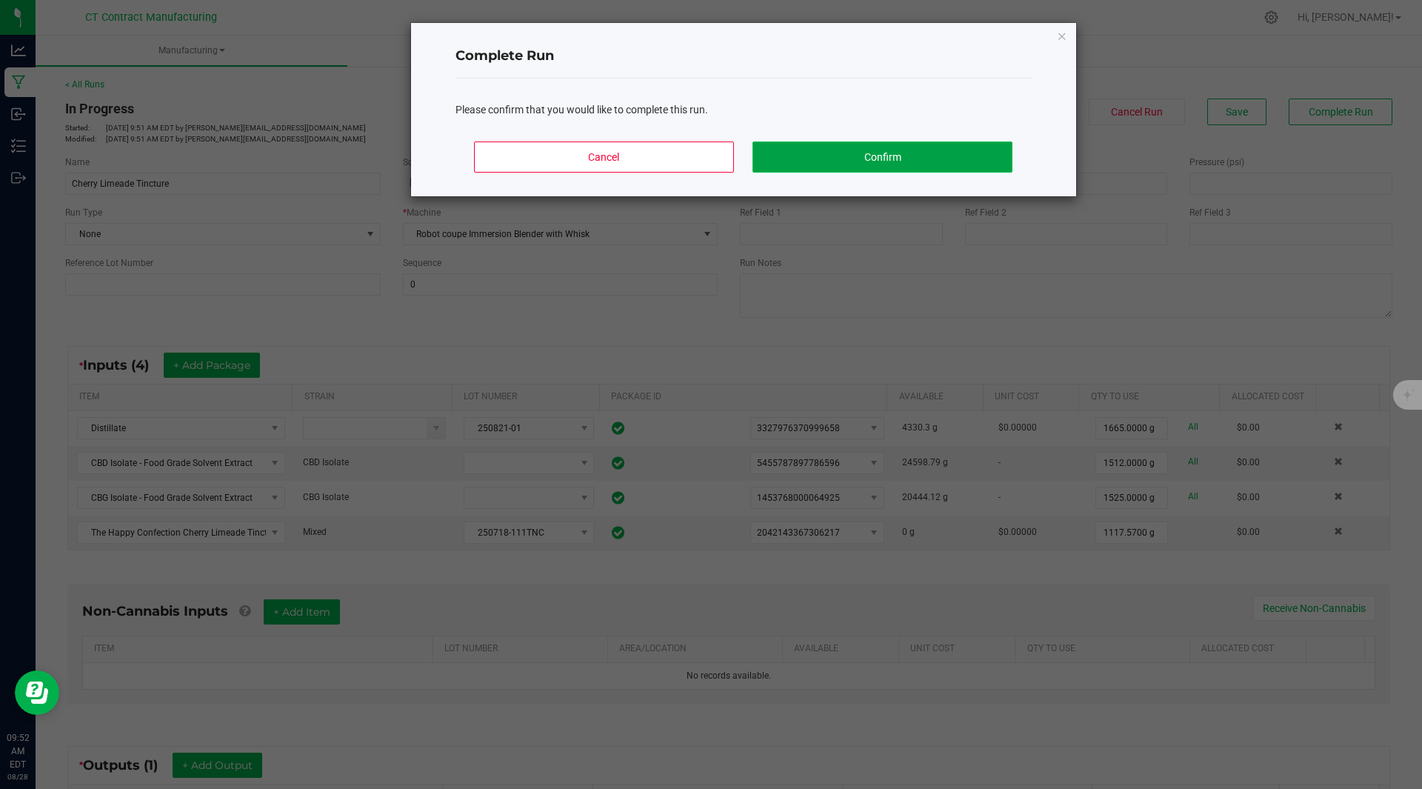
click at [930, 164] on button "Confirm" at bounding box center [882, 157] width 259 height 31
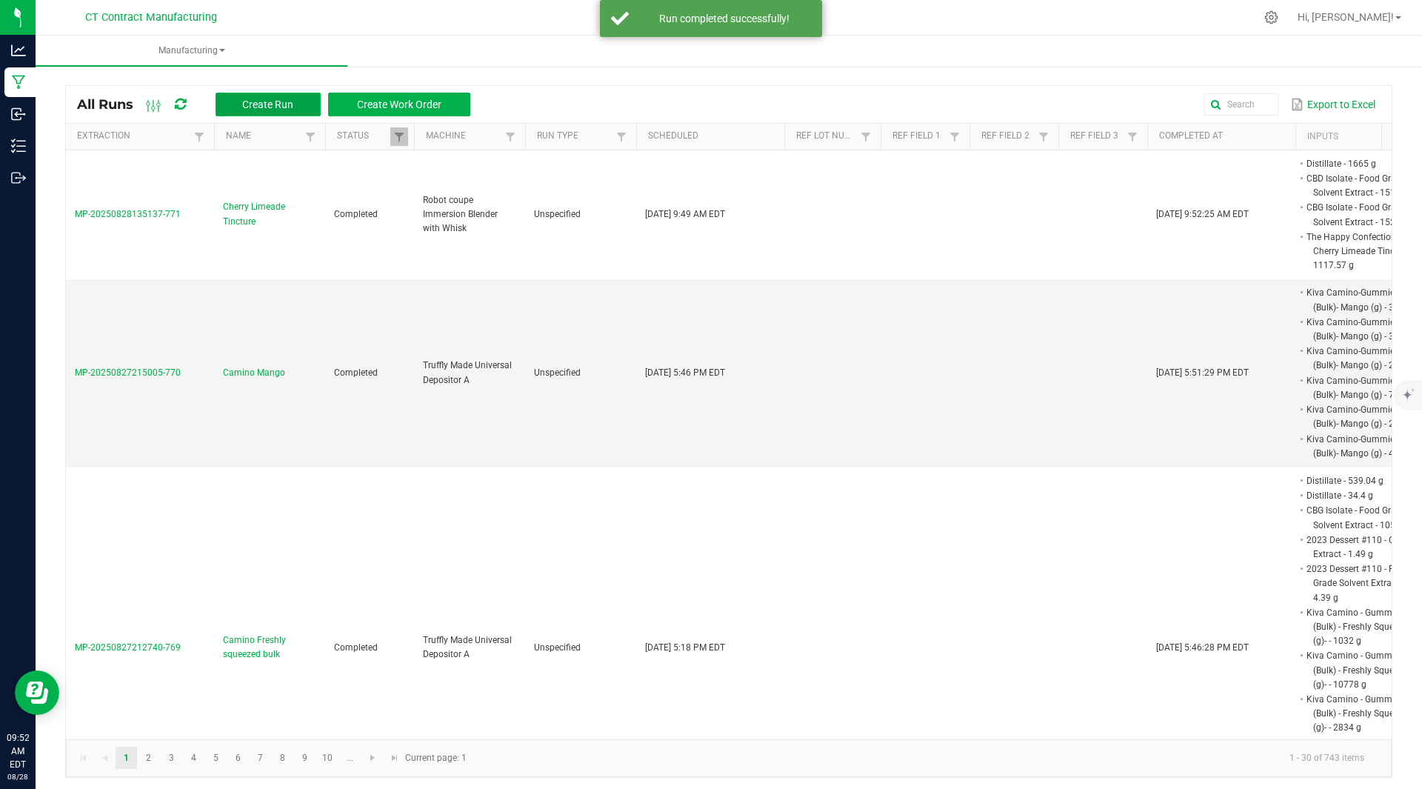
click at [276, 101] on span "Create Run" at bounding box center [267, 105] width 51 height 12
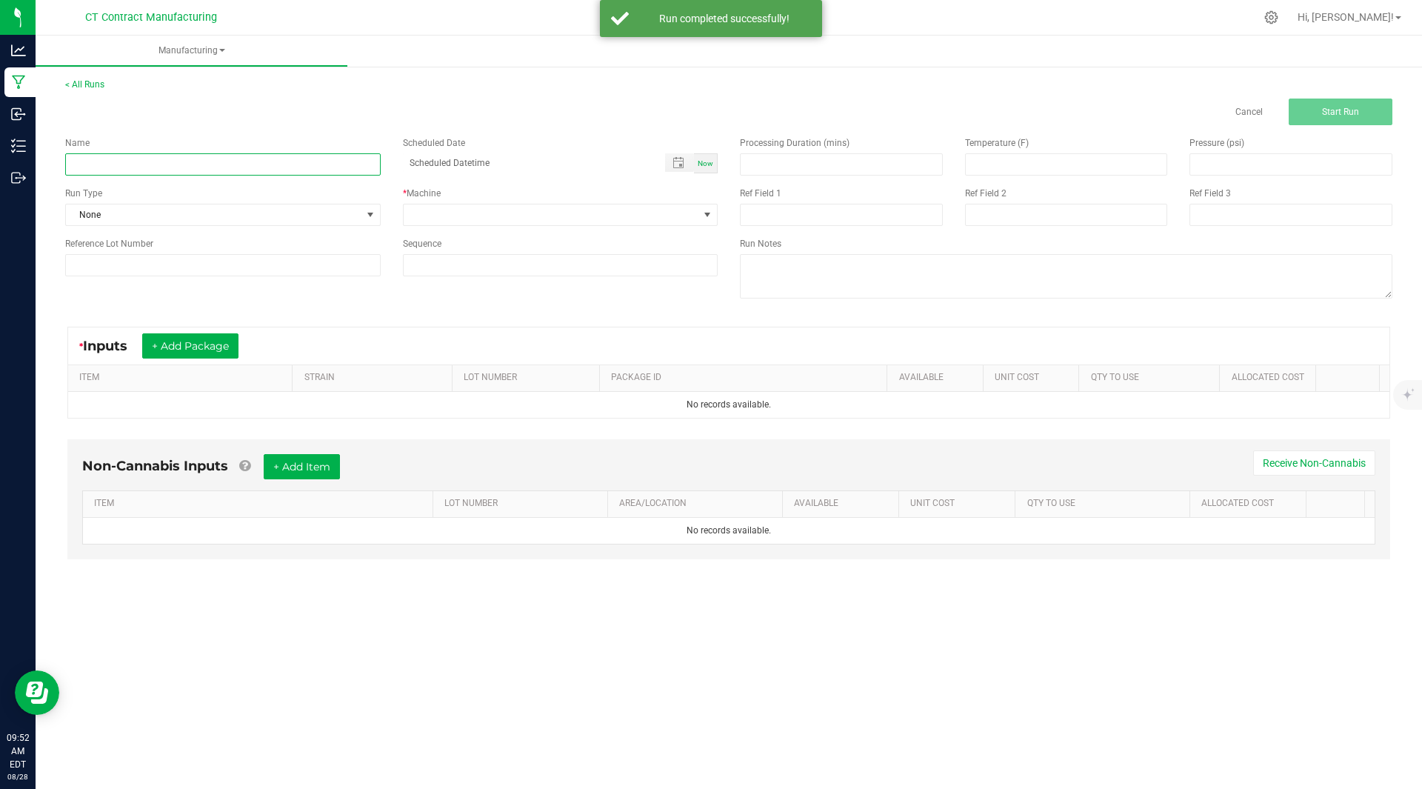
click at [198, 167] on input at bounding box center [223, 164] width 316 height 22
type input "1;1 Tincture"
click at [699, 167] on span "Now" at bounding box center [706, 163] width 16 height 8
type input "[DATE] 9:52 AM"
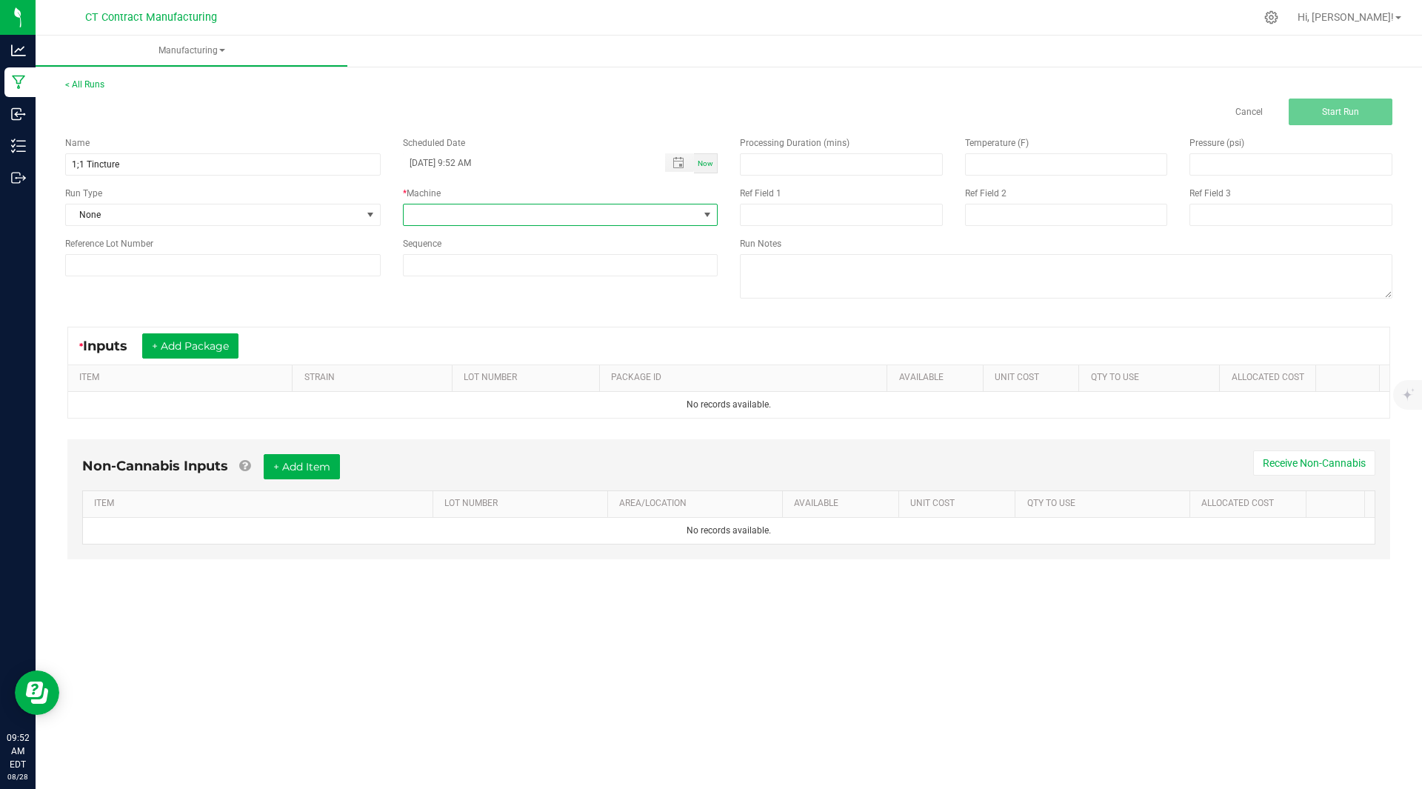
click at [639, 215] on span at bounding box center [552, 214] width 296 height 21
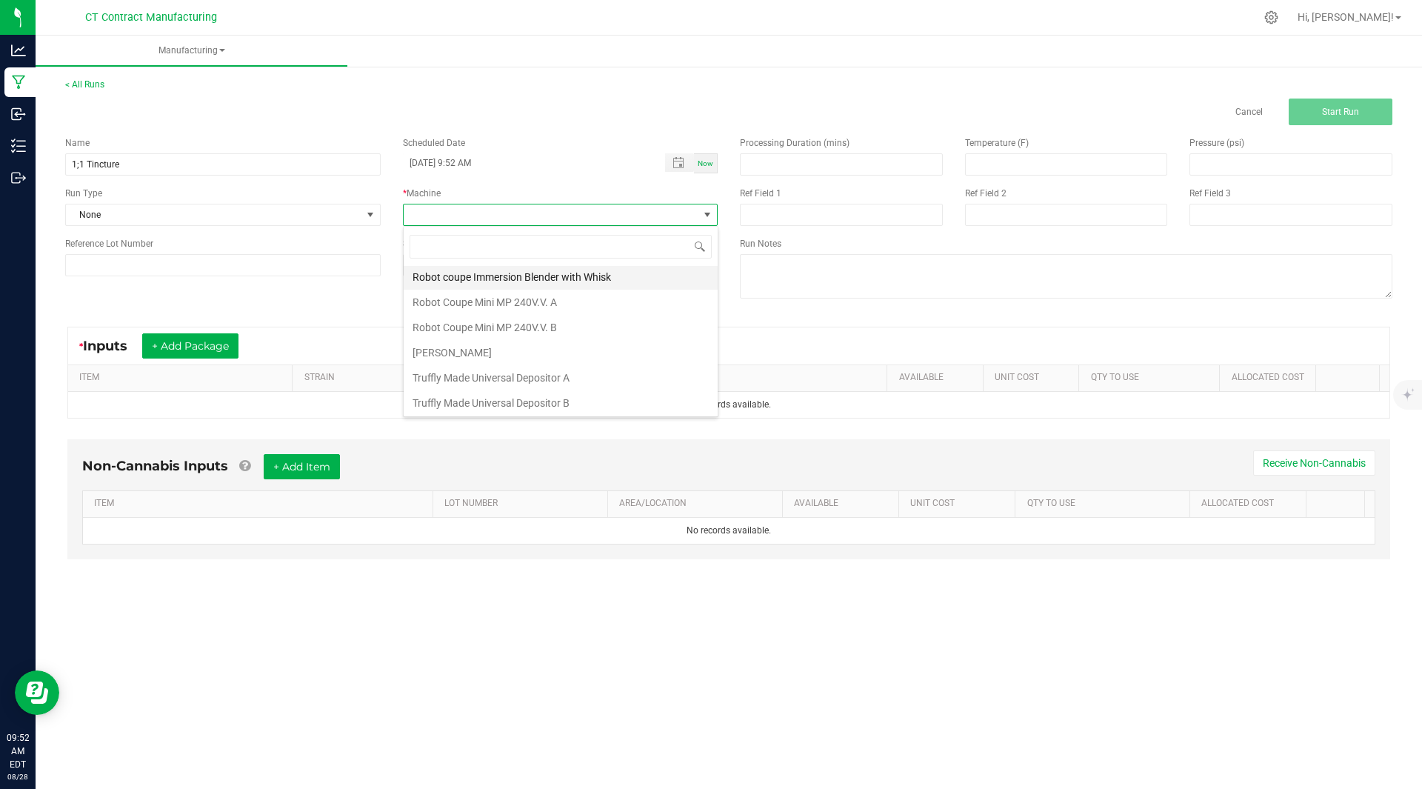
click at [526, 286] on li "Robot coupe Immersion Blender with Whisk" at bounding box center [561, 276] width 314 height 25
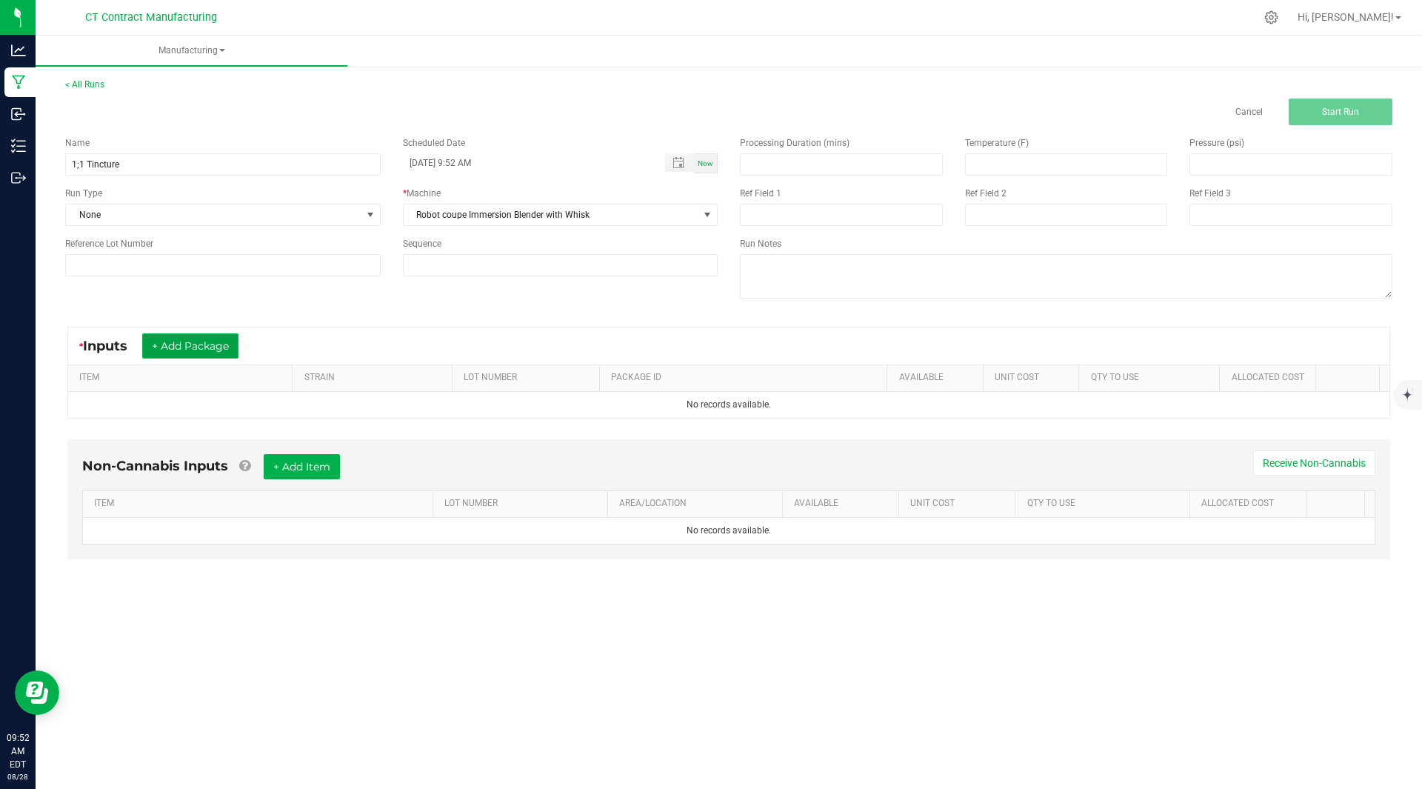
click at [198, 346] on button "+ Add Package" at bounding box center [190, 345] width 96 height 25
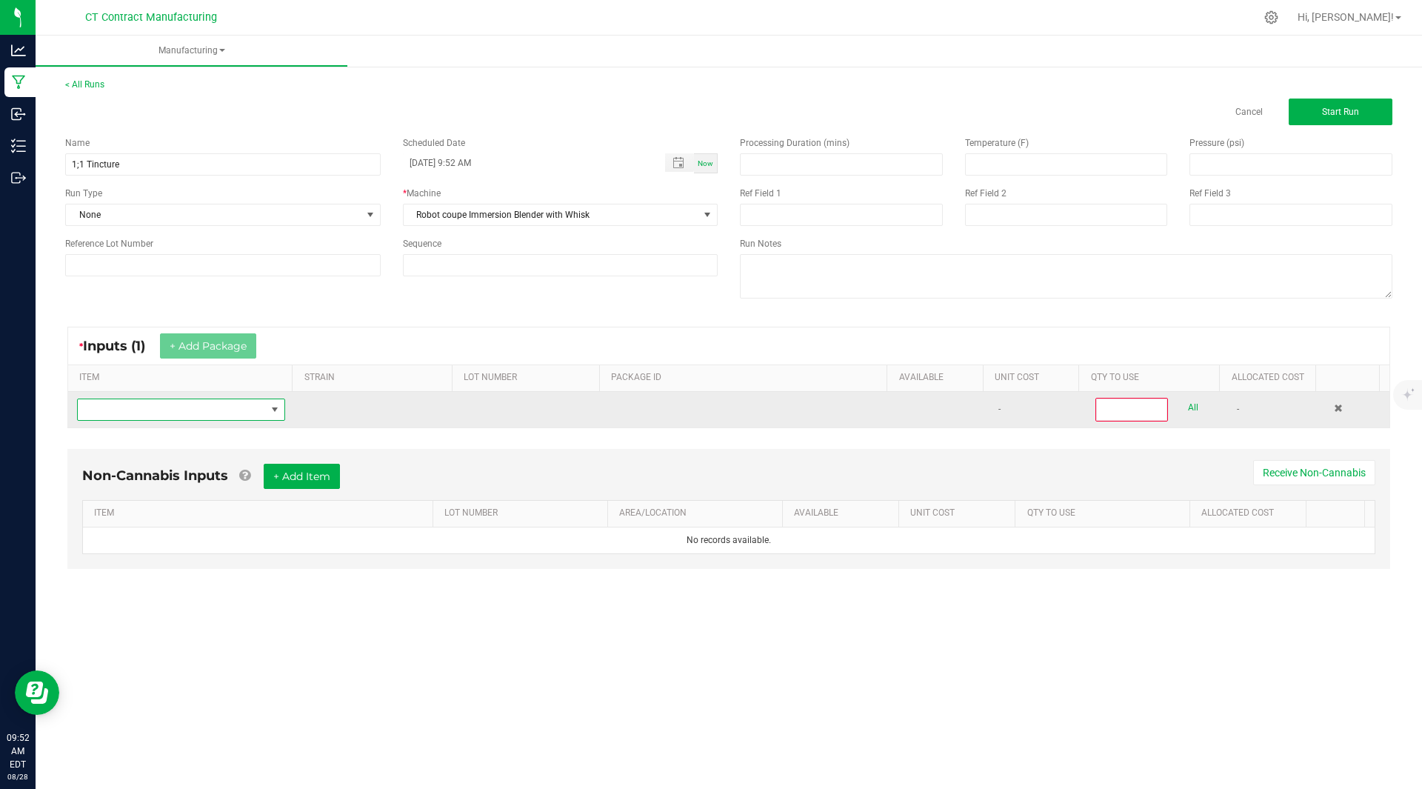
click at [146, 407] on span "NO DATA FOUND" at bounding box center [172, 409] width 188 height 21
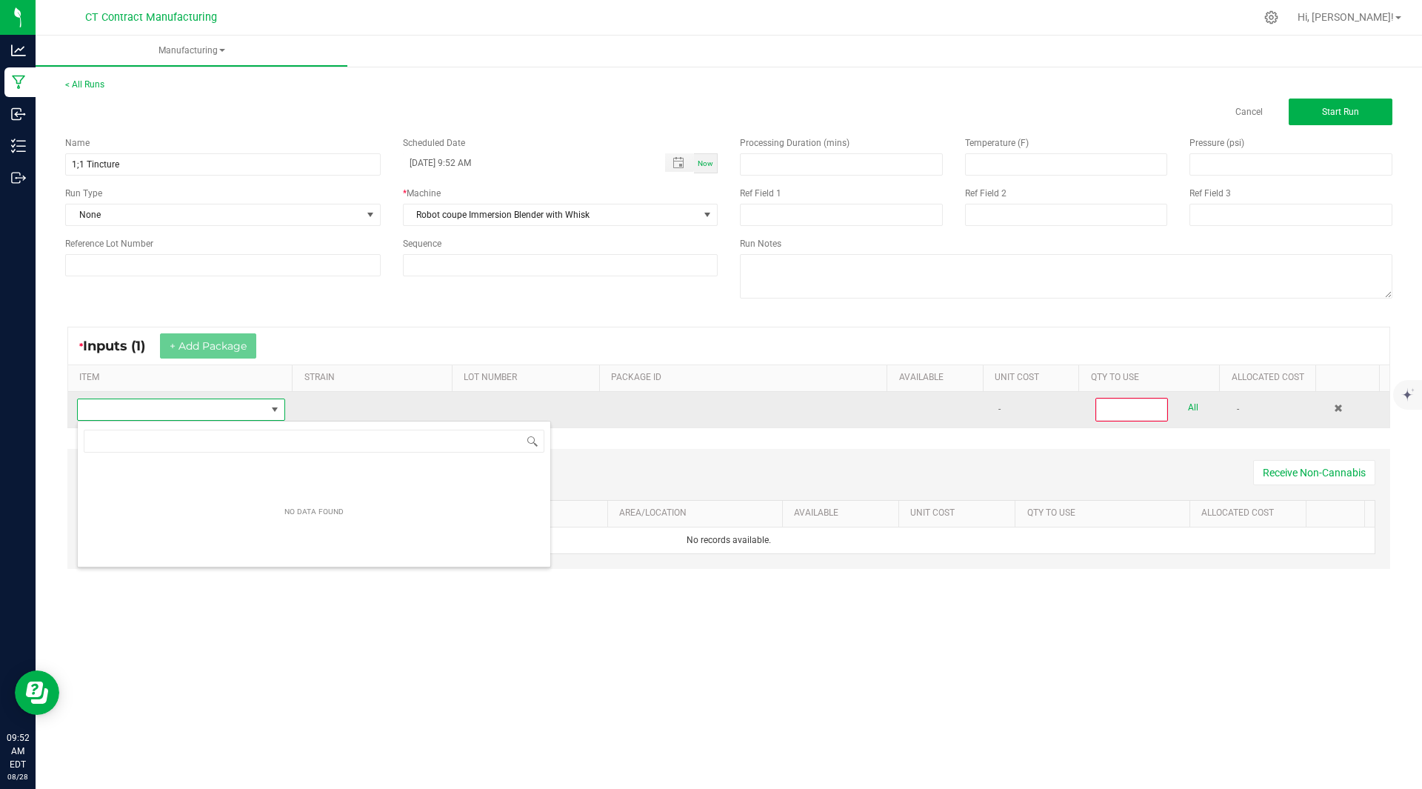
scroll to position [22, 206]
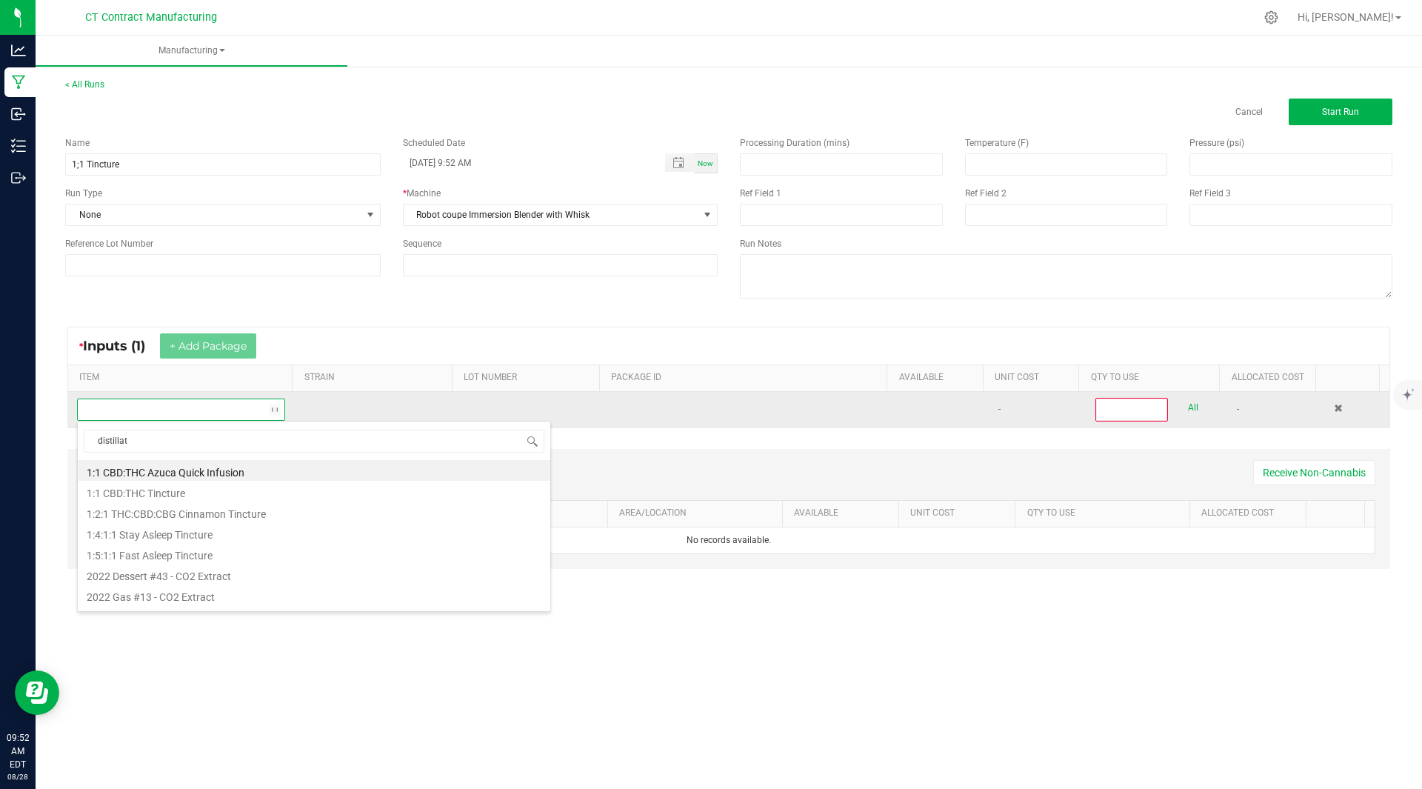
type input "distillate"
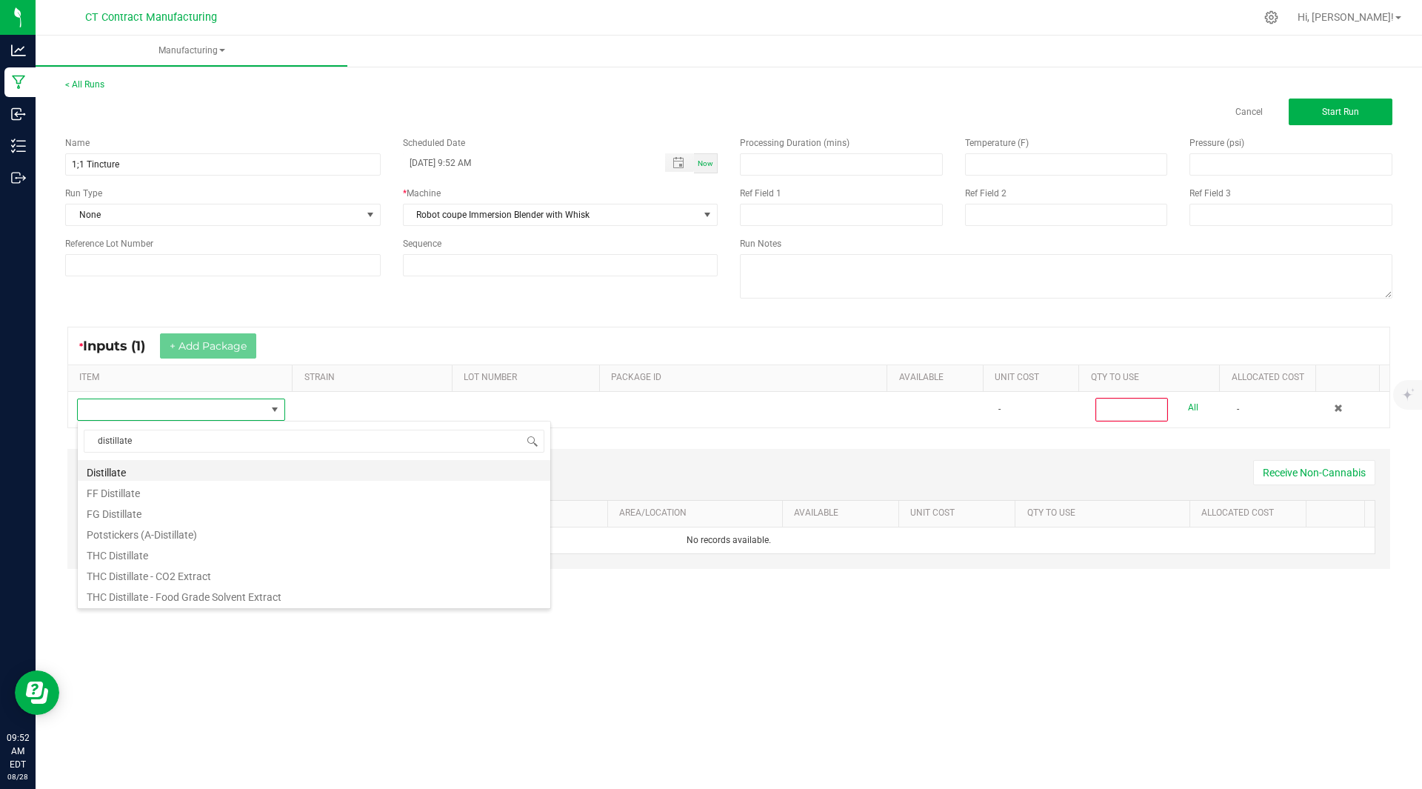
click at [119, 470] on li "Distillate" at bounding box center [314, 470] width 473 height 21
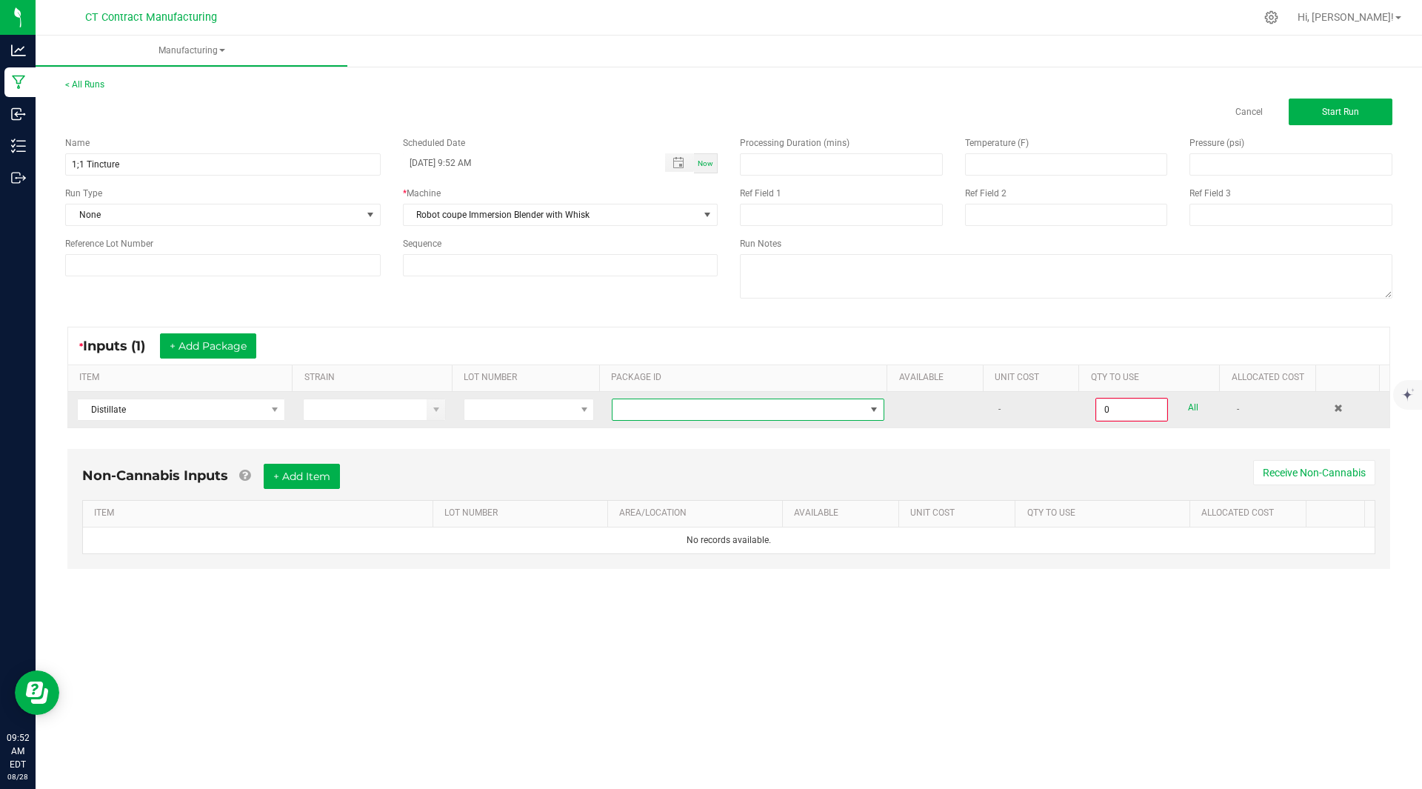
click at [742, 414] on span at bounding box center [739, 409] width 253 height 21
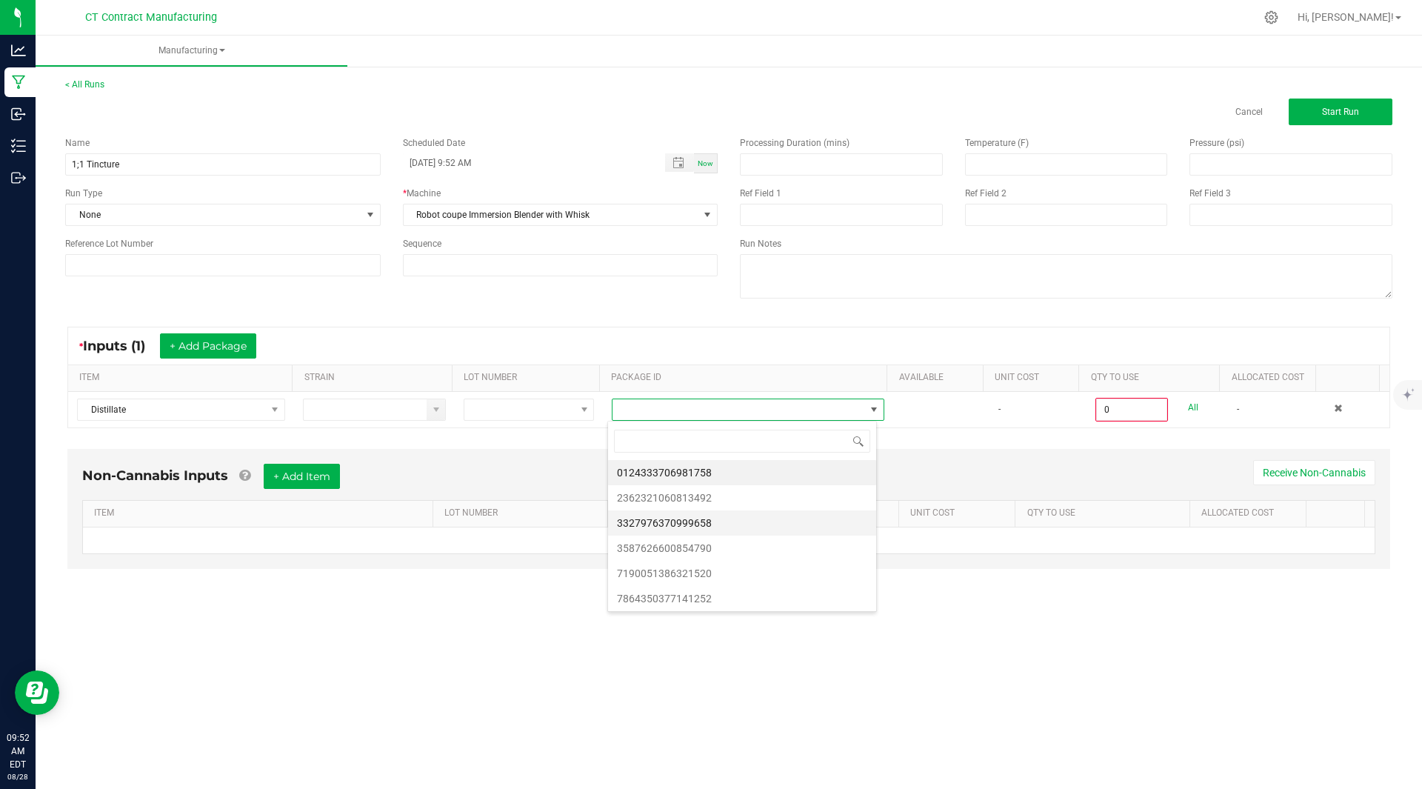
click at [730, 519] on li "3327976370999658" at bounding box center [742, 522] width 268 height 25
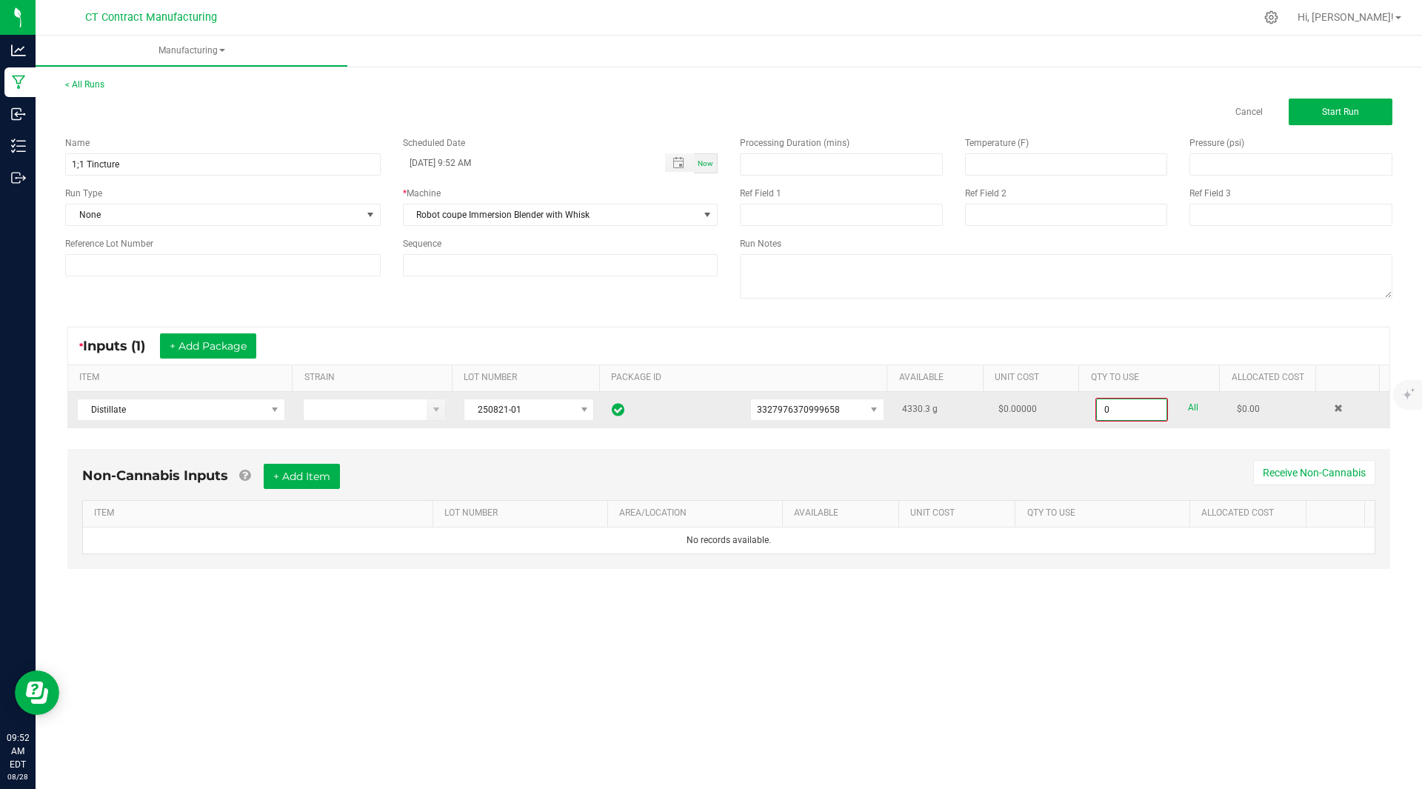
click at [1113, 412] on input "0" at bounding box center [1132, 409] width 70 height 21
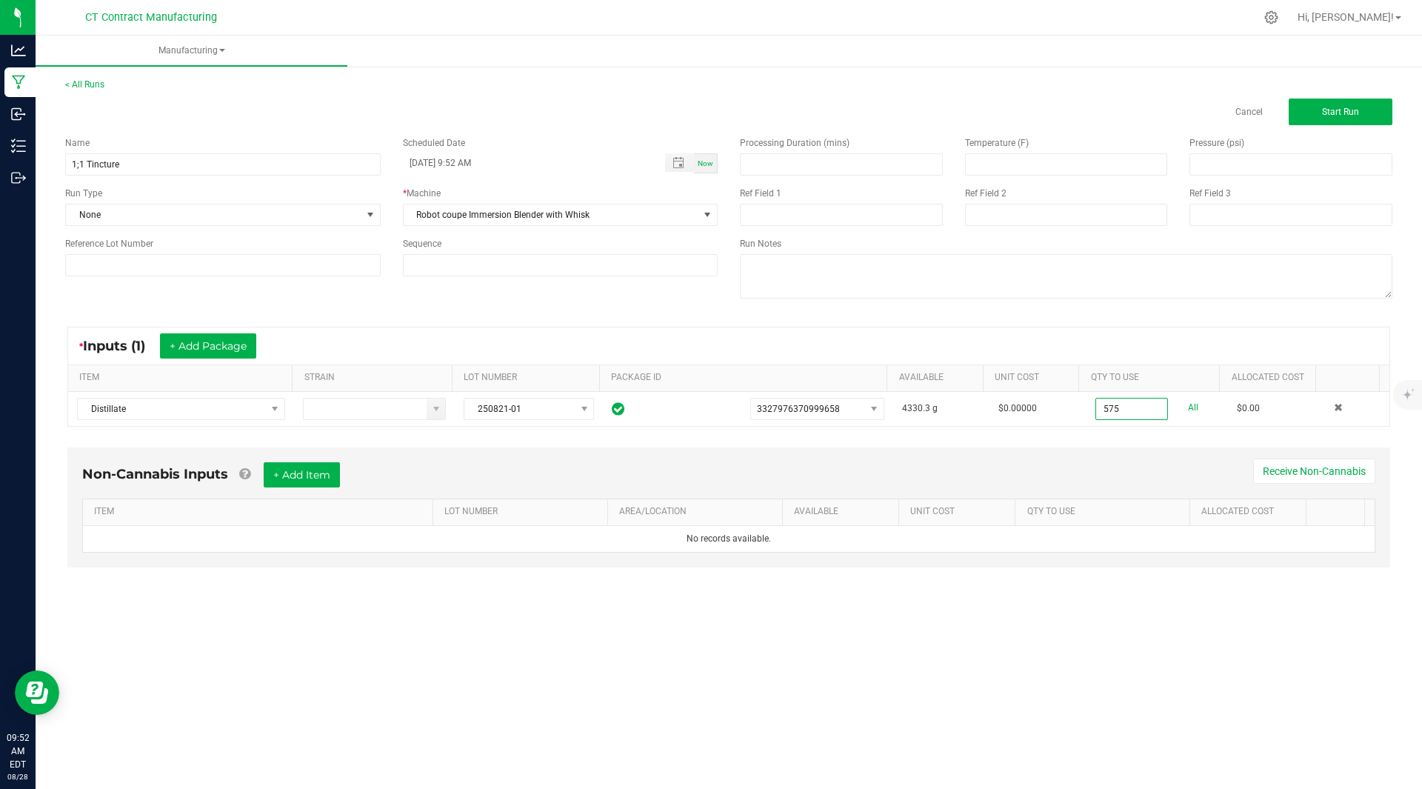
type input "575.0000 g"
click at [1157, 449] on div "Non-Cannabis Inputs + Add Item Receive Non-Cannabis ITEM LOT NUMBER AREA/LOCATI…" at bounding box center [728, 507] width 1323 height 120
click at [224, 339] on button "+ Add Package" at bounding box center [208, 345] width 96 height 25
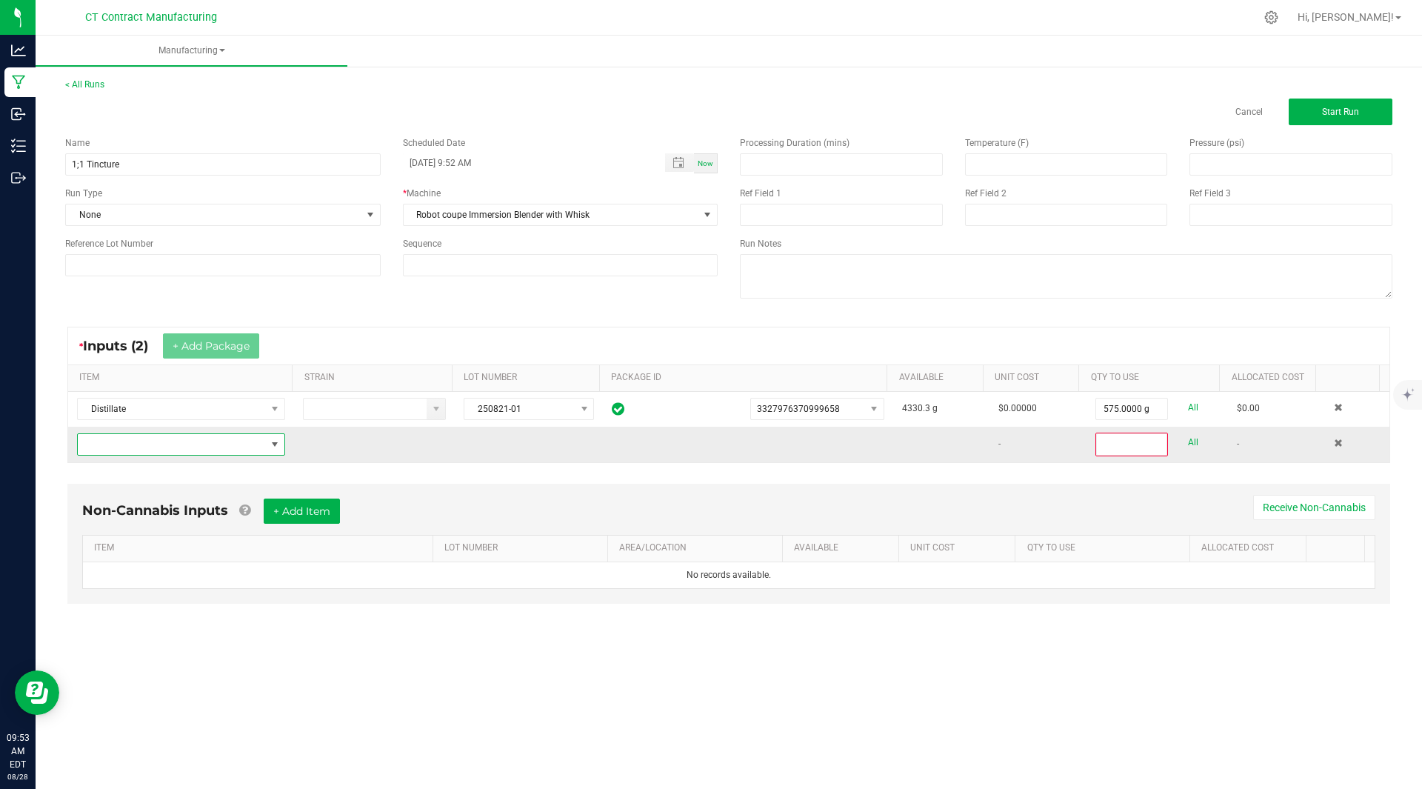
click at [199, 445] on span "NO DATA FOUND" at bounding box center [172, 444] width 188 height 21
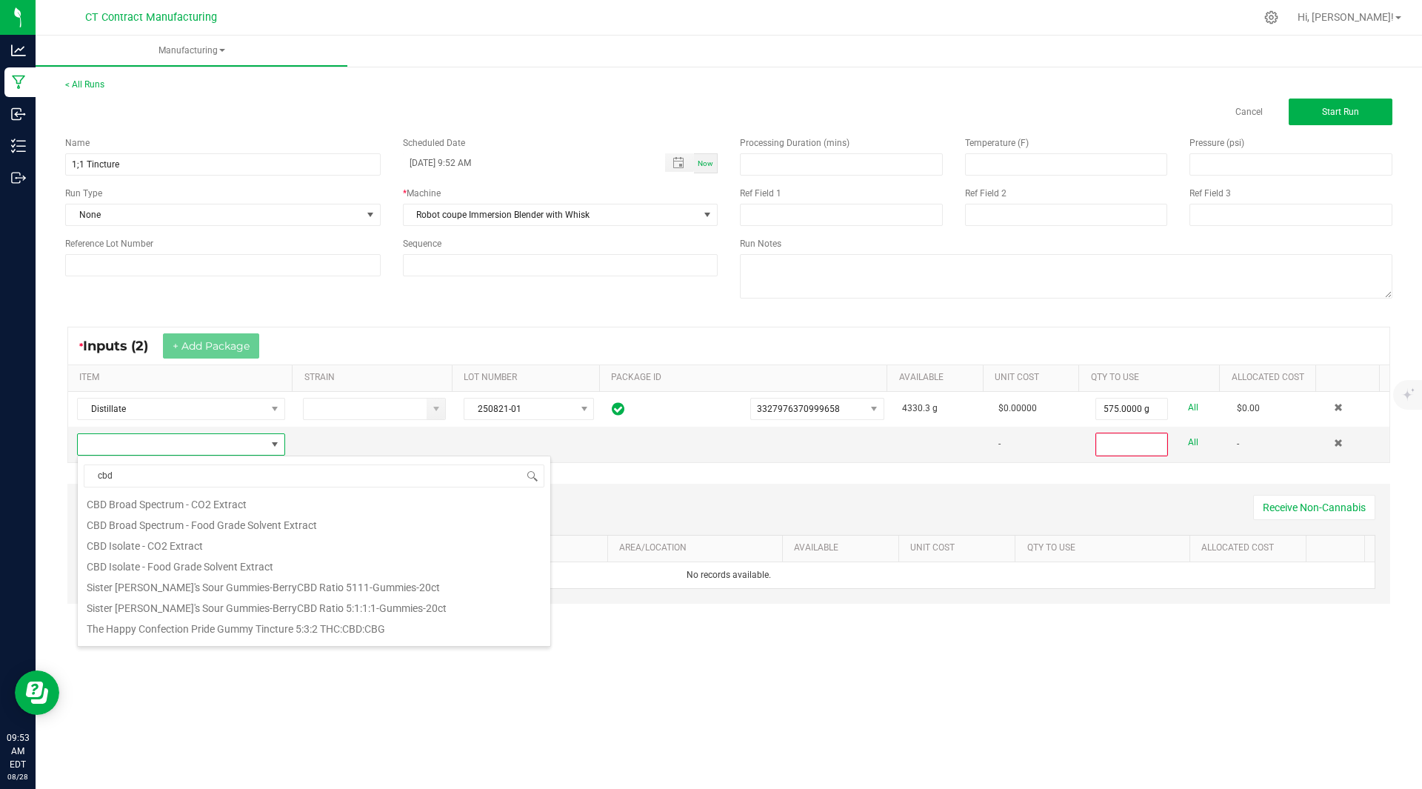
scroll to position [107, 0]
type input "cbd iso"
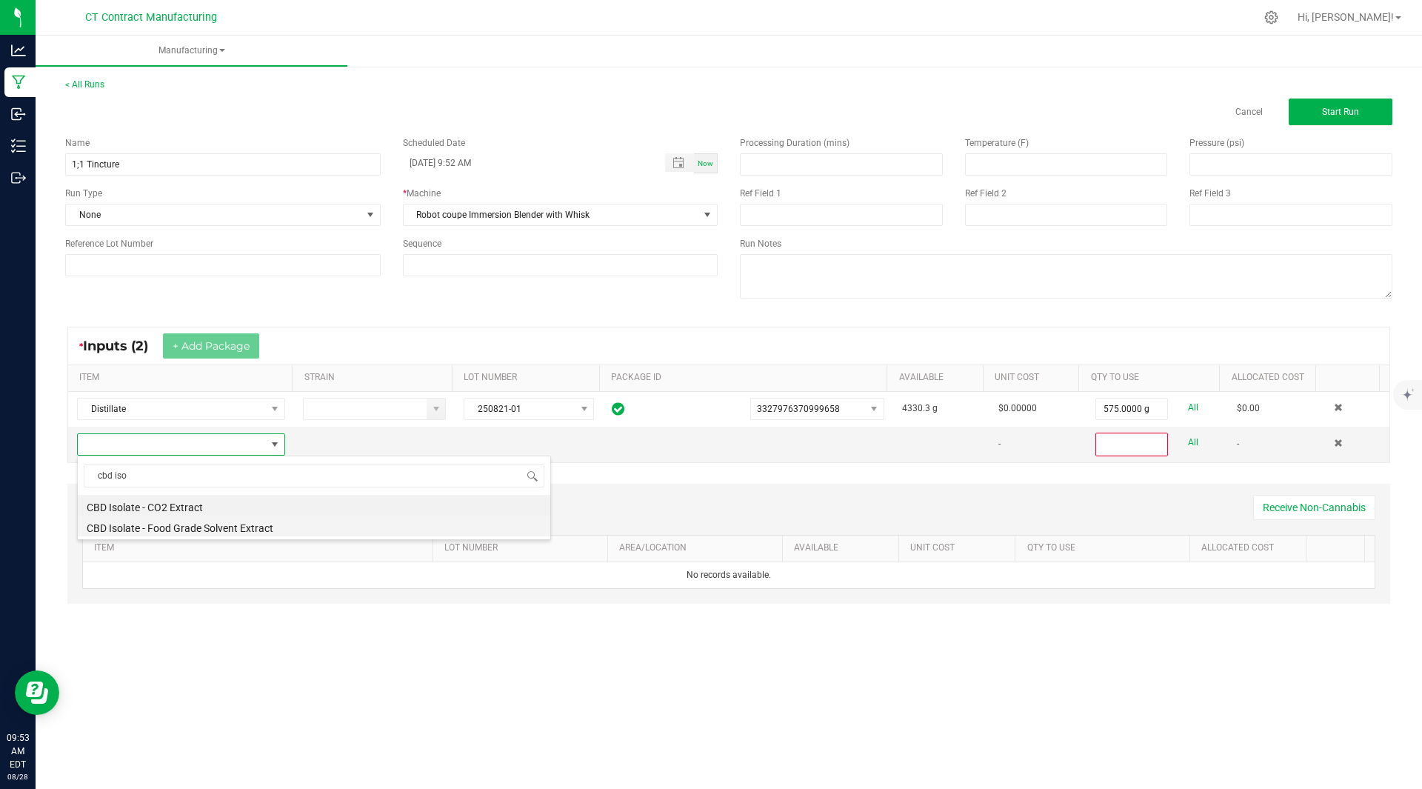
click at [229, 528] on li "CBD Isolate - Food Grade Solvent Extract" at bounding box center [314, 526] width 473 height 21
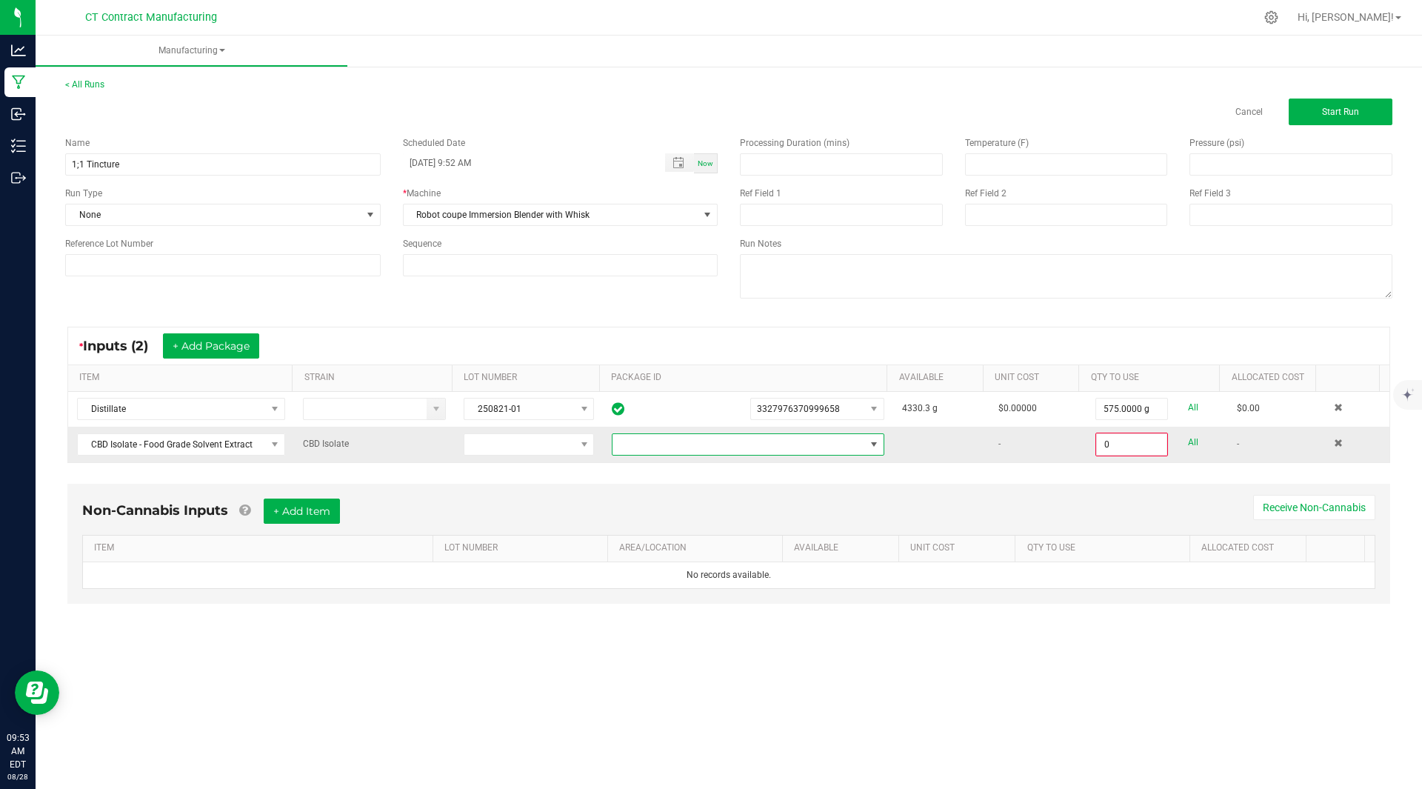
click at [843, 450] on span at bounding box center [739, 444] width 253 height 21
click at [759, 527] on li "5455787897786596" at bounding box center [742, 532] width 268 height 25
click at [1124, 453] on input "0" at bounding box center [1132, 444] width 70 height 21
type input "522.0000 g"
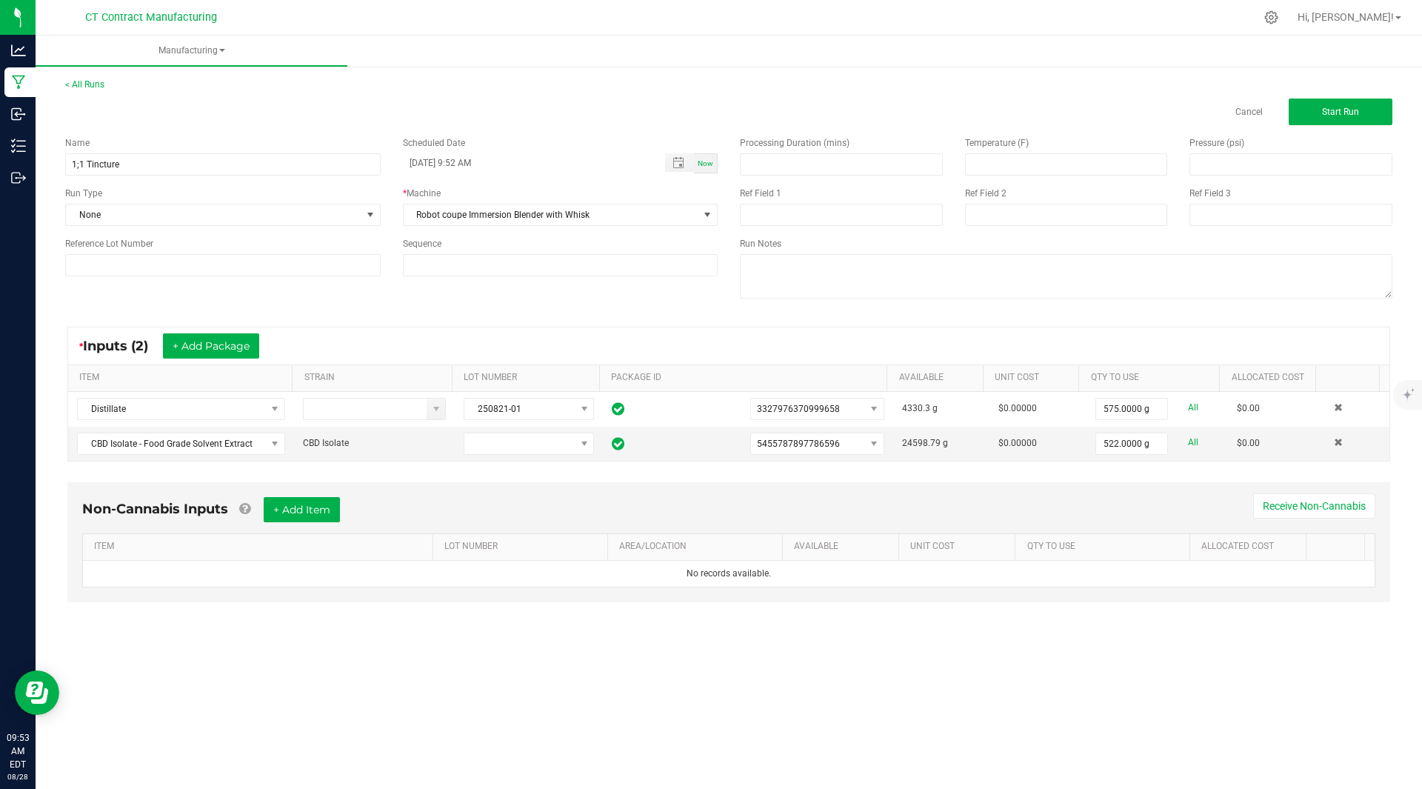
click at [422, 477] on div "Non-Cannabis Inputs + Add Item Receive Non-Cannabis ITEM LOT NUMBER AREA/LOCATI…" at bounding box center [729, 553] width 1350 height 156
click at [186, 325] on div "* Inputs (2) + Add Package ITEM STRAIN LOT NUMBER PACKAGE ID AVAILABLE Unit Cos…" at bounding box center [729, 394] width 1350 height 162
click at [207, 342] on button "+ Add Package" at bounding box center [211, 345] width 96 height 25
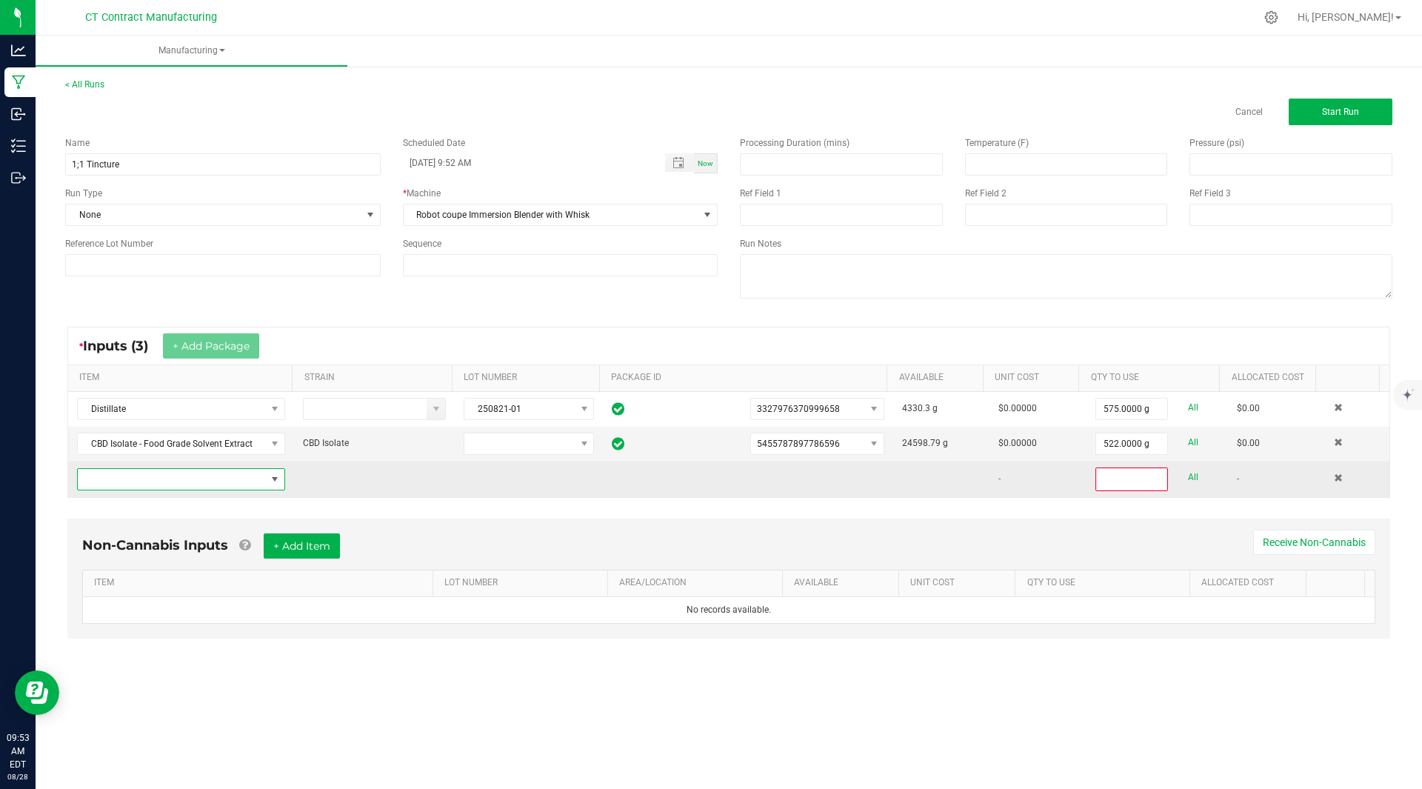
click at [130, 485] on span "NO DATA FOUND" at bounding box center [172, 479] width 188 height 21
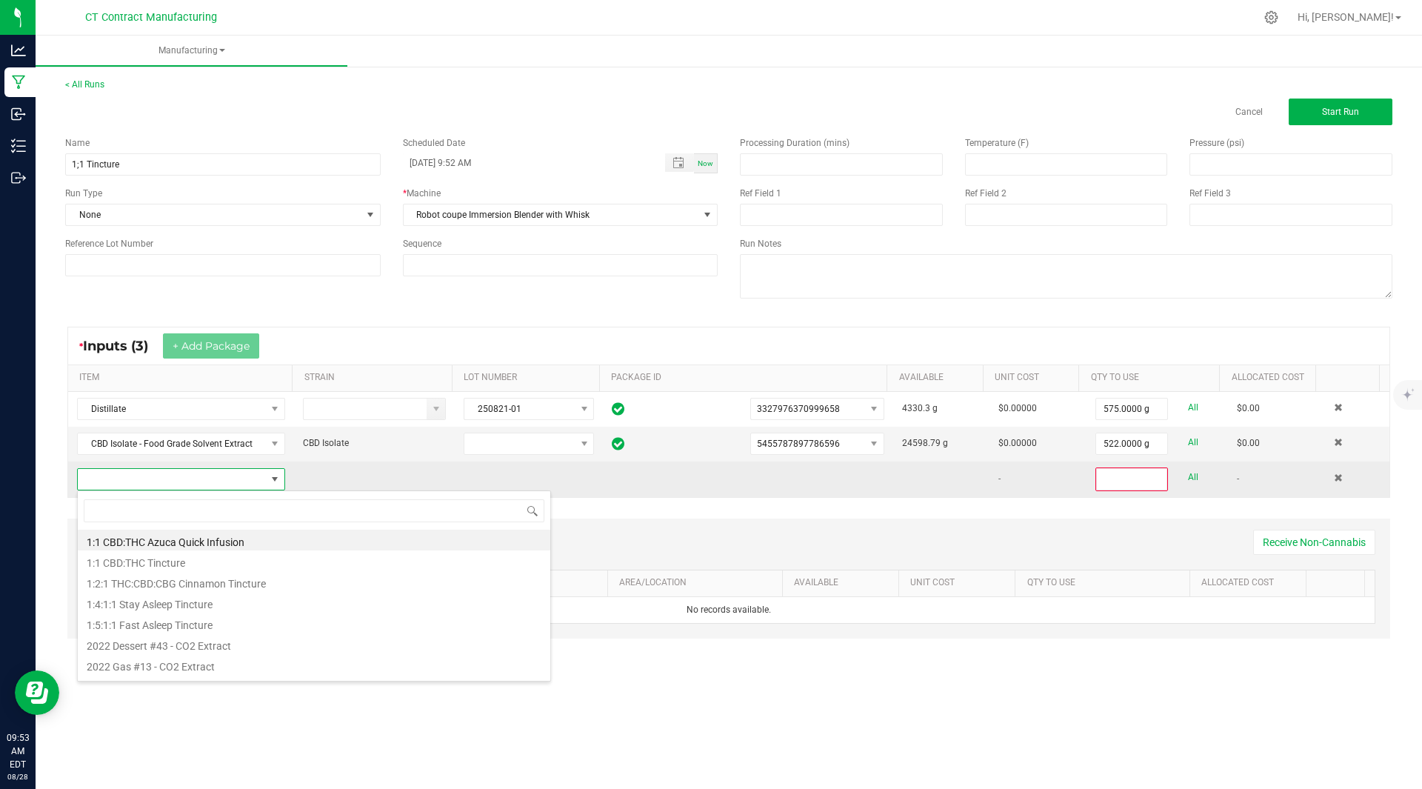
scroll to position [22, 206]
type input "tincture"
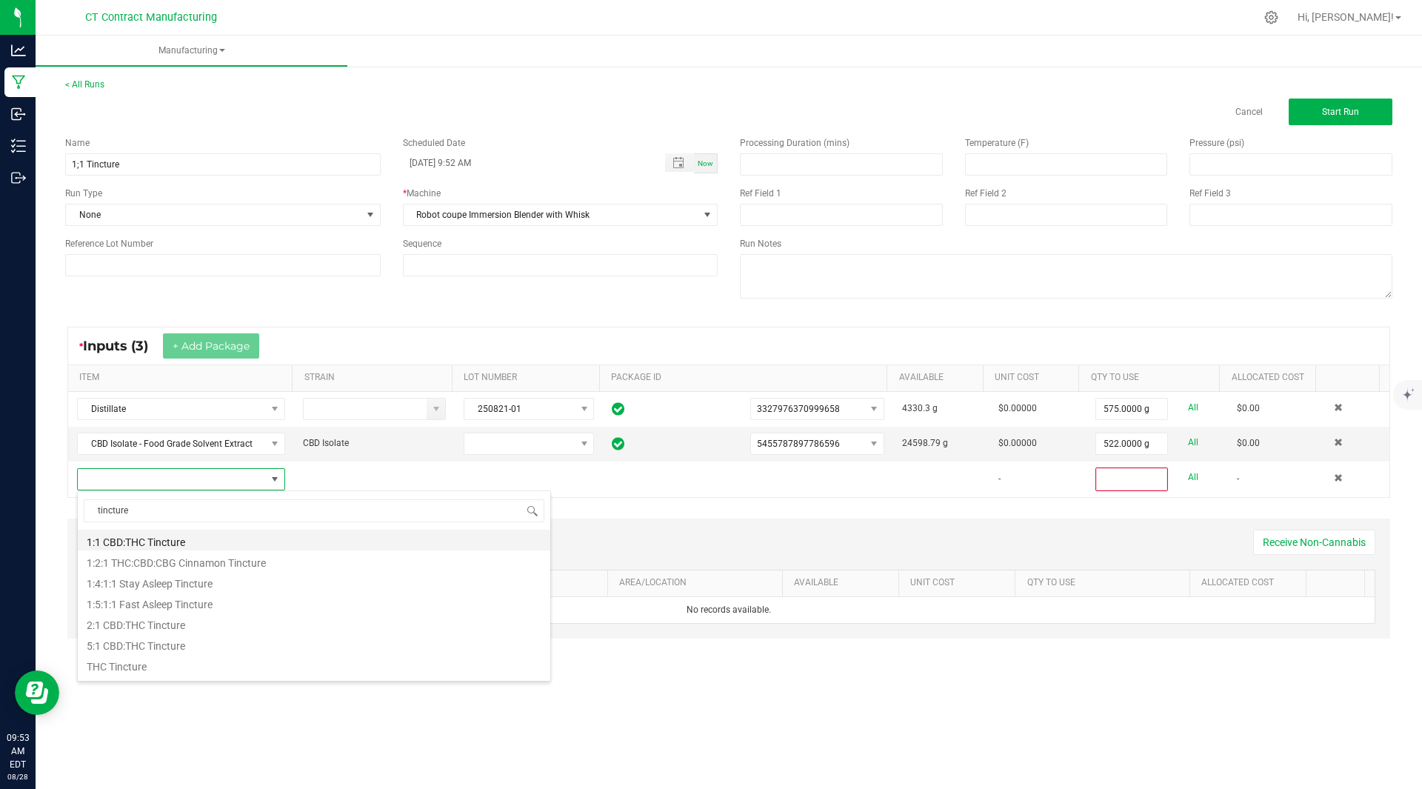
click at [179, 538] on li "1:1 CBD:THC Tincture" at bounding box center [314, 540] width 473 height 21
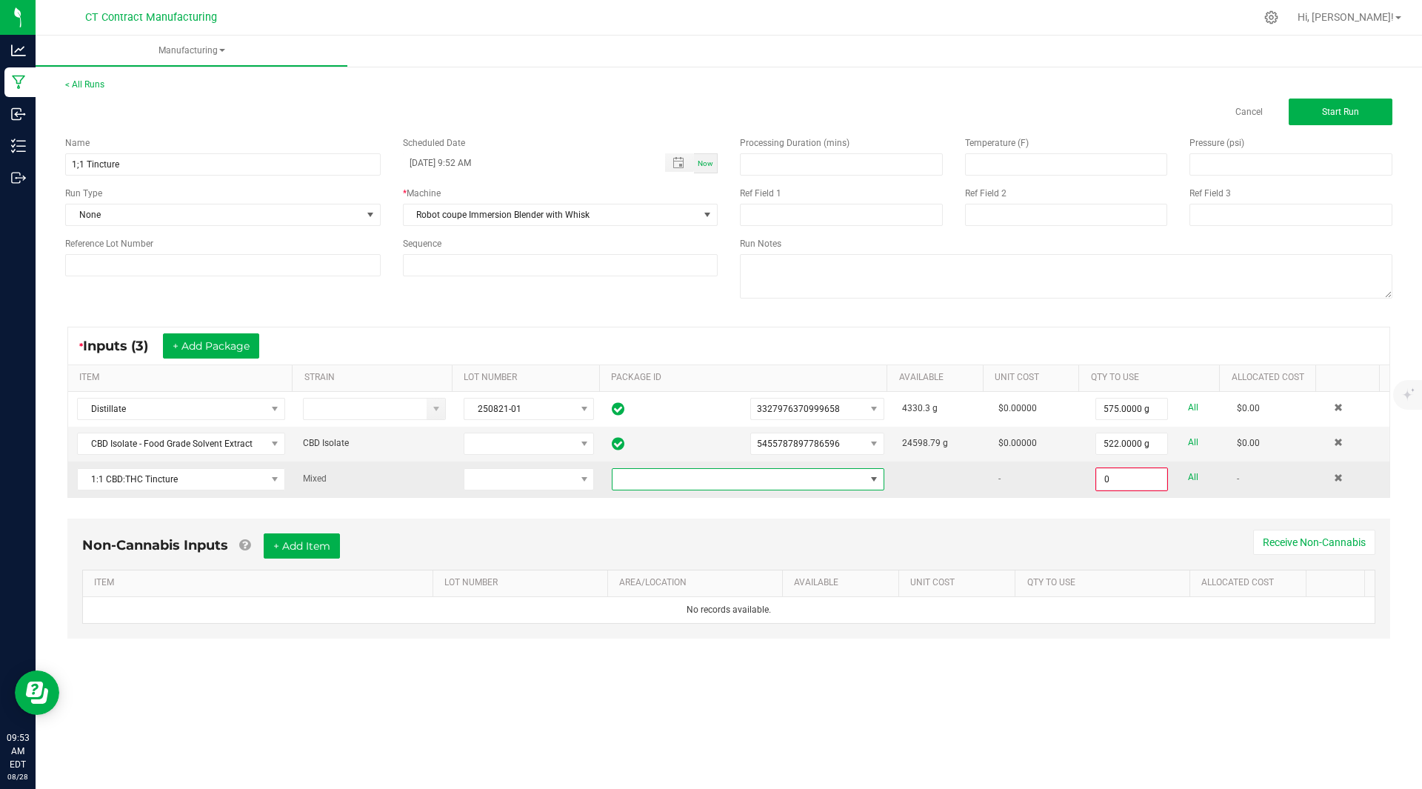
click at [762, 470] on span at bounding box center [739, 479] width 253 height 21
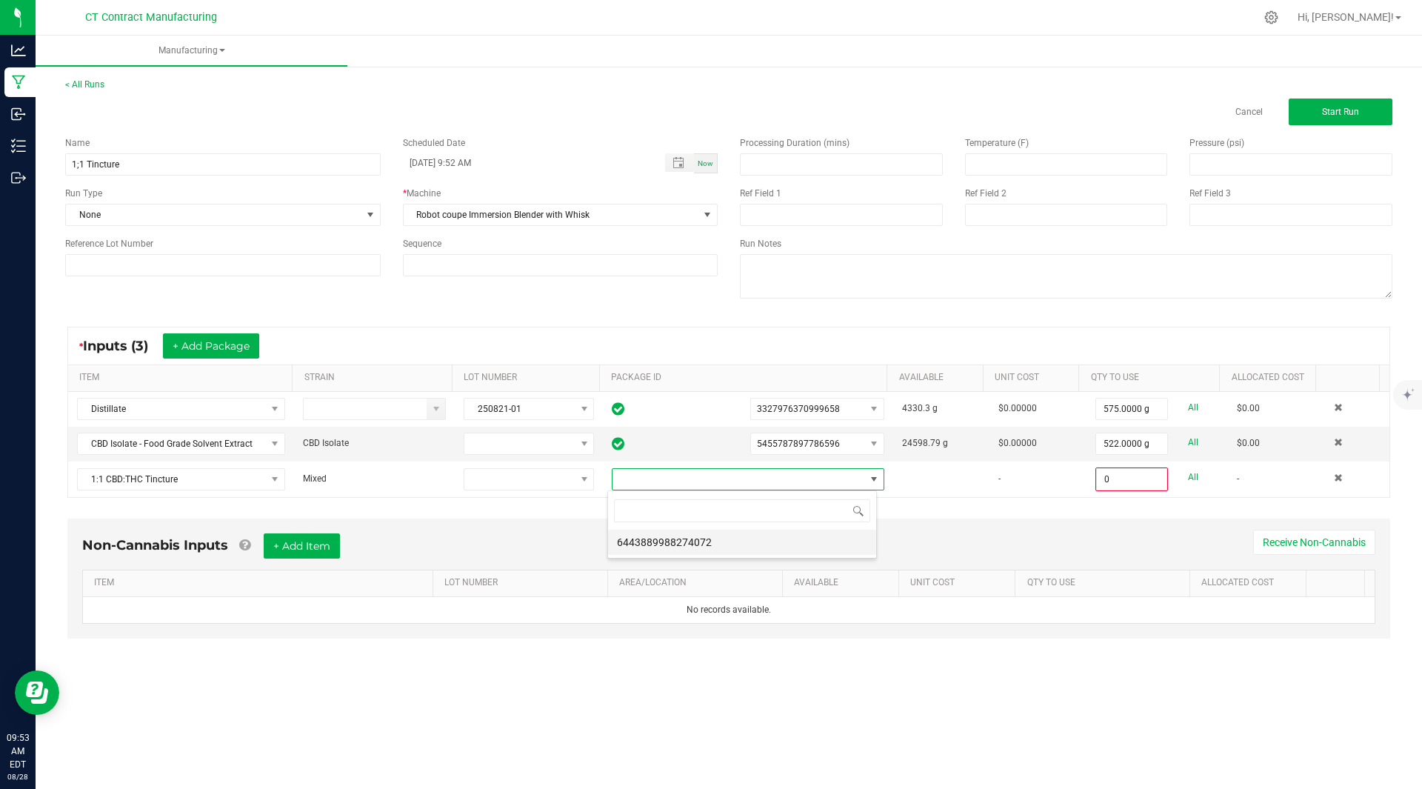
click at [705, 548] on li "6443889988274072" at bounding box center [742, 542] width 268 height 25
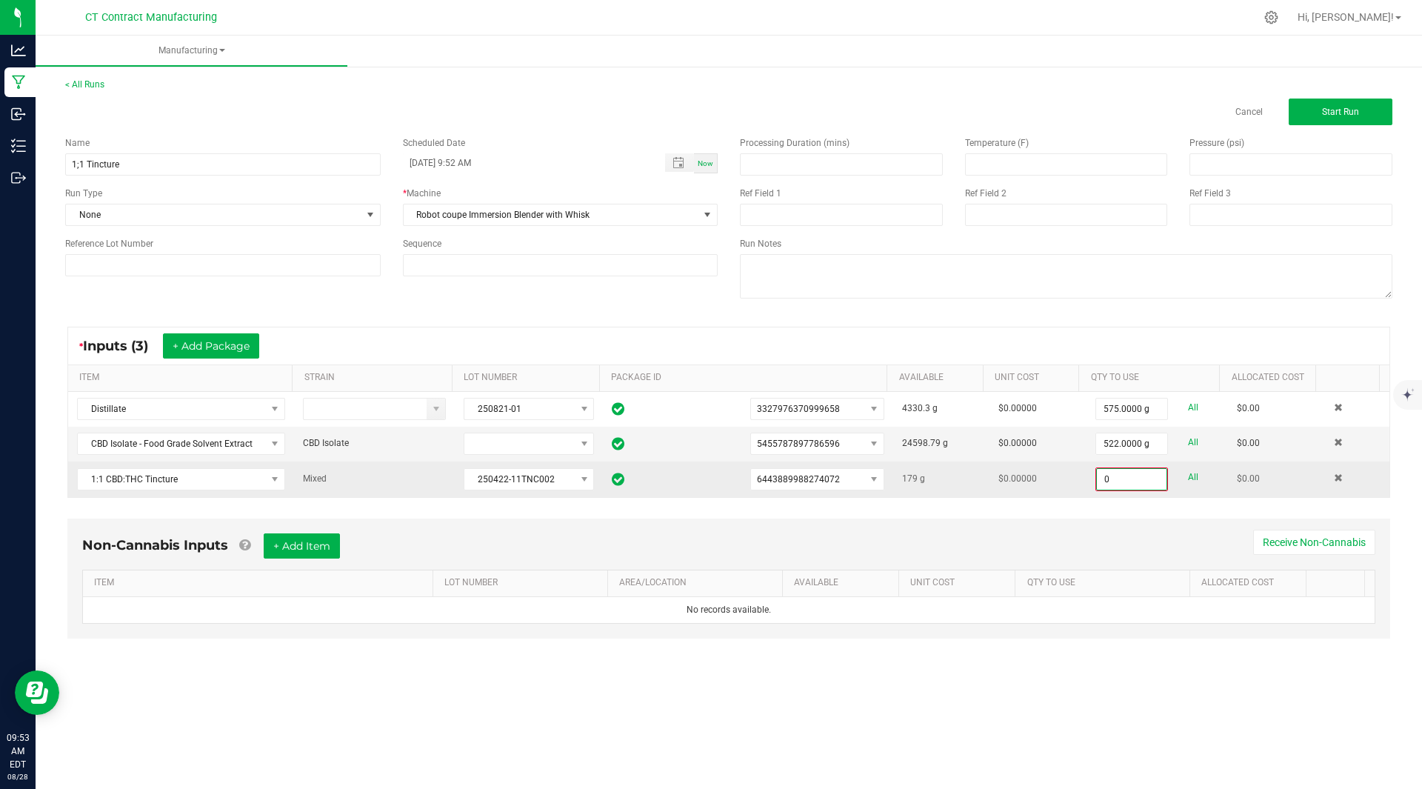
click at [1113, 486] on input "0" at bounding box center [1132, 479] width 70 height 21
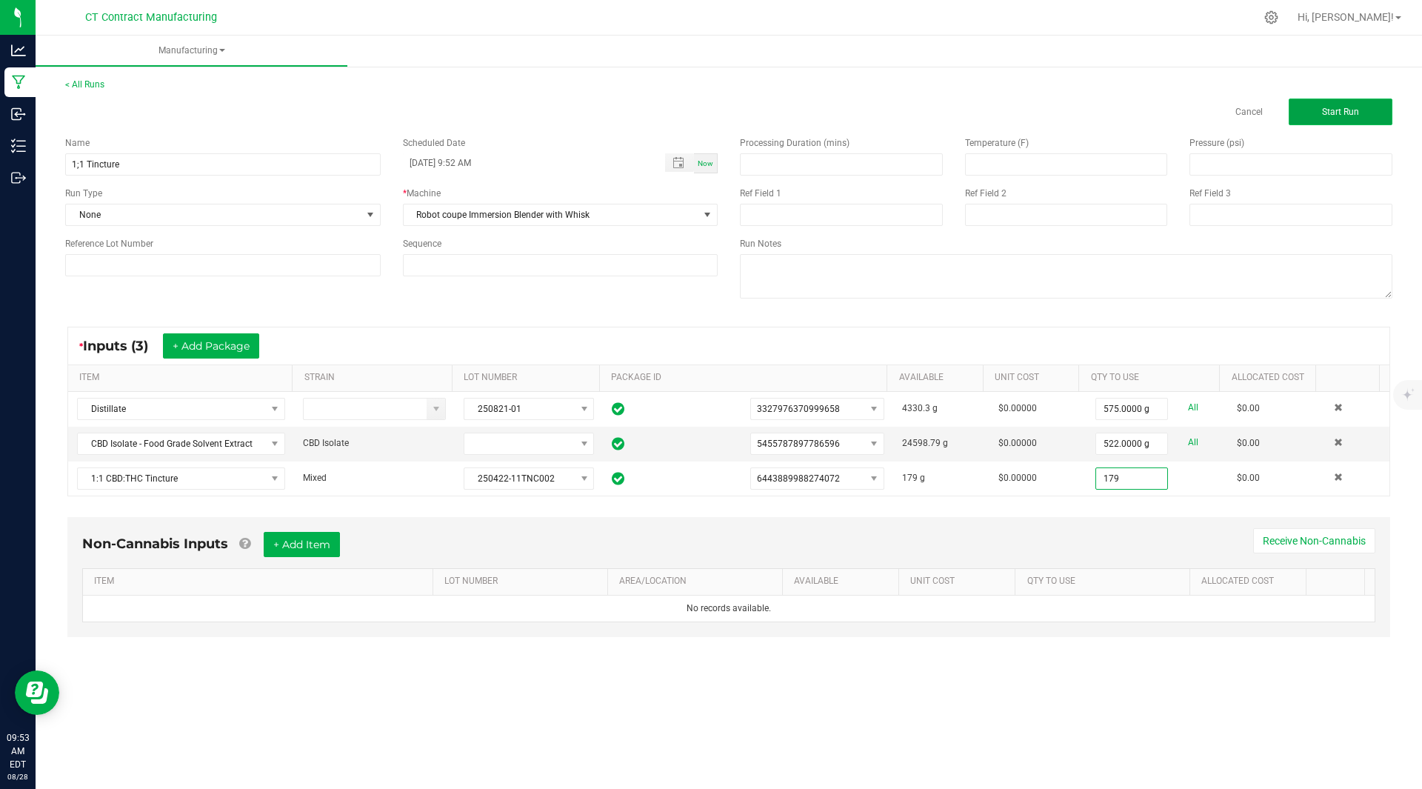
type input "179.0000 g"
click at [1346, 114] on span "Start Run" at bounding box center [1340, 112] width 37 height 10
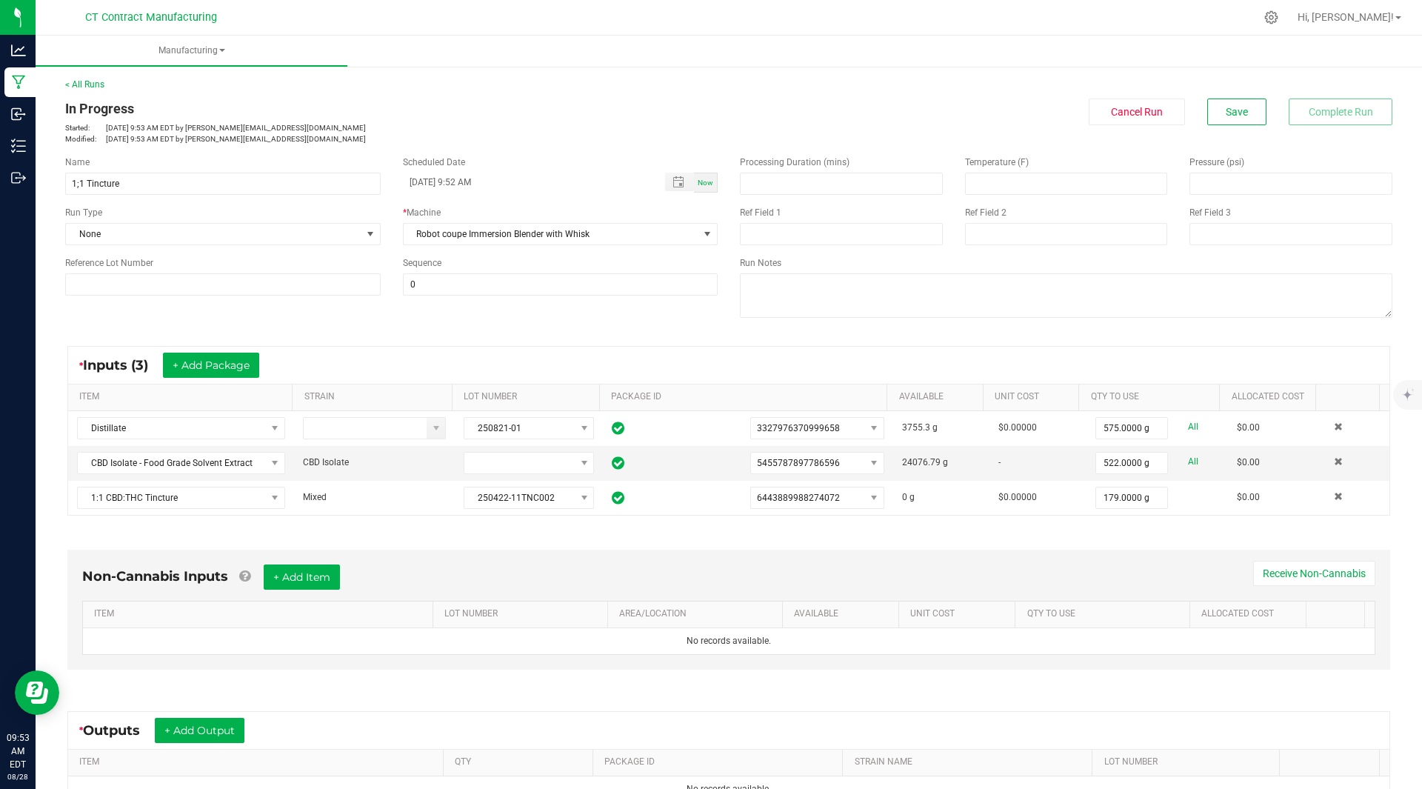
scroll to position [183, 0]
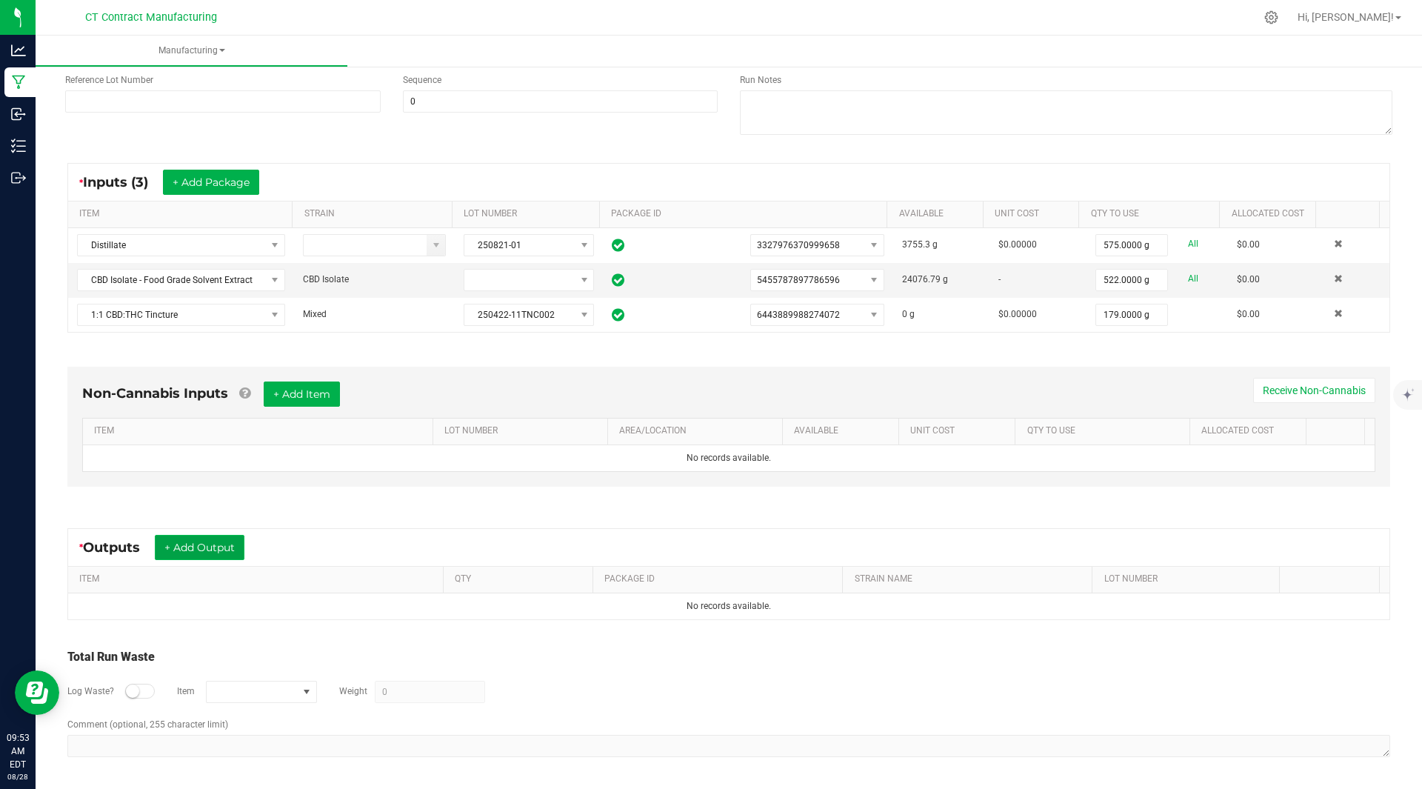
click at [225, 541] on button "+ Add Output" at bounding box center [200, 547] width 90 height 25
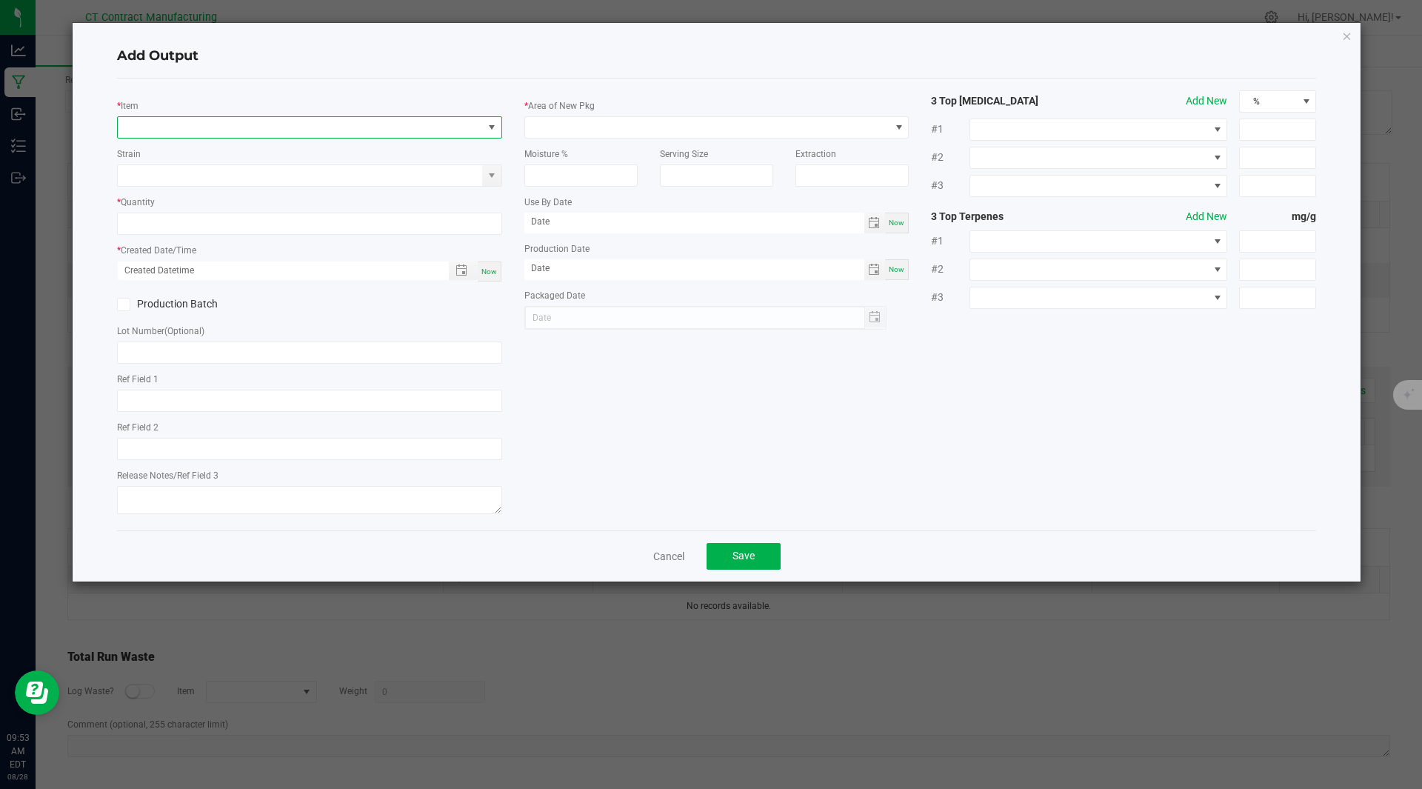
click at [190, 124] on span "NO DATA FOUND" at bounding box center [300, 127] width 365 height 21
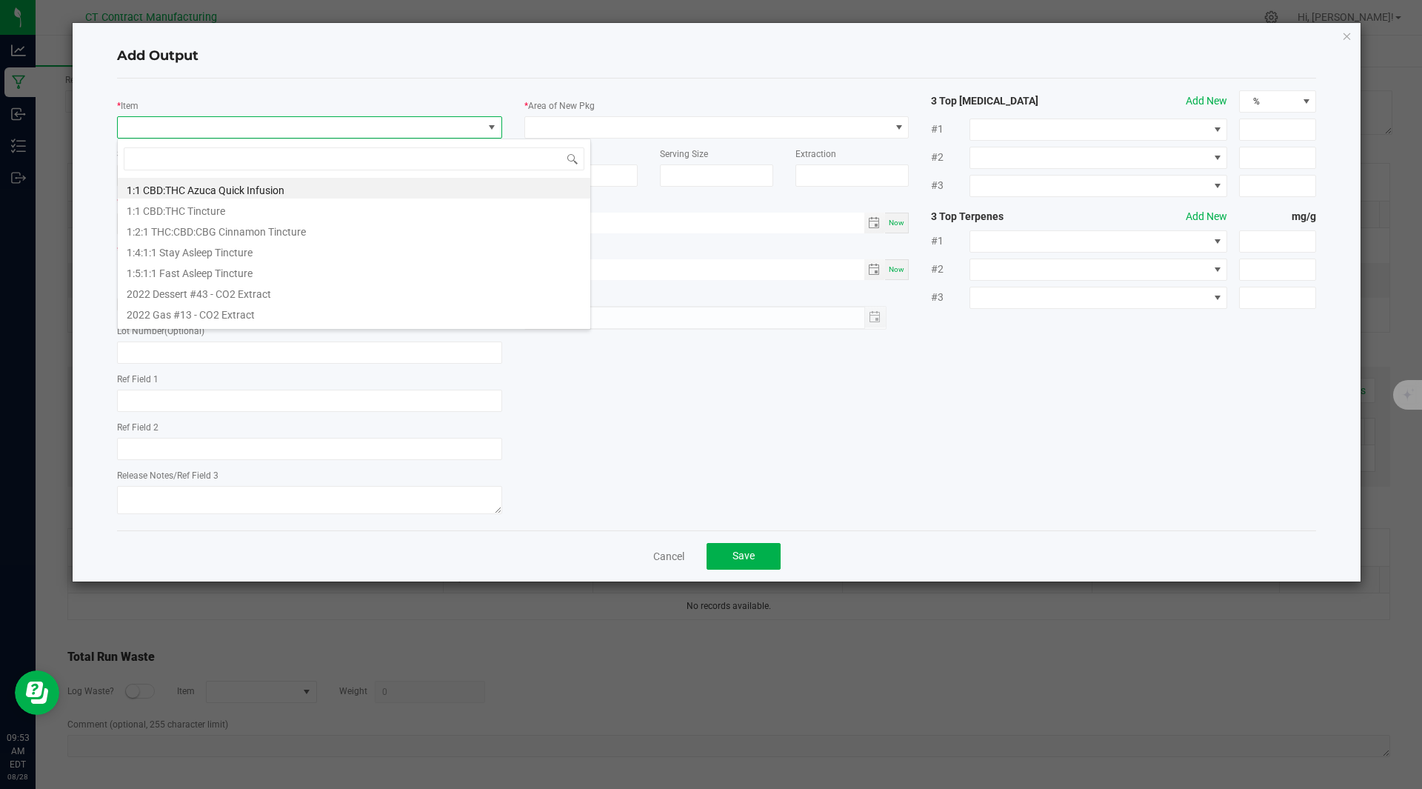
scroll to position [22, 385]
type input "1:1"
click at [192, 207] on li "1:1 CBD:THC Tincture" at bounding box center [354, 209] width 473 height 21
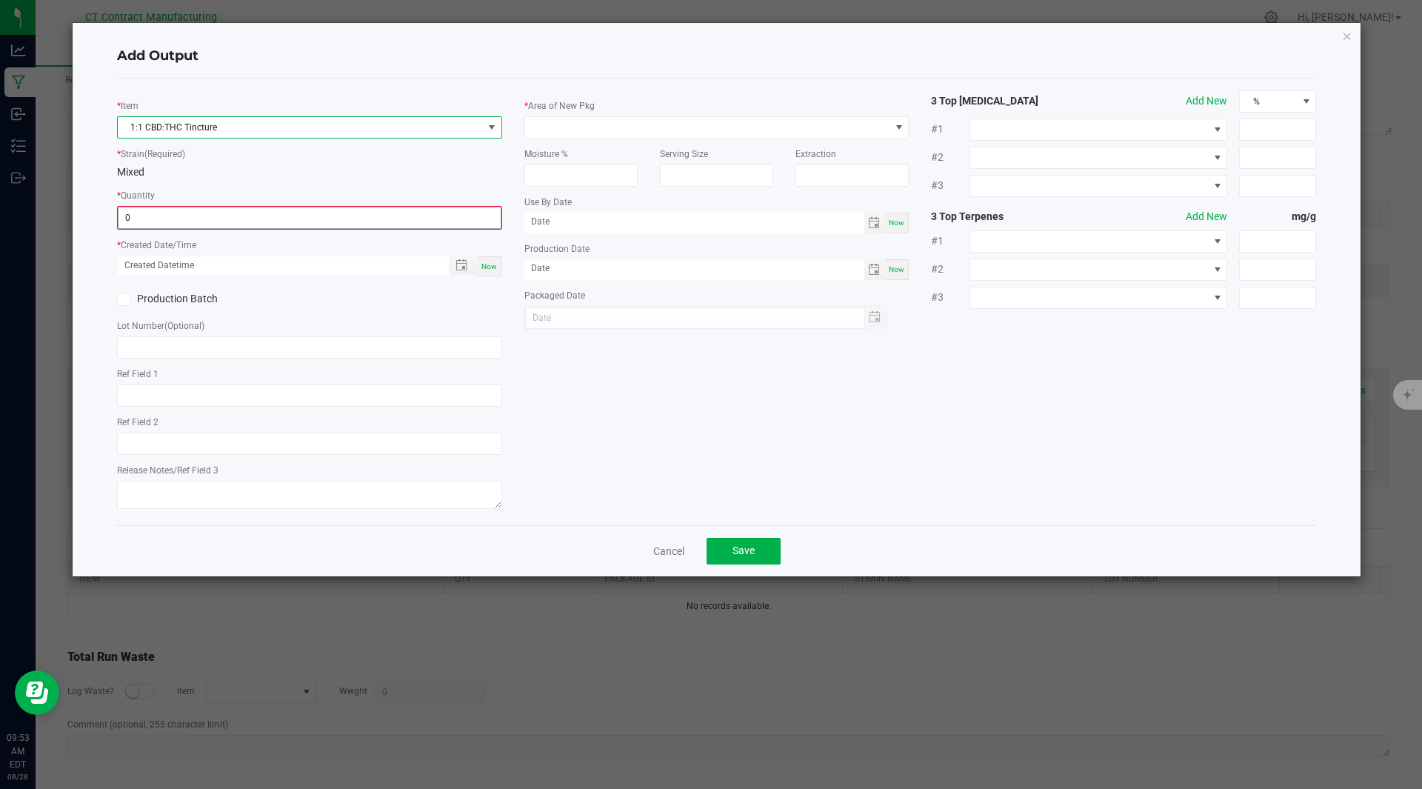
click at [170, 213] on input "0" at bounding box center [310, 217] width 382 height 21
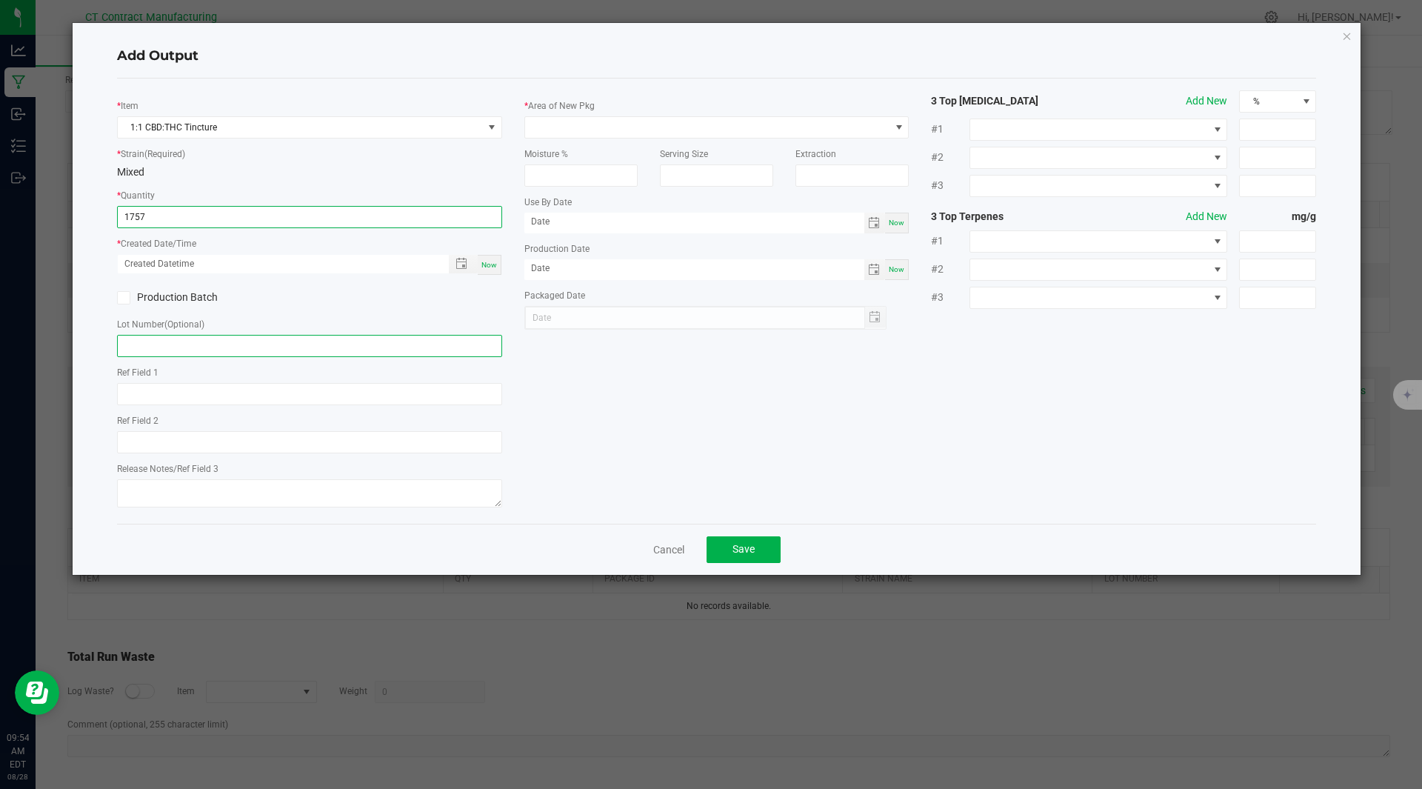
type input "1757.0000 g"
click at [212, 347] on input "text" at bounding box center [309, 346] width 385 height 22
type input "250828-11TNC004"
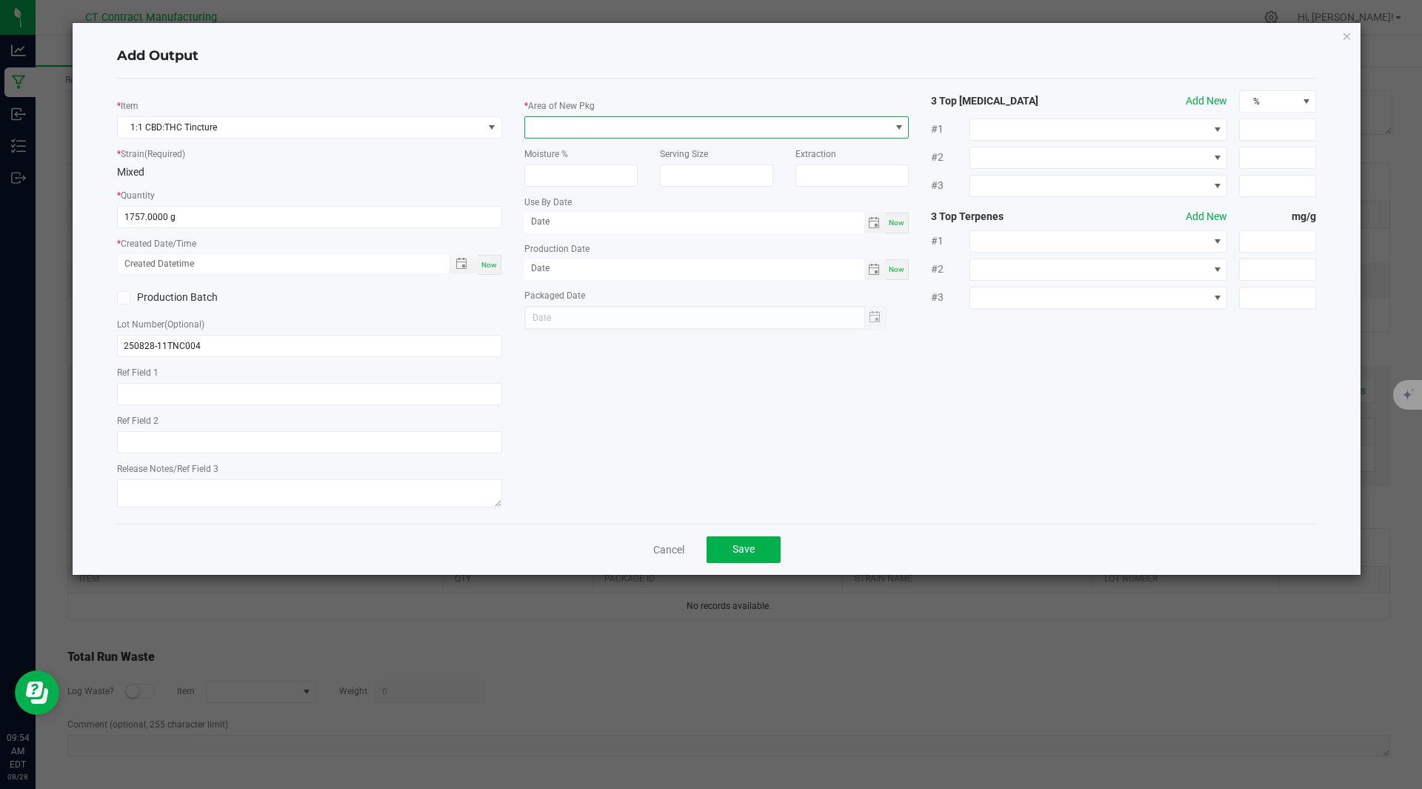
click at [625, 118] on span at bounding box center [707, 127] width 365 height 21
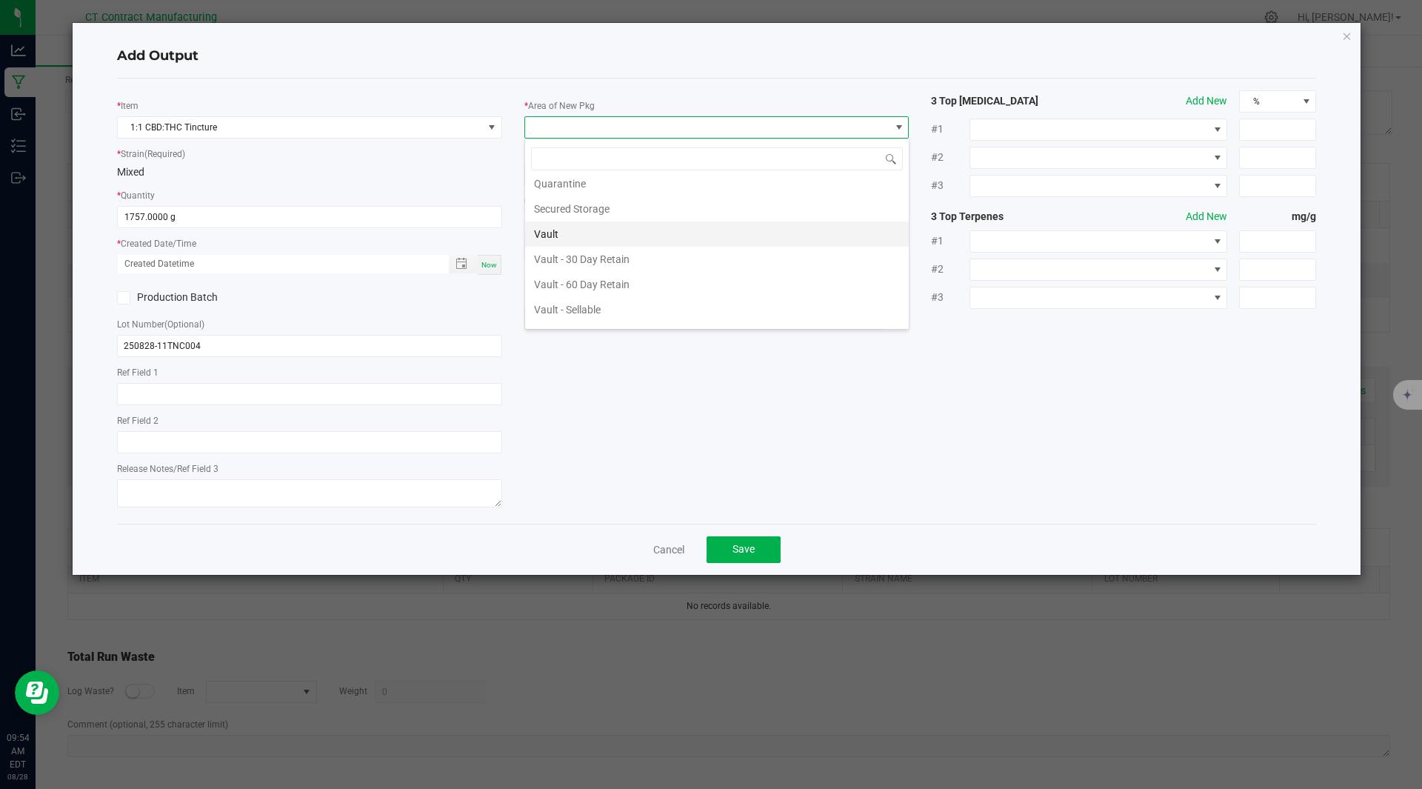
click at [575, 240] on li "Vault" at bounding box center [717, 234] width 384 height 25
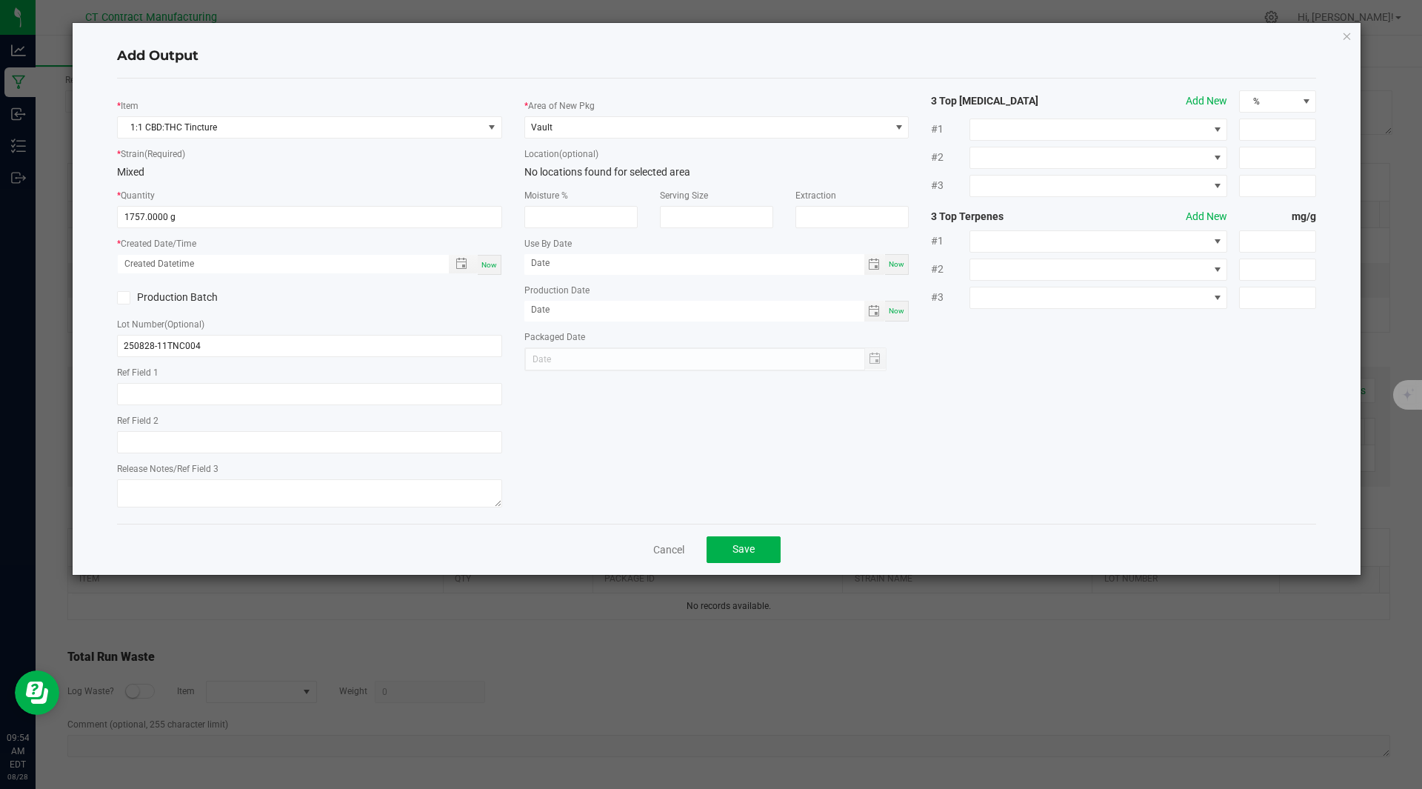
click at [492, 264] on span "Now" at bounding box center [490, 265] width 16 height 8
type input "[DATE] 9:54 AM"
type input "[DATE]"
drag, startPoint x: 751, startPoint y: 535, endPoint x: 740, endPoint y: 552, distance: 20.3
click at [740, 552] on div "Cancel Save" at bounding box center [717, 549] width 1200 height 51
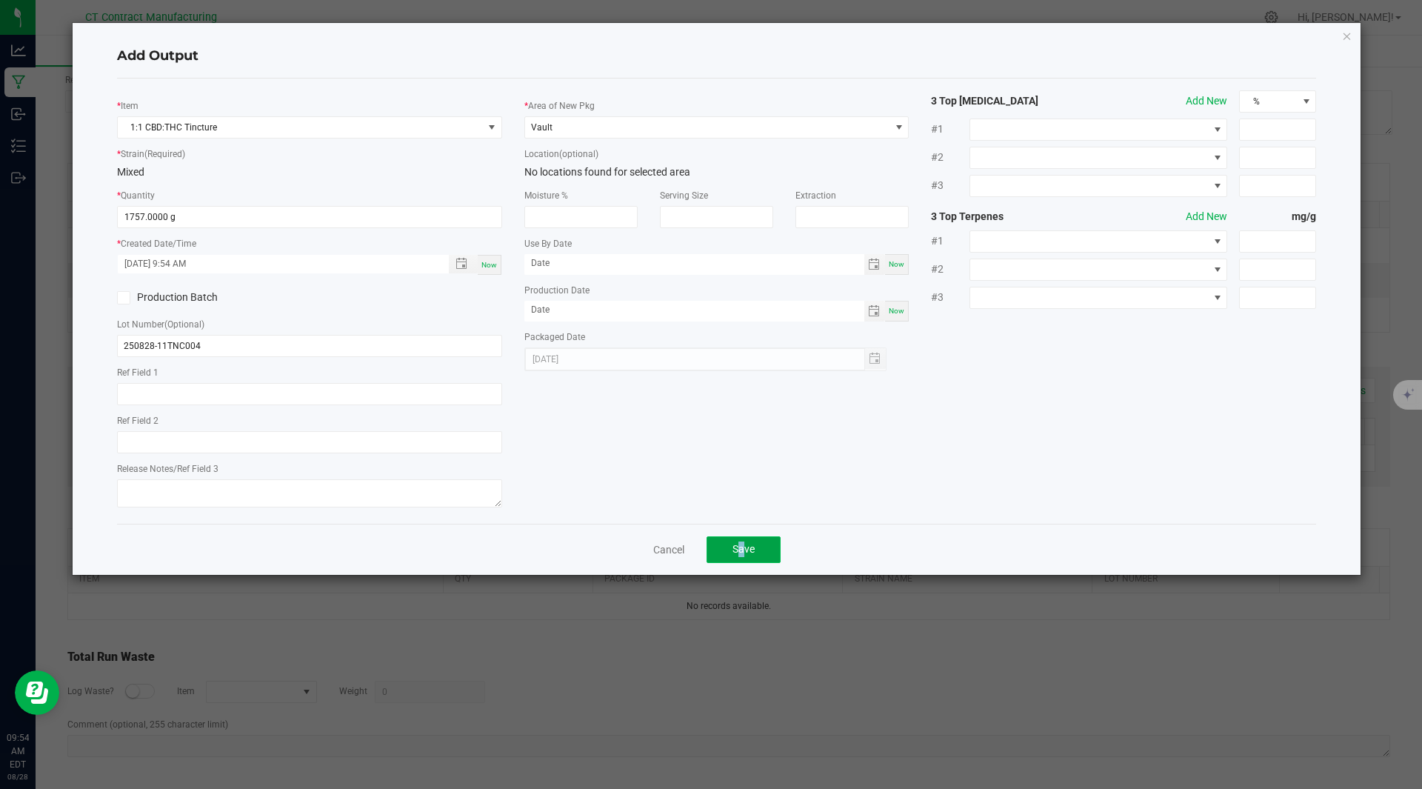
click at [740, 552] on span "Save" at bounding box center [744, 549] width 22 height 12
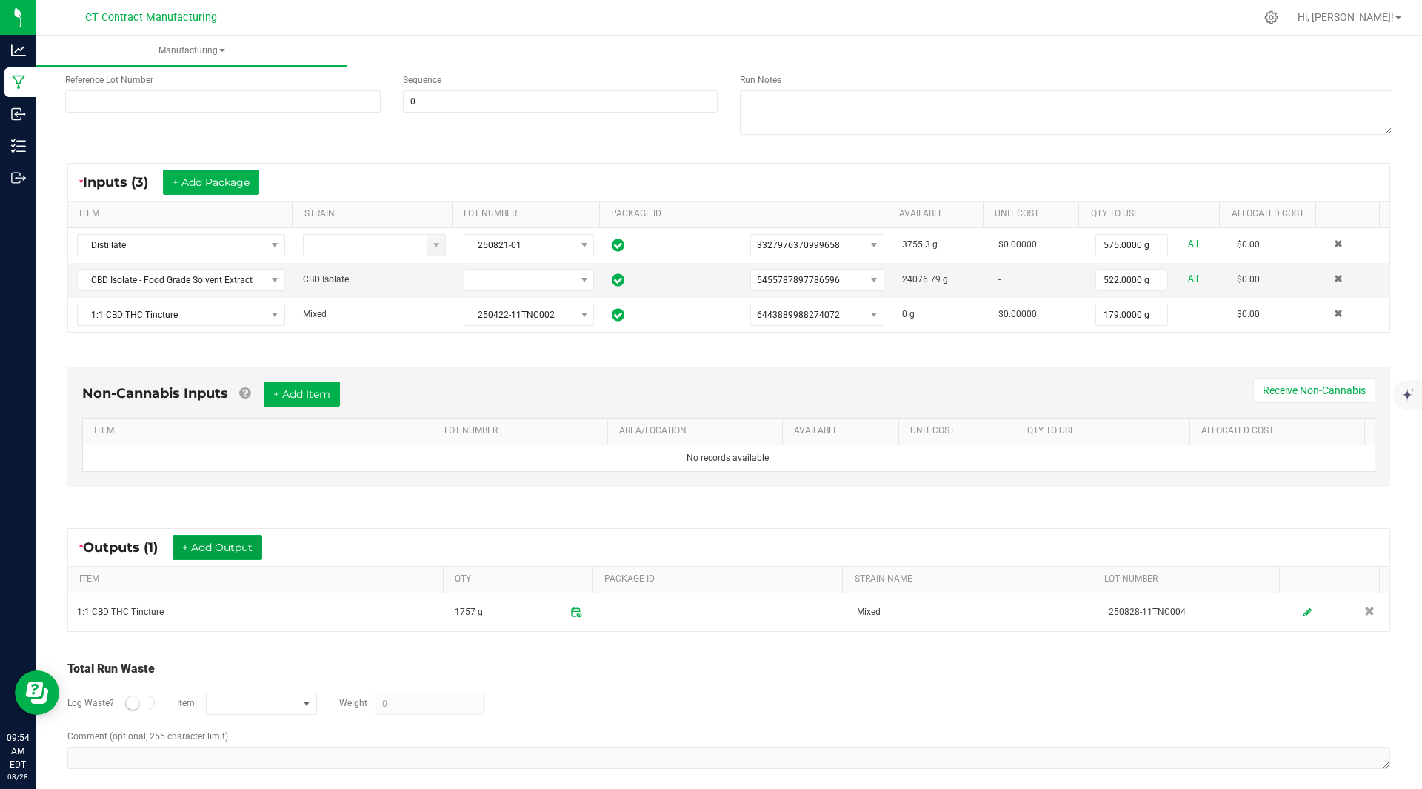
scroll to position [0, 0]
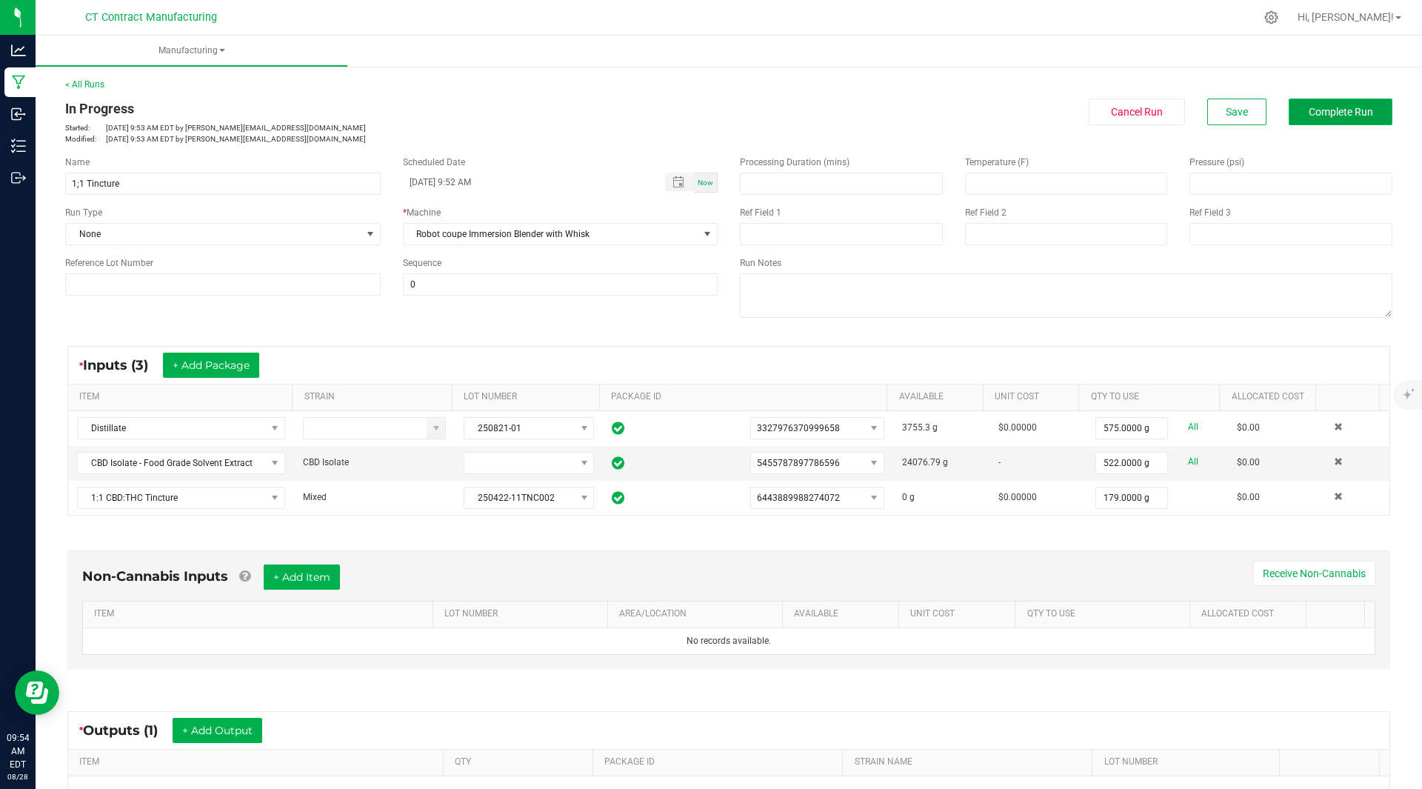
click at [1344, 113] on span "Complete Run" at bounding box center [1341, 112] width 64 height 12
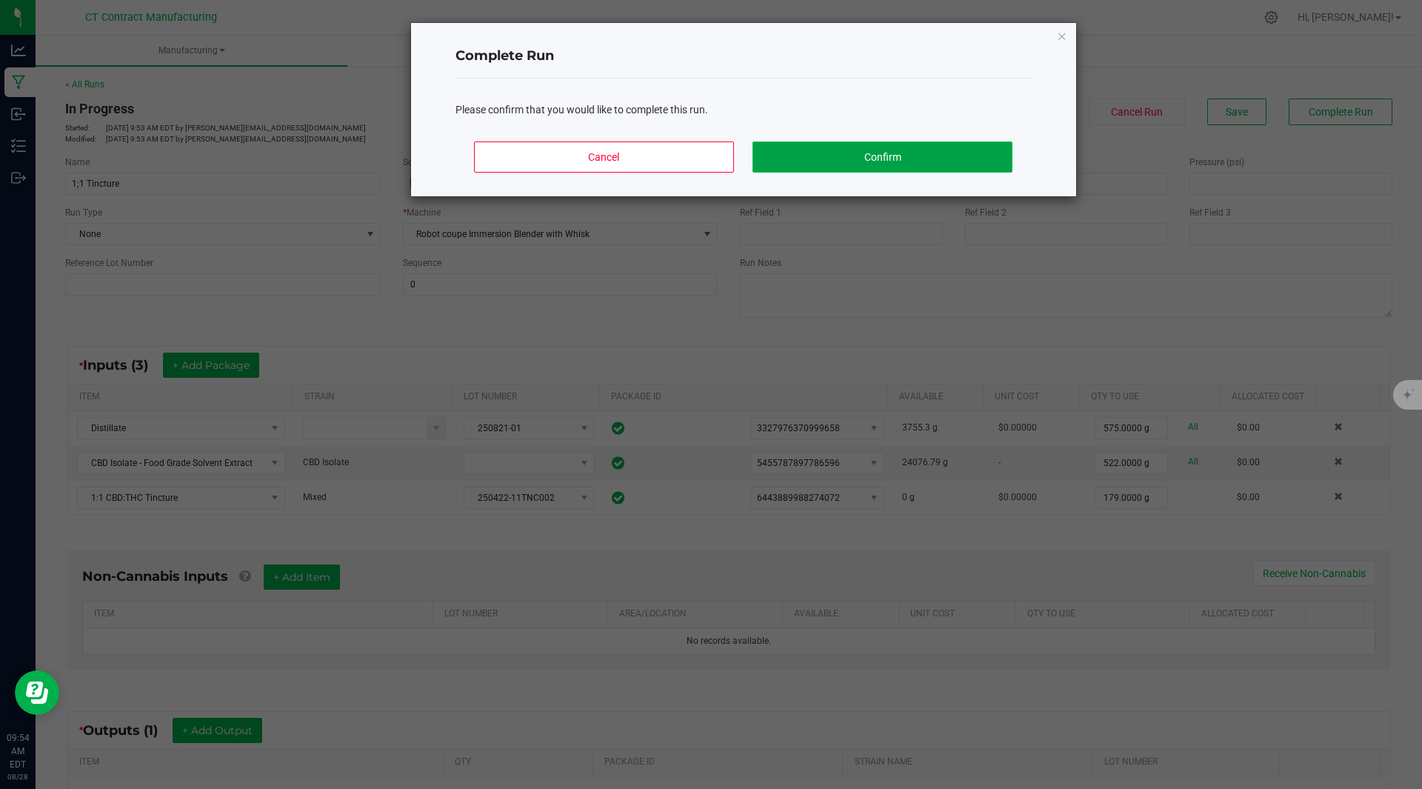
click at [937, 152] on button "Confirm" at bounding box center [882, 157] width 259 height 31
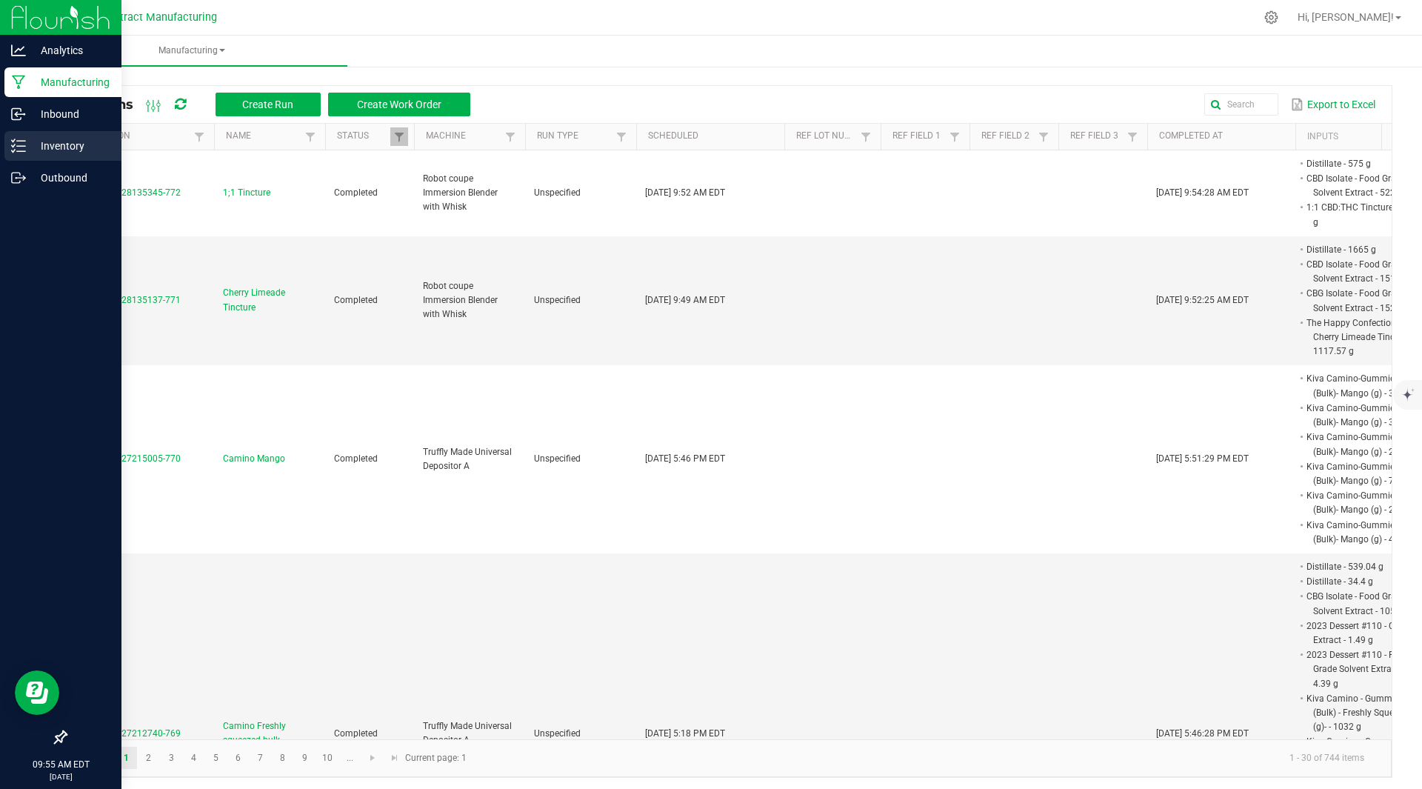
click at [62, 138] on p "Inventory" at bounding box center [70, 146] width 89 height 18
